Goal: Task Accomplishment & Management: Use online tool/utility

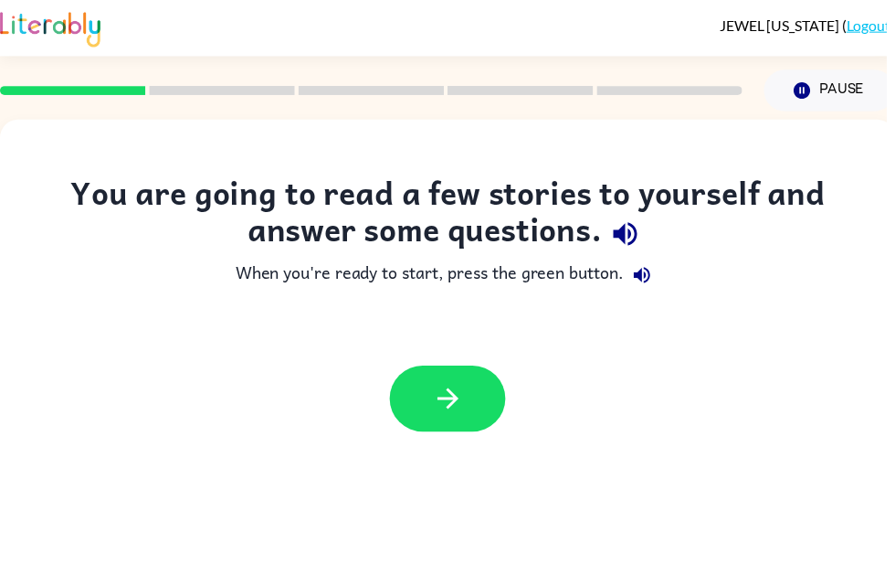
click at [465, 397] on icon "button" at bounding box center [453, 402] width 32 height 32
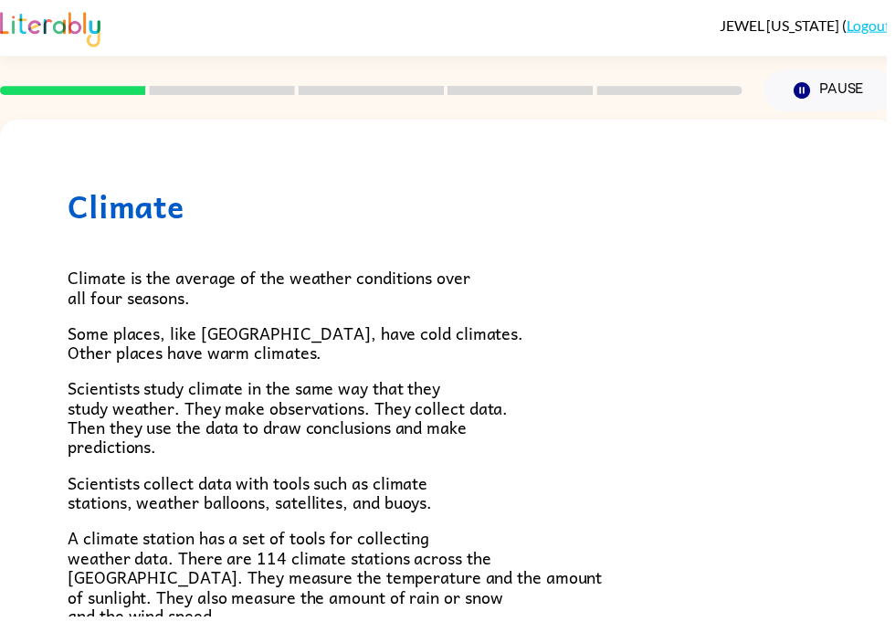
click at [845, 105] on button "Pause Pause" at bounding box center [838, 91] width 132 height 42
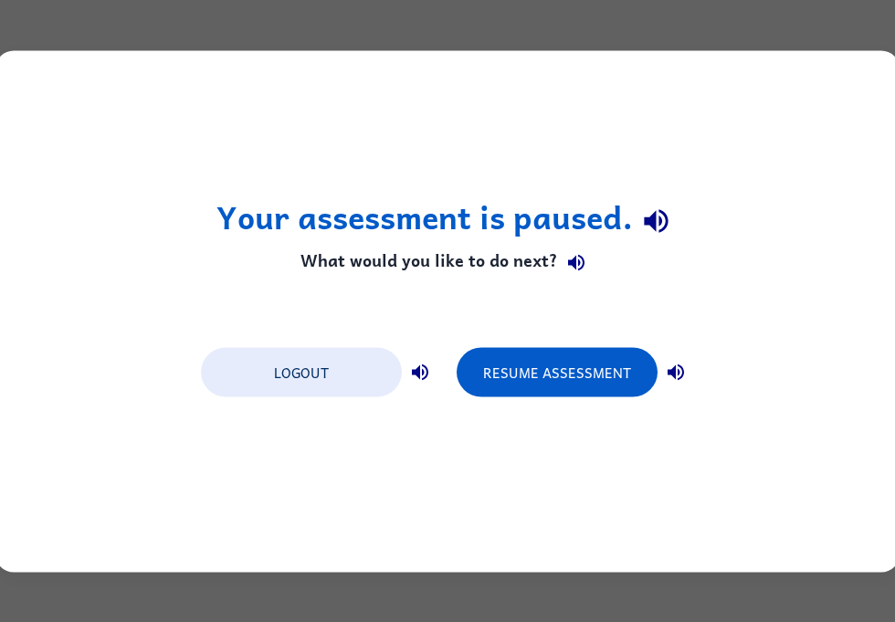
click at [824, 85] on div "Your assessment is paused. What would you like to do next? Logout Resume Assess…" at bounding box center [447, 311] width 904 height 522
click at [245, 368] on button "Logout" at bounding box center [301, 371] width 201 height 49
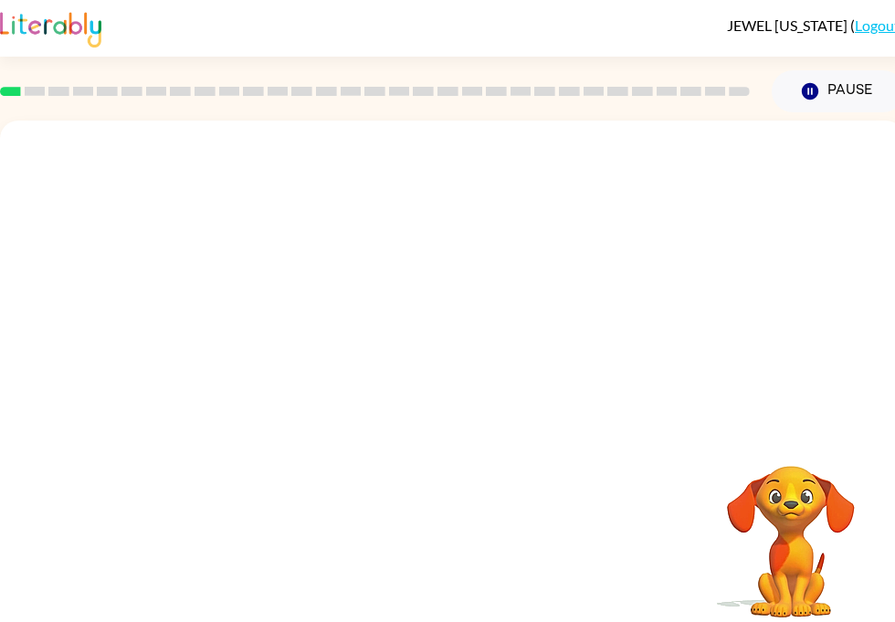
scroll to position [1, 0]
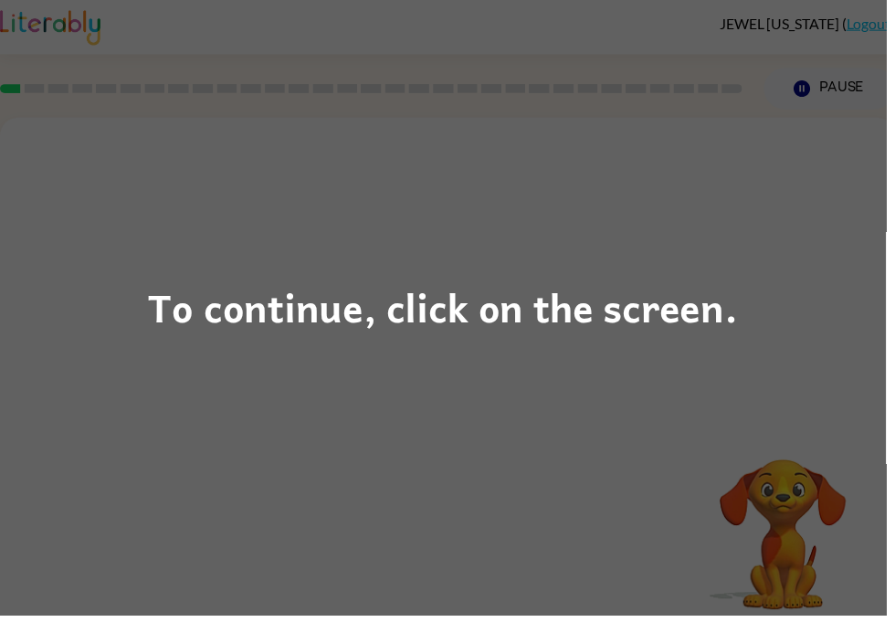
click at [132, 339] on div "To continue, click on the screen." at bounding box center [447, 311] width 895 height 622
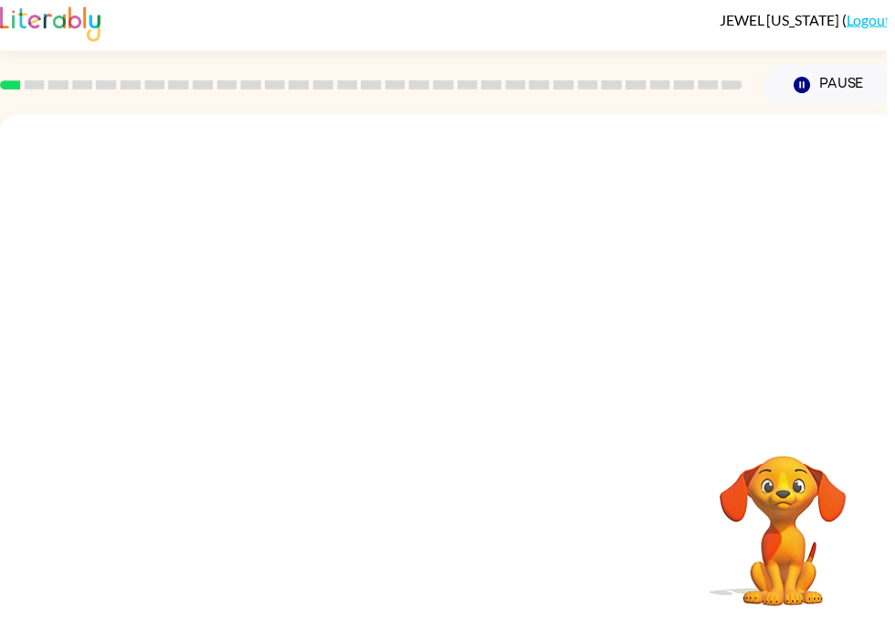
scroll to position [0, 4]
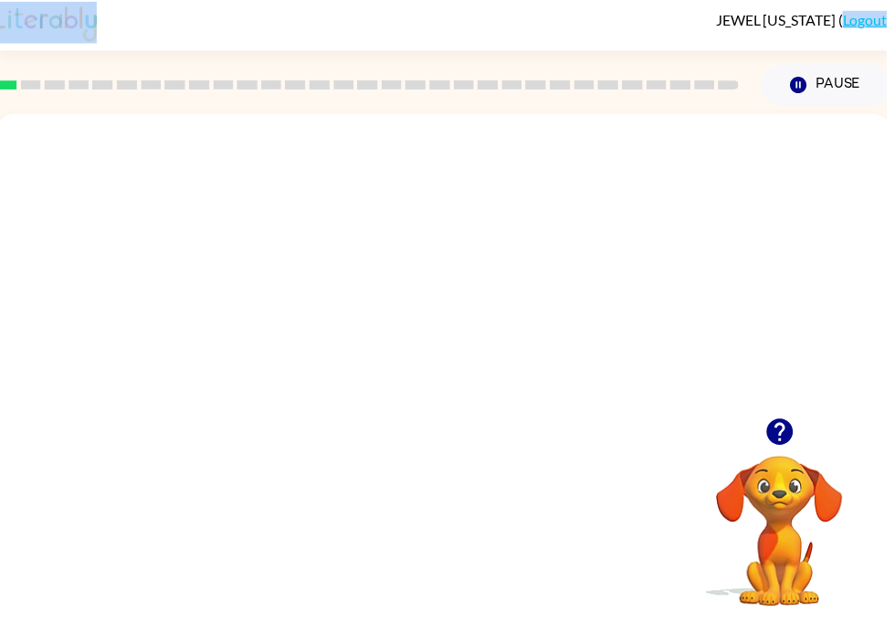
click at [397, 286] on video "Your browser must support playing .mp4 files to use Literably. Please try using…" at bounding box center [448, 273] width 904 height 307
click at [504, 353] on video "Your browser must support playing .mp4 files to use Literably. Please try using…" at bounding box center [448, 273] width 904 height 307
click at [564, 295] on video "Your browser must support playing .mp4 files to use Literably. Please try using…" at bounding box center [448, 273] width 904 height 307
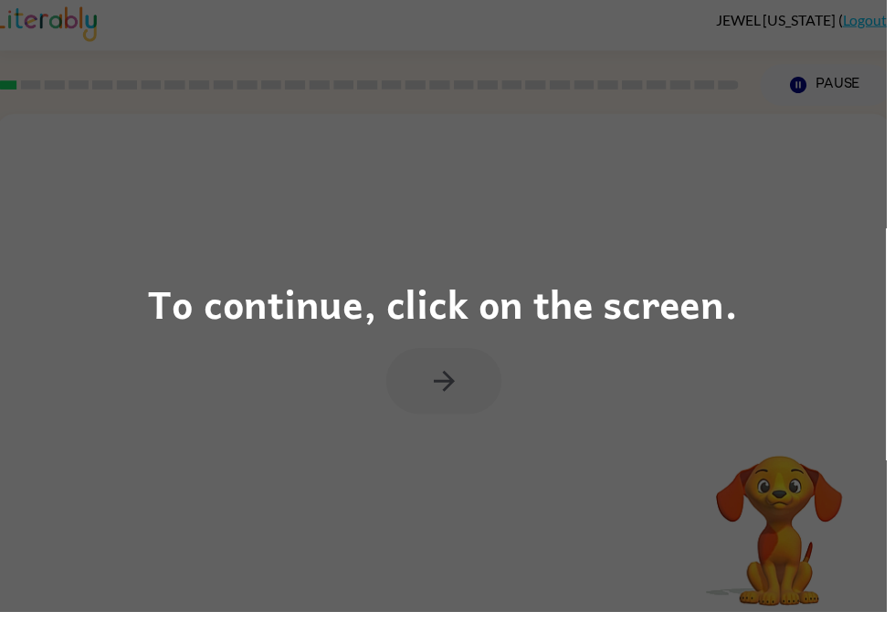
click at [574, 313] on div "To continue, click on the screen." at bounding box center [448, 311] width 596 height 62
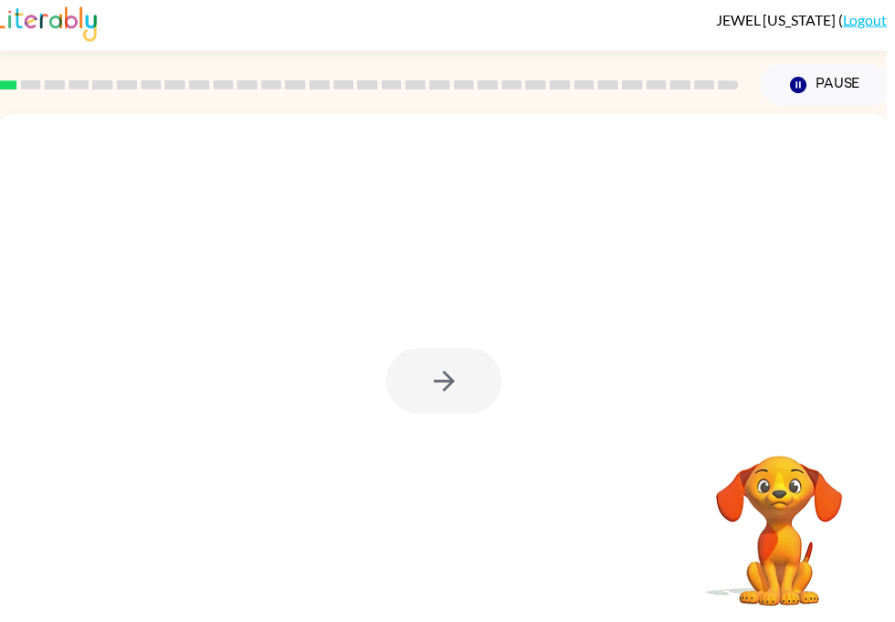
click at [469, 388] on div at bounding box center [448, 389] width 117 height 67
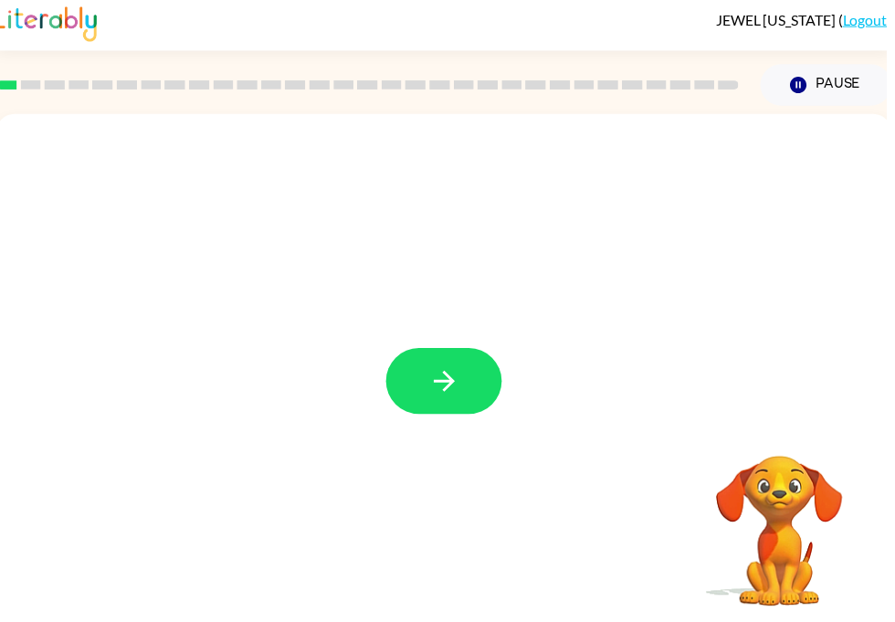
click at [477, 389] on button "button" at bounding box center [448, 389] width 117 height 67
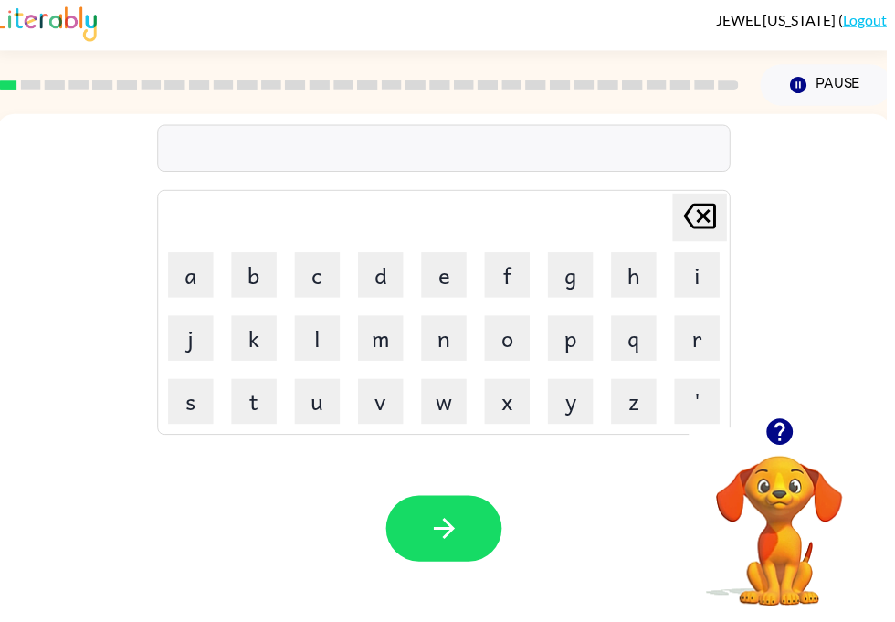
click at [188, 423] on button "s" at bounding box center [193, 410] width 46 height 46
click at [623, 272] on button "h" at bounding box center [640, 282] width 46 height 46
click at [305, 420] on button "u" at bounding box center [321, 410] width 46 height 46
click at [188, 406] on button "s" at bounding box center [193, 410] width 46 height 46
click at [629, 284] on button "h" at bounding box center [640, 282] width 46 height 46
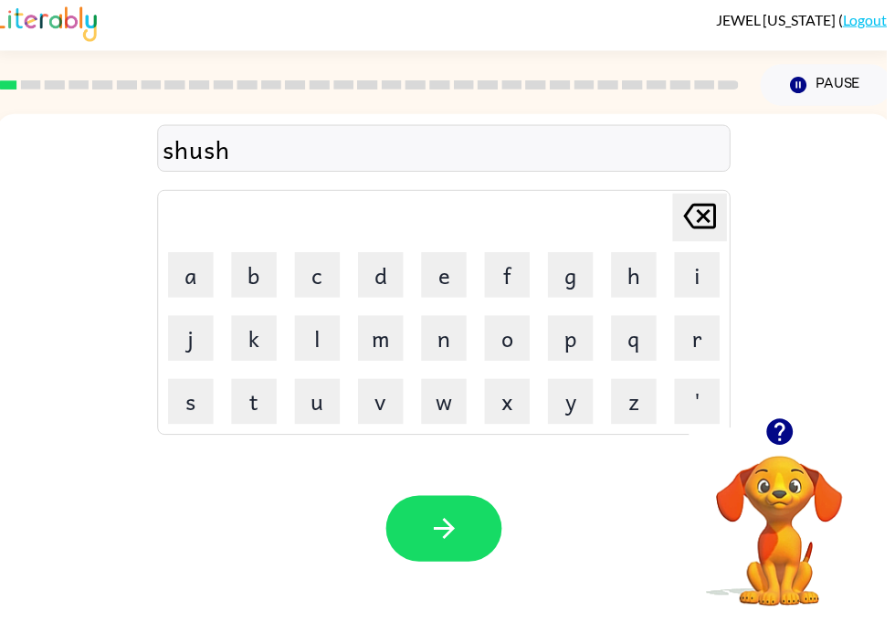
click at [626, 280] on button "h" at bounding box center [640, 282] width 46 height 46
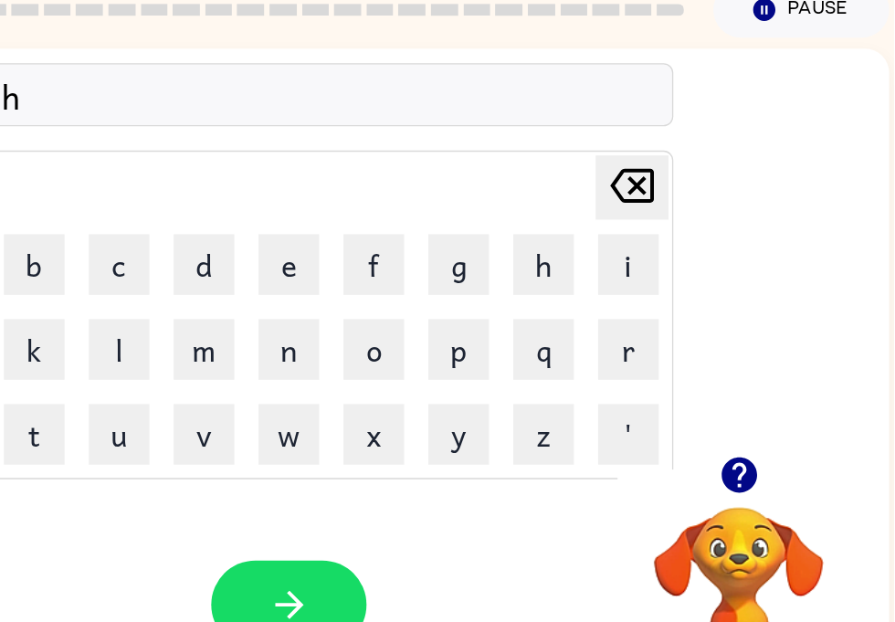
click at [298, 200] on td "Delete Delete last character input" at bounding box center [440, 225] width 574 height 50
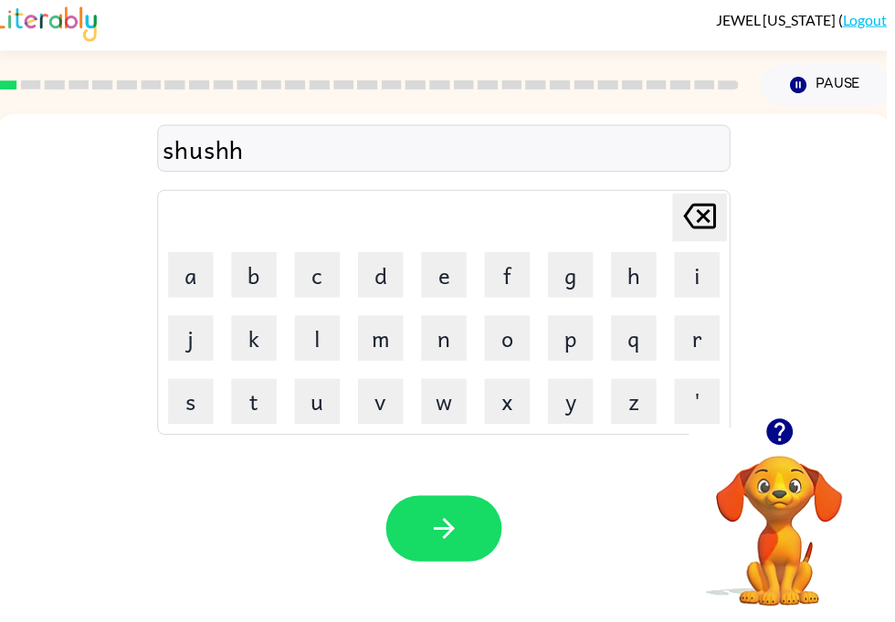
click at [691, 227] on icon "Delete Delete last character input" at bounding box center [707, 224] width 44 height 44
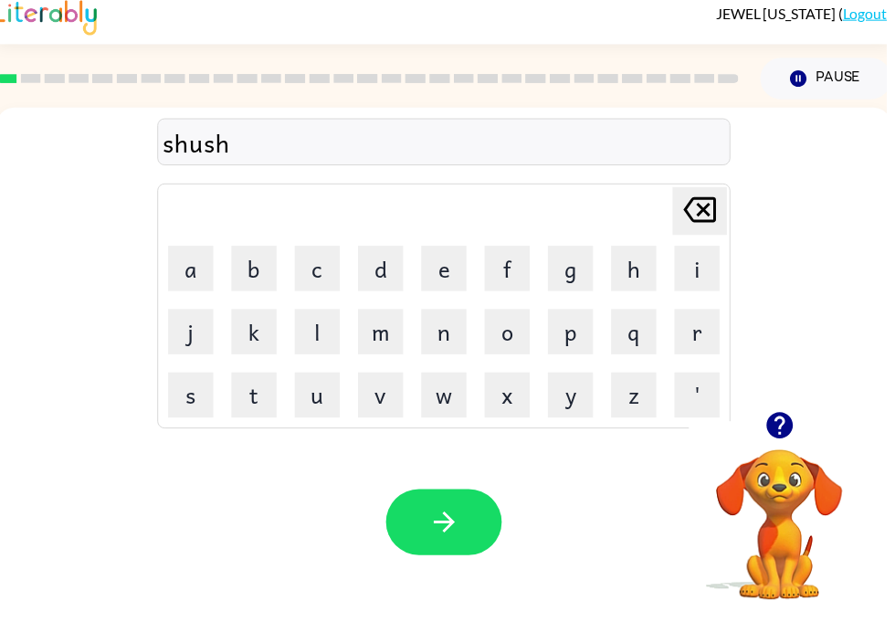
click at [427, 535] on button "button" at bounding box center [448, 539] width 117 height 67
click at [197, 270] on button "a" at bounding box center [193, 283] width 46 height 46
click at [575, 344] on button "p" at bounding box center [577, 347] width 46 height 46
click at [581, 344] on button "p" at bounding box center [577, 347] width 46 height 46
click at [455, 271] on button "e" at bounding box center [449, 283] width 46 height 46
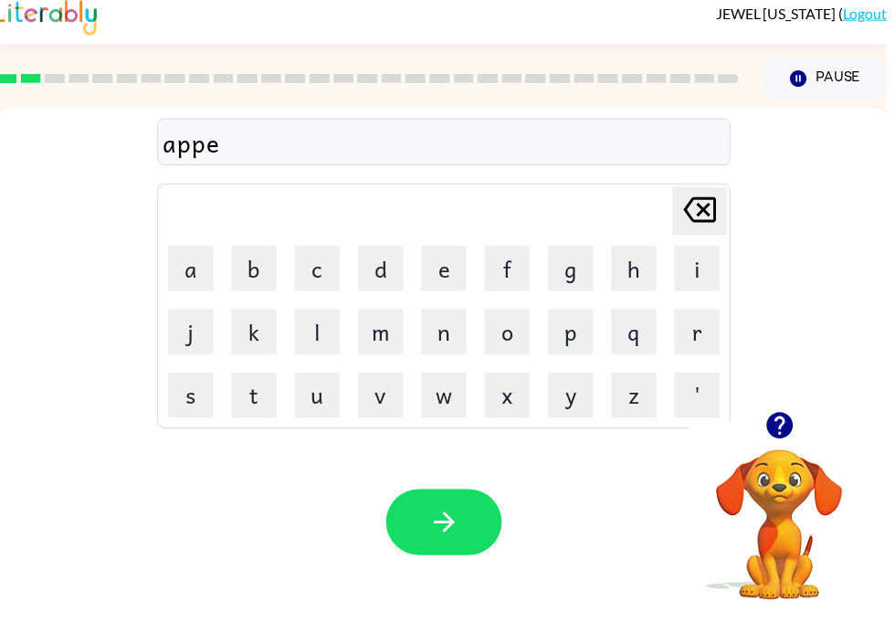
click at [699, 342] on button "r" at bounding box center [704, 347] width 46 height 46
click at [437, 271] on button "e" at bounding box center [449, 283] width 46 height 46
click at [460, 334] on button "n" at bounding box center [449, 347] width 46 height 46
click at [335, 272] on button "c" at bounding box center [321, 283] width 46 height 46
click at [459, 270] on button "e" at bounding box center [449, 283] width 46 height 46
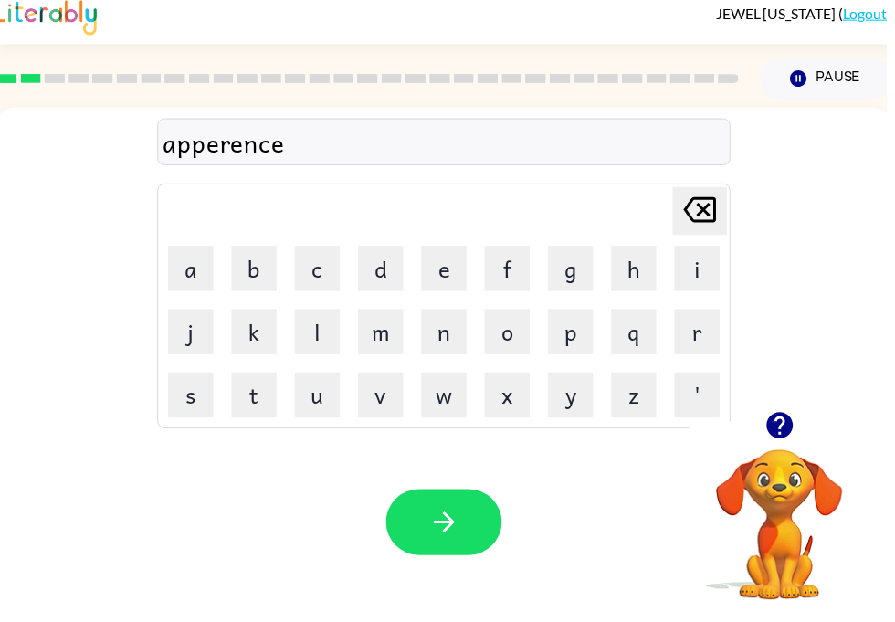
click at [209, 388] on button "s" at bounding box center [193, 411] width 46 height 46
click at [702, 217] on icon "Delete Delete last character input" at bounding box center [707, 224] width 44 height 44
click at [792, 89] on button "Pause Pause" at bounding box center [834, 91] width 132 height 42
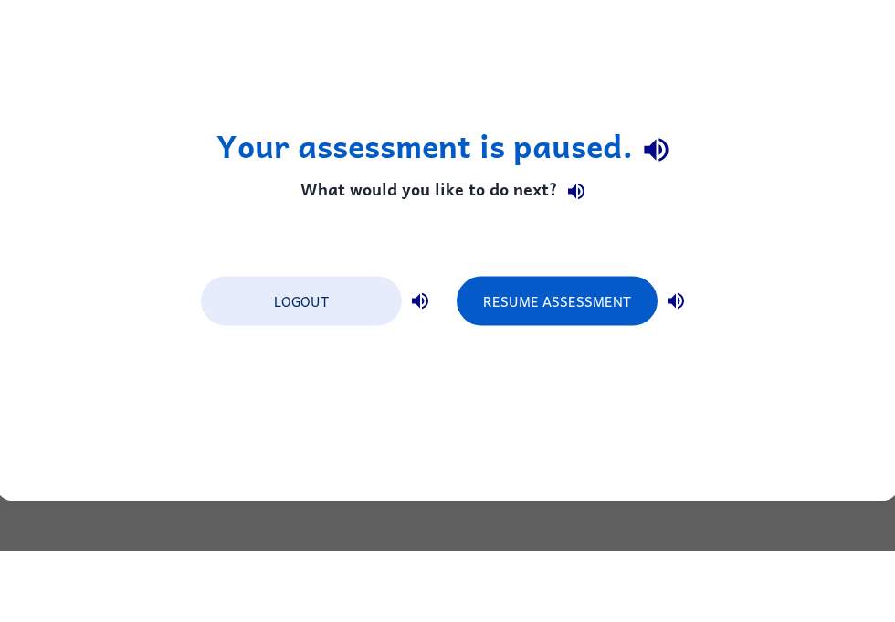
click at [360, 347] on button "Logout" at bounding box center [301, 371] width 201 height 49
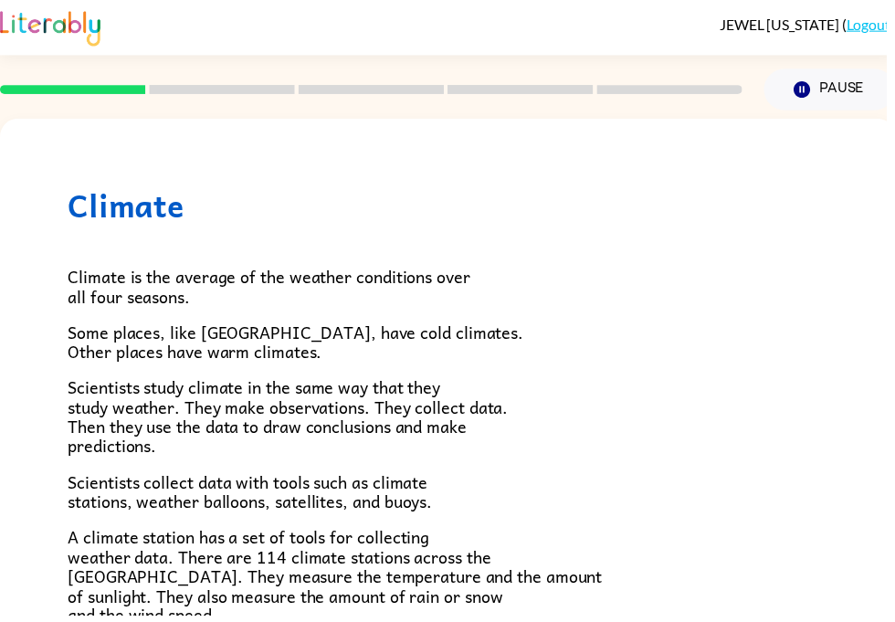
click at [809, 97] on icon "button" at bounding box center [810, 91] width 16 height 16
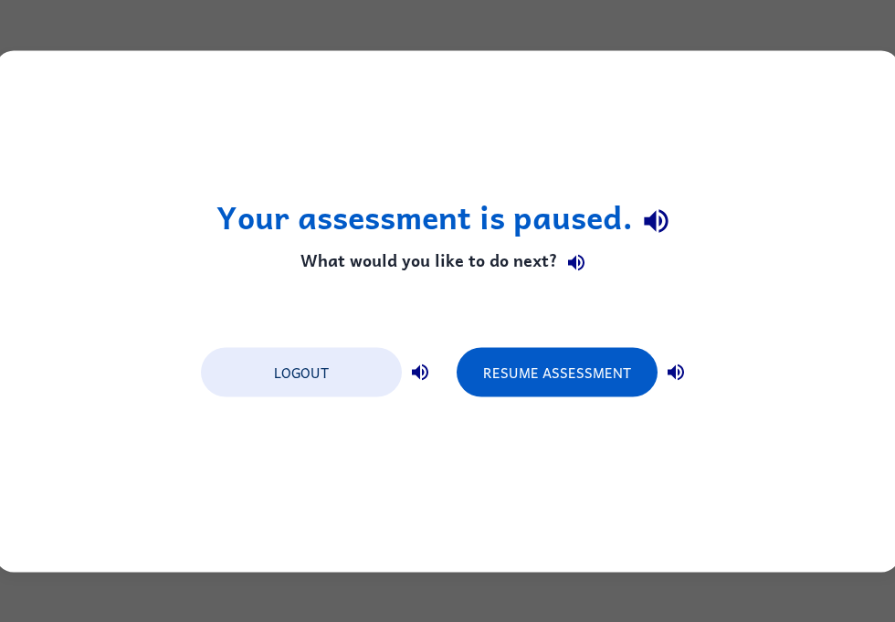
click at [572, 245] on button "button" at bounding box center [576, 263] width 37 height 37
click at [354, 389] on button "Logout" at bounding box center [301, 371] width 201 height 49
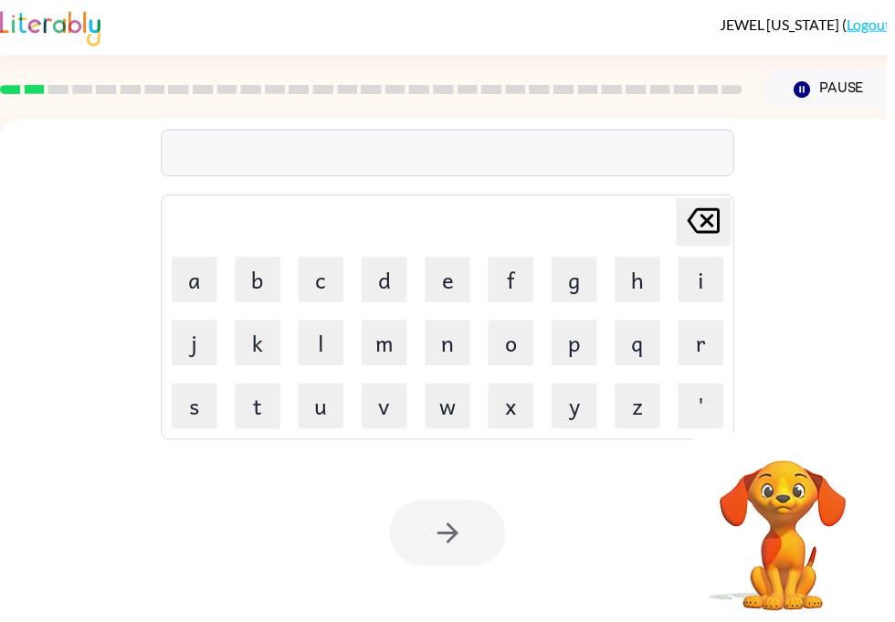
click at [202, 284] on button "a" at bounding box center [197, 283] width 46 height 46
click at [586, 360] on button "p" at bounding box center [580, 347] width 46 height 46
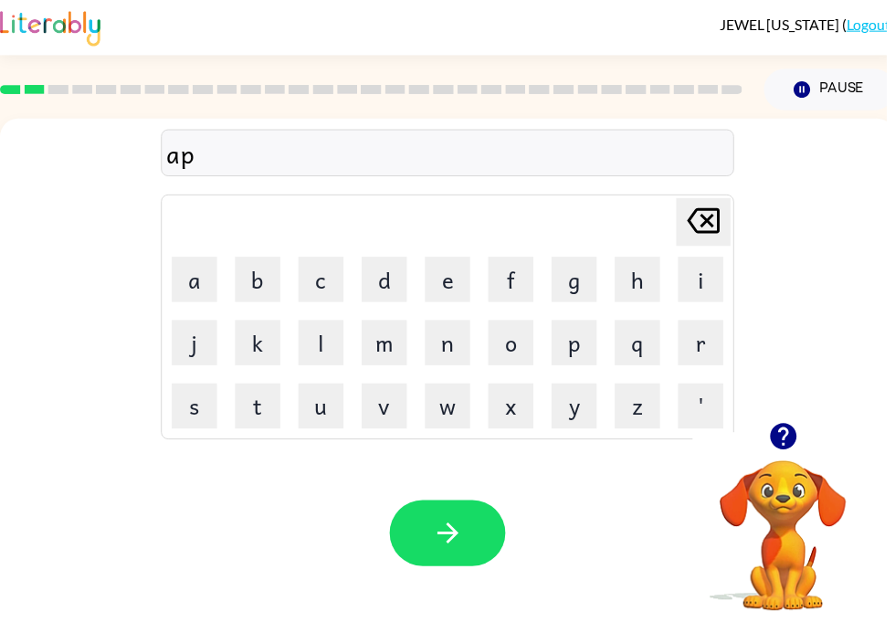
click at [575, 353] on button "p" at bounding box center [580, 347] width 46 height 46
click at [466, 282] on button "e" at bounding box center [452, 283] width 46 height 46
click at [702, 356] on button "r" at bounding box center [708, 347] width 46 height 46
click at [465, 271] on button "e" at bounding box center [452, 283] width 46 height 46
click at [463, 345] on button "n" at bounding box center [452, 347] width 46 height 46
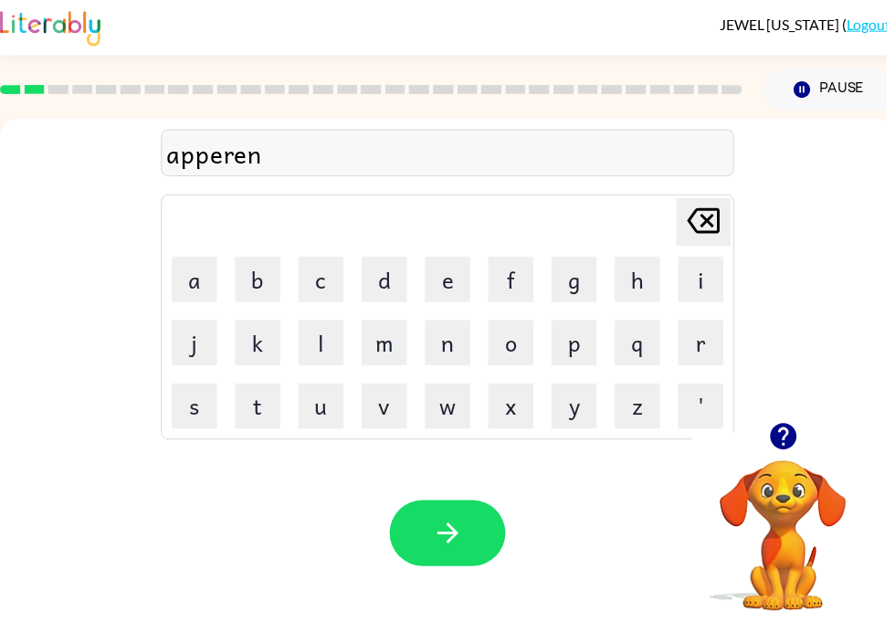
click at [314, 281] on button "c" at bounding box center [324, 283] width 46 height 46
click at [445, 282] on button "e" at bounding box center [452, 283] width 46 height 46
click at [185, 417] on button "s" at bounding box center [197, 411] width 46 height 46
click at [723, 226] on icon "Delete Delete last character input" at bounding box center [711, 224] width 44 height 44
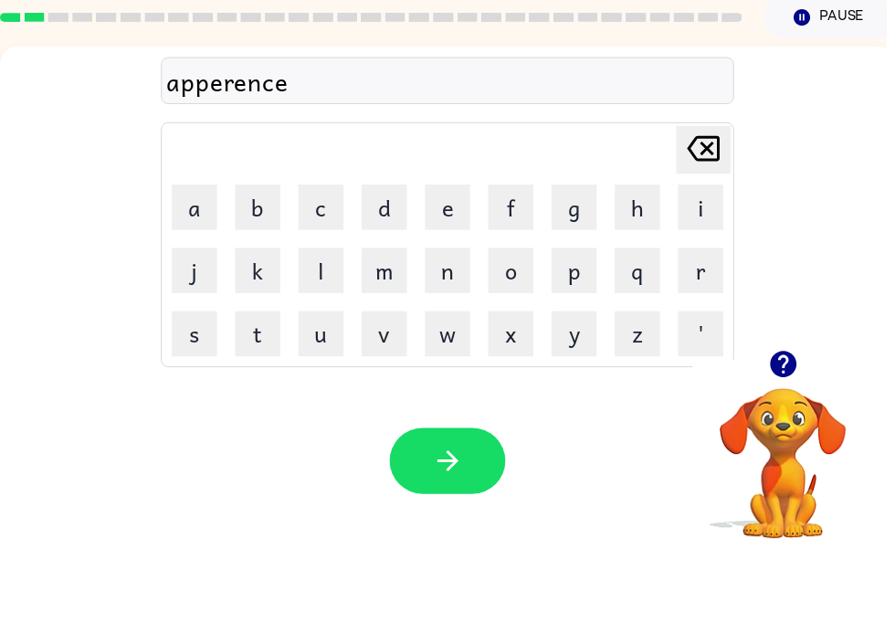
scroll to position [11, 0]
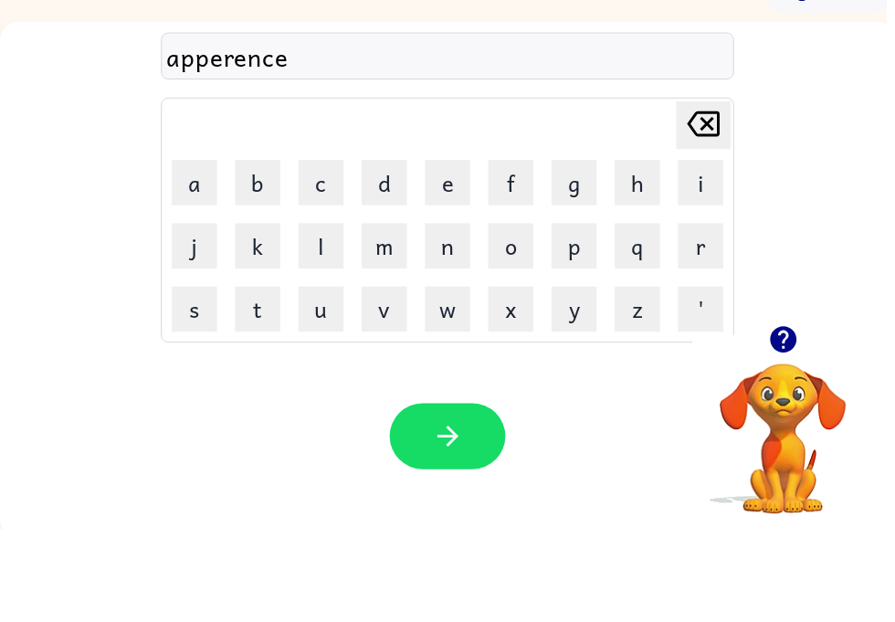
click at [179, 377] on button "s" at bounding box center [197, 400] width 46 height 46
click at [472, 495] on button "button" at bounding box center [452, 528] width 117 height 67
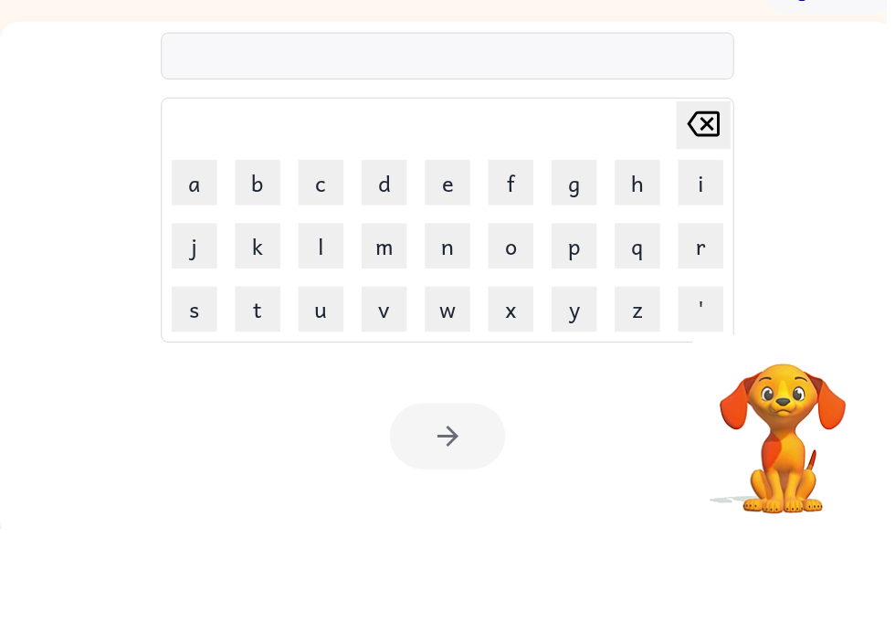
click at [708, 313] on button "r" at bounding box center [708, 336] width 46 height 46
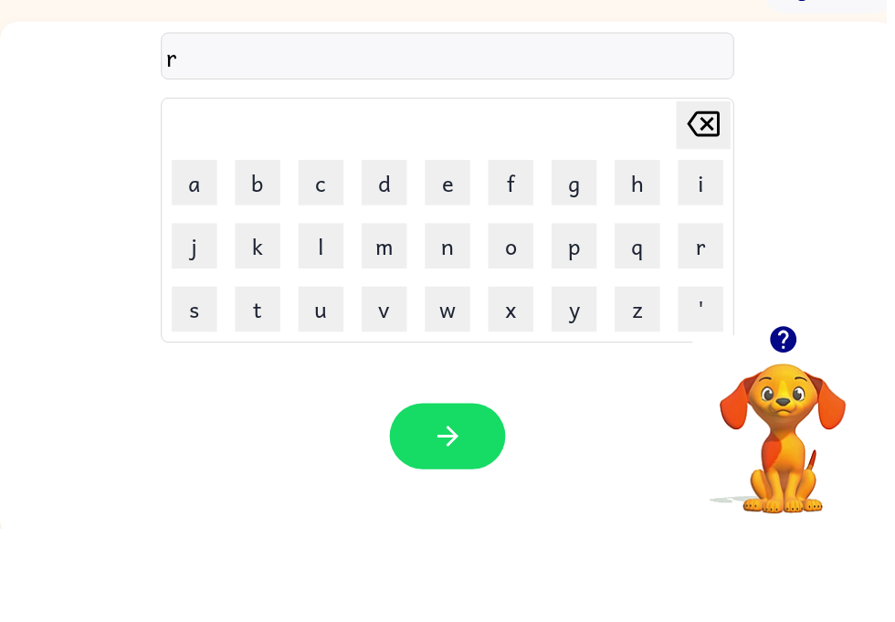
click at [448, 249] on button "e" at bounding box center [452, 272] width 46 height 46
click at [184, 249] on button "a" at bounding box center [197, 272] width 46 height 46
click at [323, 313] on button "l" at bounding box center [324, 336] width 46 height 46
click at [702, 249] on button "i" at bounding box center [708, 272] width 46 height 46
click at [262, 377] on button "t" at bounding box center [260, 400] width 46 height 46
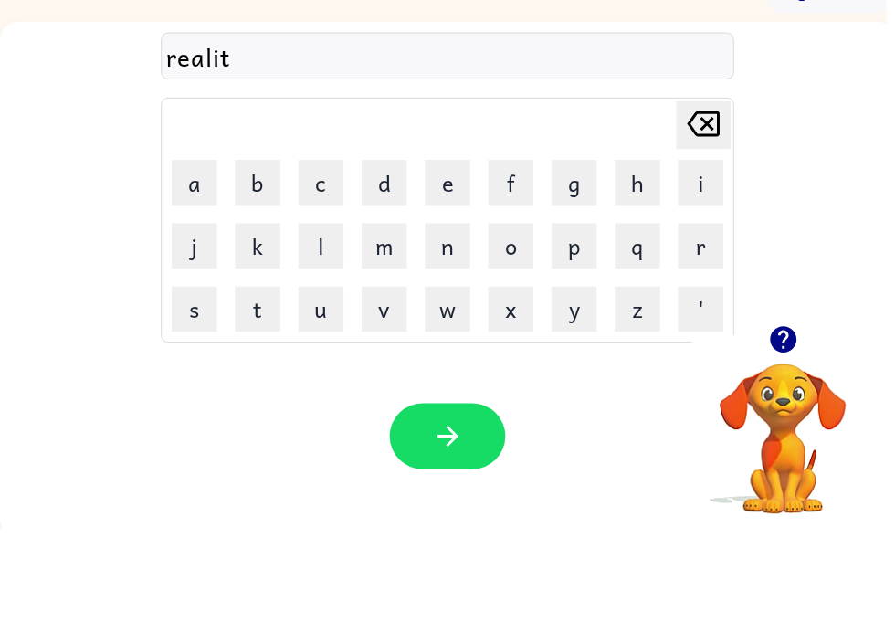
click at [587, 377] on button "y" at bounding box center [580, 400] width 46 height 46
click at [476, 495] on button "button" at bounding box center [452, 528] width 117 height 67
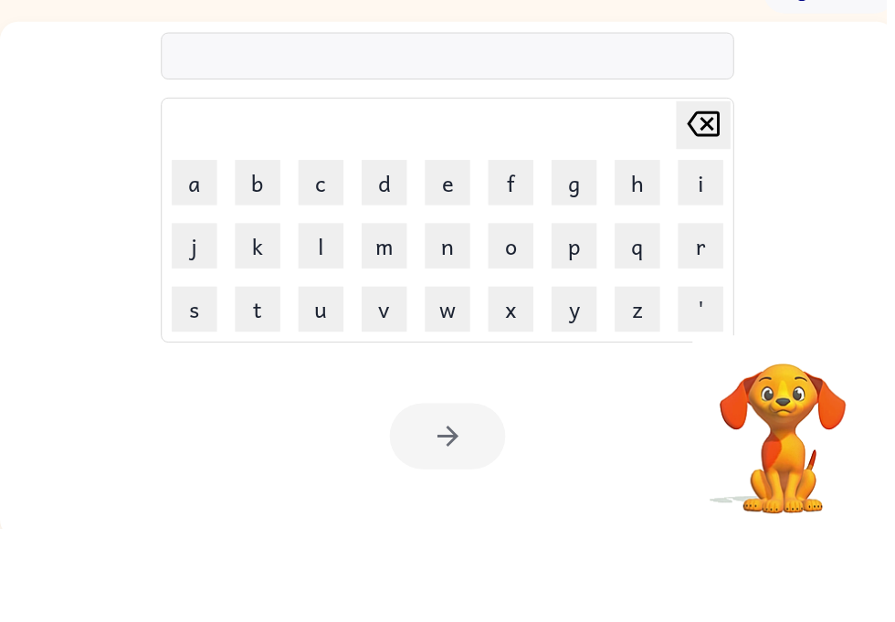
click at [451, 249] on button "e" at bounding box center [452, 272] width 46 height 46
click at [328, 313] on button "l" at bounding box center [324, 336] width 46 height 46
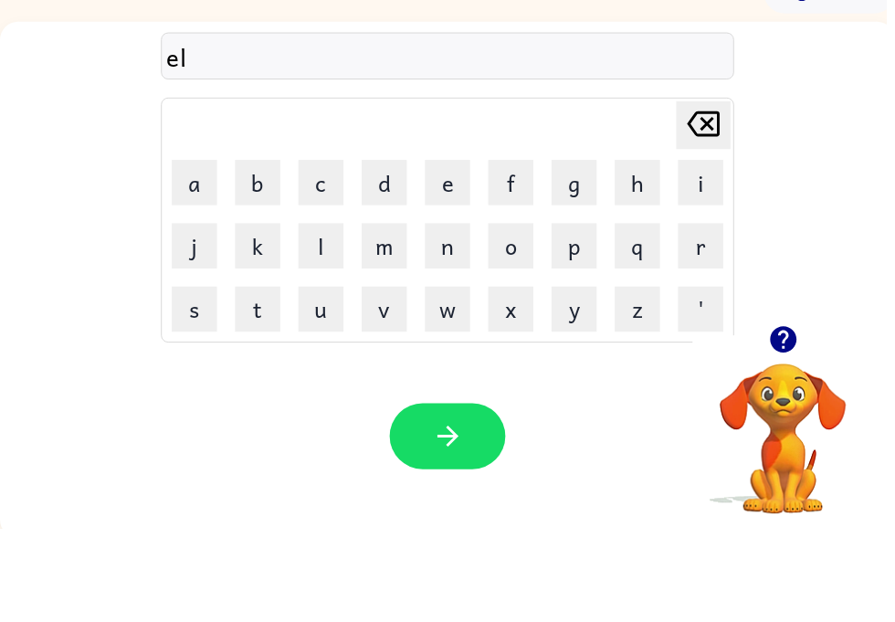
click at [331, 377] on button "u" at bounding box center [324, 400] width 46 height 46
click at [459, 313] on button "n" at bounding box center [452, 336] width 46 height 46
click at [178, 249] on button "a" at bounding box center [197, 272] width 46 height 46
click at [260, 377] on button "t" at bounding box center [260, 400] width 46 height 46
click at [465, 512] on icon "button" at bounding box center [453, 528] width 32 height 32
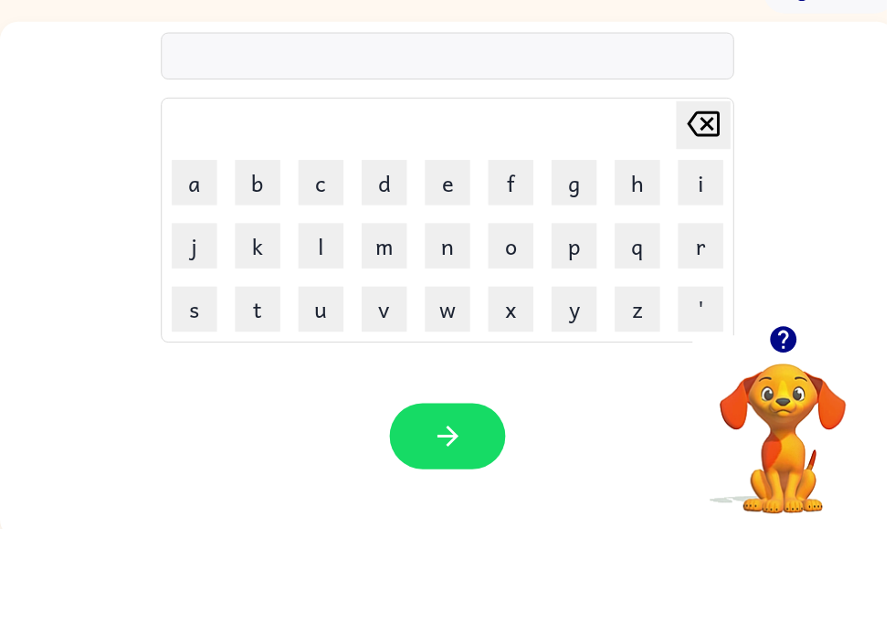
click at [402, 249] on button "d" at bounding box center [388, 272] width 46 height 46
click at [522, 313] on button "o" at bounding box center [516, 336] width 46 height 46
click at [586, 313] on button "p" at bounding box center [580, 336] width 46 height 46
click at [306, 313] on button "l" at bounding box center [324, 336] width 46 height 46
click at [190, 249] on button "a" at bounding box center [197, 272] width 46 height 46
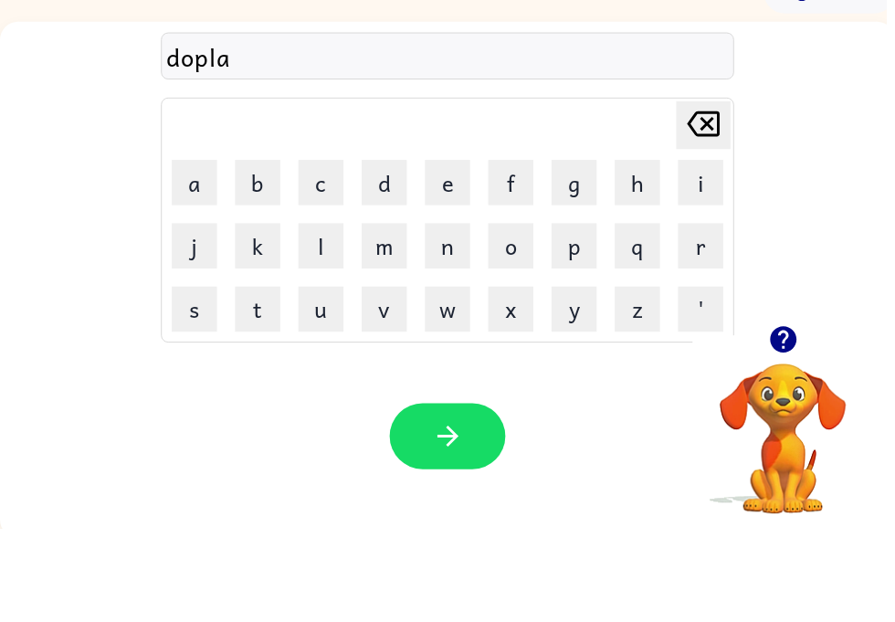
click at [339, 377] on button "u" at bounding box center [324, 400] width 46 height 46
click at [333, 249] on button "c" at bounding box center [324, 272] width 46 height 46
click at [218, 249] on button "a" at bounding box center [197, 272] width 46 height 46
click at [267, 377] on button "t" at bounding box center [260, 400] width 46 height 46
click at [703, 200] on icon at bounding box center [710, 213] width 33 height 26
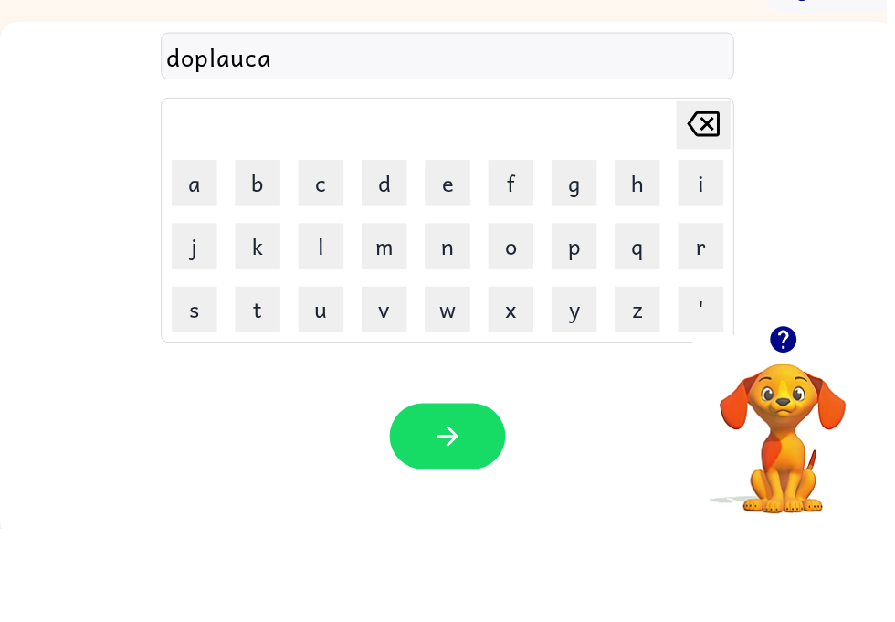
click at [704, 191] on icon "Delete Delete last character input" at bounding box center [711, 213] width 44 height 44
click at [267, 313] on button "k" at bounding box center [260, 336] width 46 height 46
click at [211, 249] on button "a" at bounding box center [197, 272] width 46 height 46
click at [274, 377] on button "t" at bounding box center [260, 400] width 46 height 46
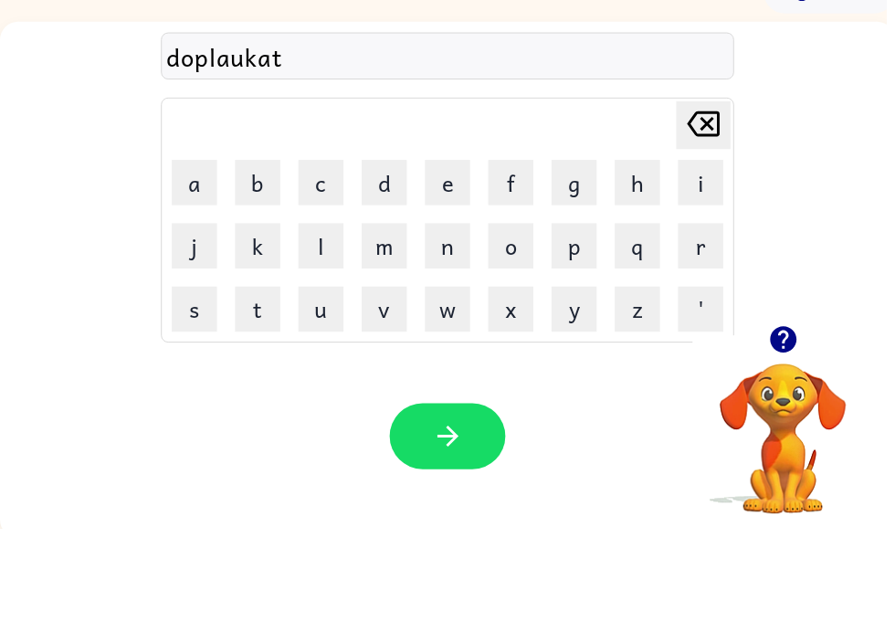
click at [448, 512] on icon "button" at bounding box center [453, 528] width 32 height 32
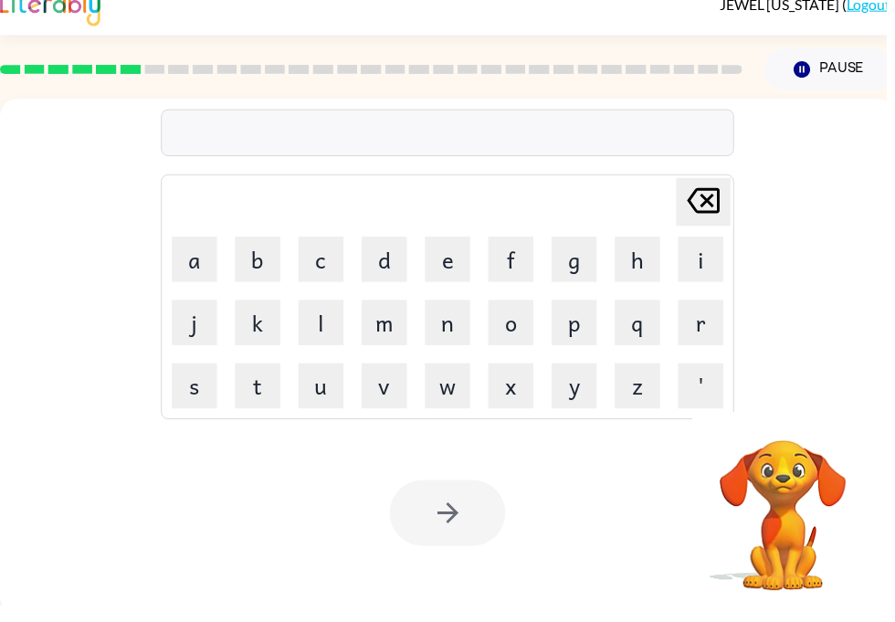
scroll to position [0, 0]
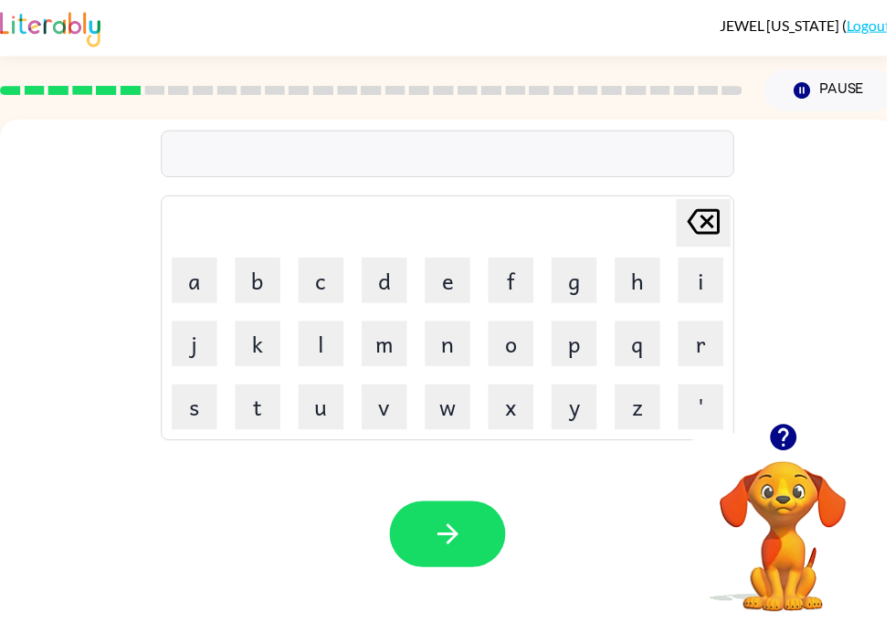
click at [387, 417] on button "v" at bounding box center [388, 411] width 46 height 46
click at [184, 290] on button "a" at bounding box center [197, 283] width 46 height 46
click at [329, 280] on button "c" at bounding box center [324, 283] width 46 height 46
click at [187, 284] on button "a" at bounding box center [197, 283] width 46 height 46
click at [714, 283] on button "i" at bounding box center [708, 283] width 46 height 46
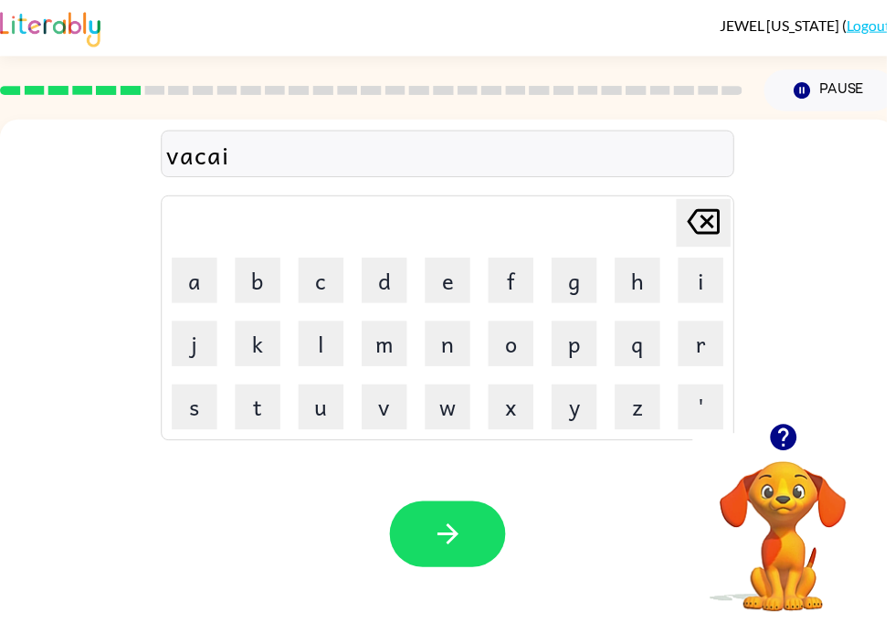
click at [524, 331] on button "o" at bounding box center [516, 347] width 46 height 46
click at [473, 344] on button "n" at bounding box center [452, 347] width 46 height 46
click at [714, 223] on icon at bounding box center [710, 224] width 33 height 26
click at [699, 234] on icon "Delete Delete last character input" at bounding box center [711, 224] width 44 height 44
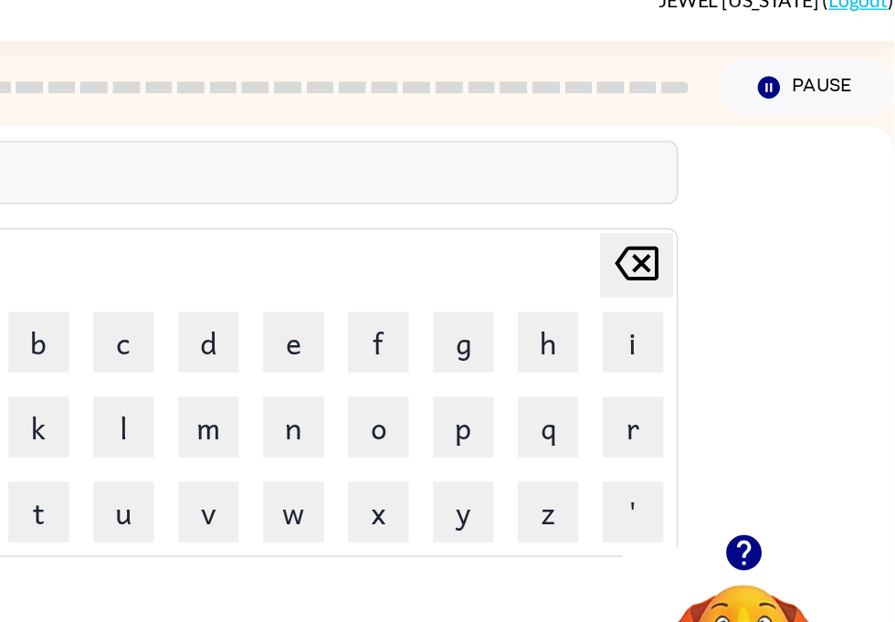
click at [685, 211] on icon at bounding box center [701, 224] width 33 height 26
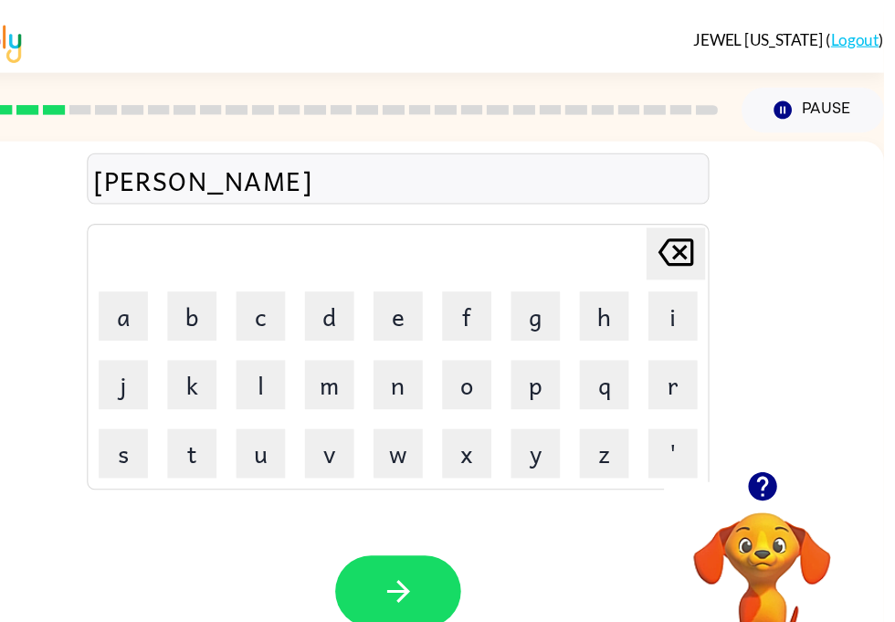
scroll to position [0, 0]
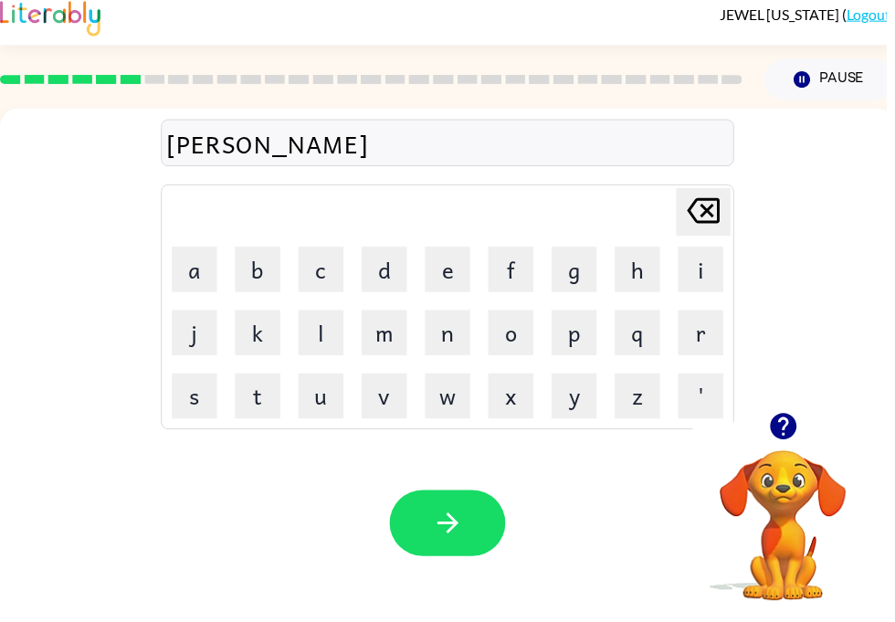
click at [270, 401] on button "t" at bounding box center [260, 411] width 46 height 46
click at [707, 283] on button "i" at bounding box center [708, 283] width 46 height 46
click at [522, 343] on button "o" at bounding box center [516, 347] width 46 height 46
click at [463, 329] on button "n" at bounding box center [452, 347] width 46 height 46
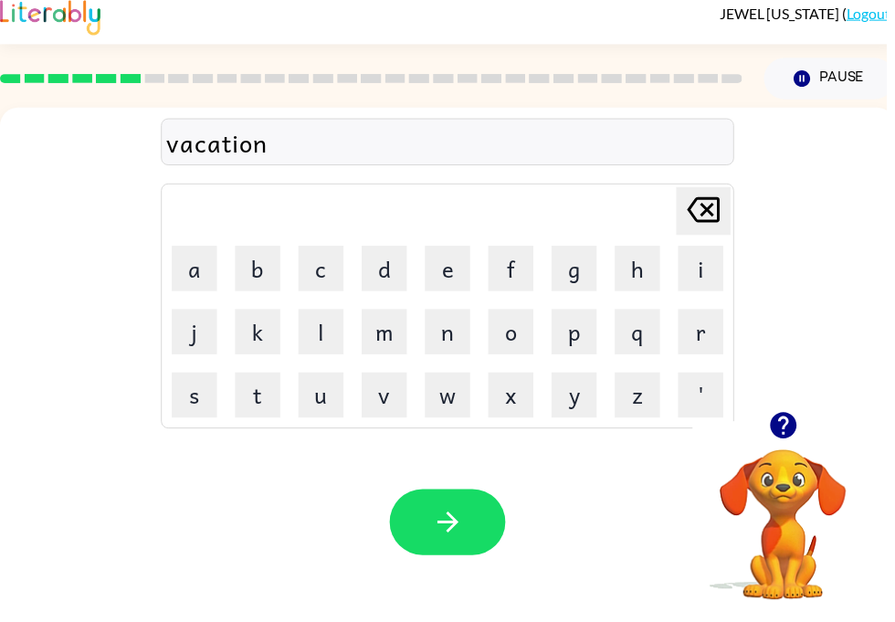
click at [447, 523] on icon "button" at bounding box center [453, 539] width 32 height 32
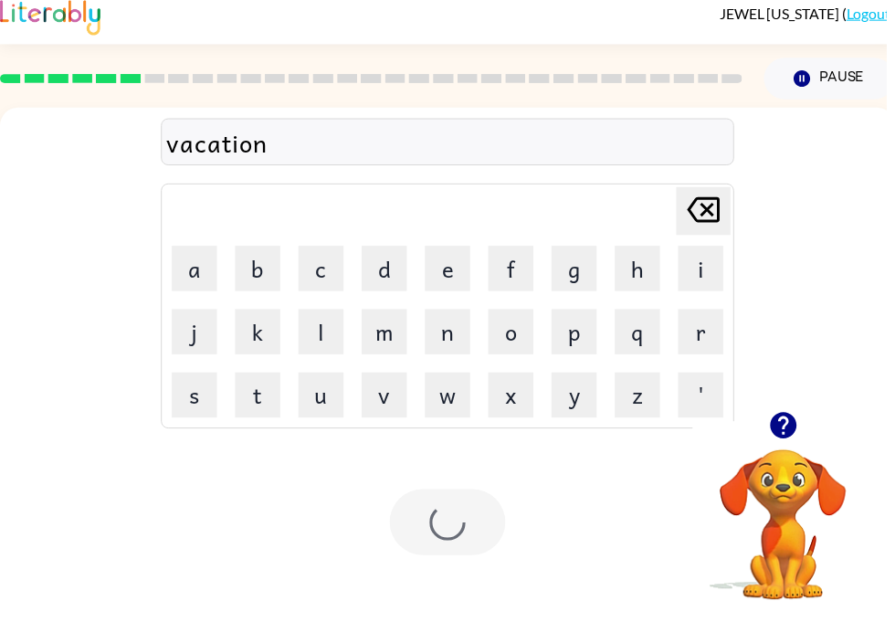
click at [455, 506] on div at bounding box center [452, 539] width 117 height 67
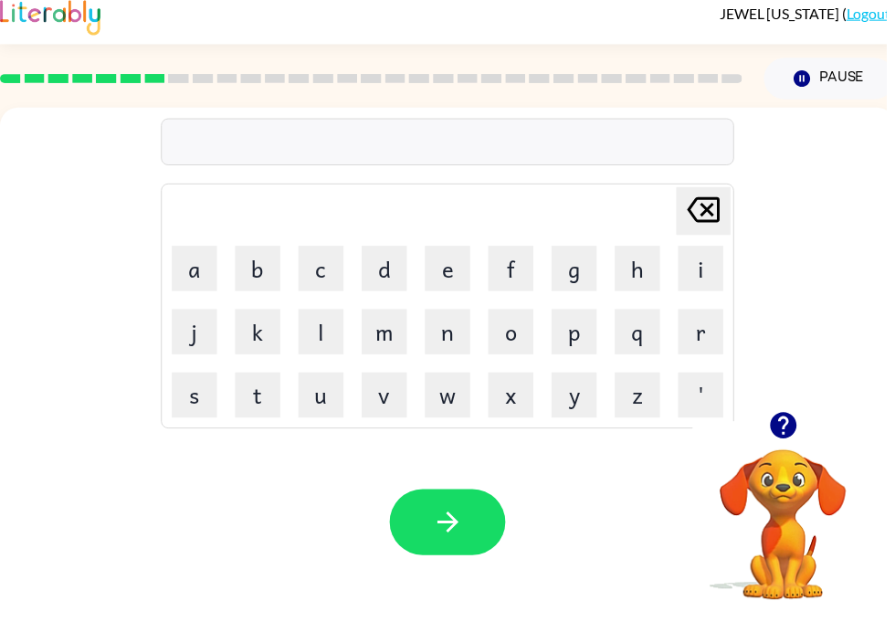
click at [795, 450] on button "button" at bounding box center [791, 441] width 47 height 47
click at [781, 438] on video "Your browser must support playing .mp4 files to use Literably. Please try using…" at bounding box center [791, 529] width 183 height 183
click at [582, 338] on button "p" at bounding box center [580, 347] width 46 height 46
click at [346, 388] on button "u" at bounding box center [324, 411] width 46 height 46
click at [258, 403] on button "t" at bounding box center [260, 411] width 46 height 46
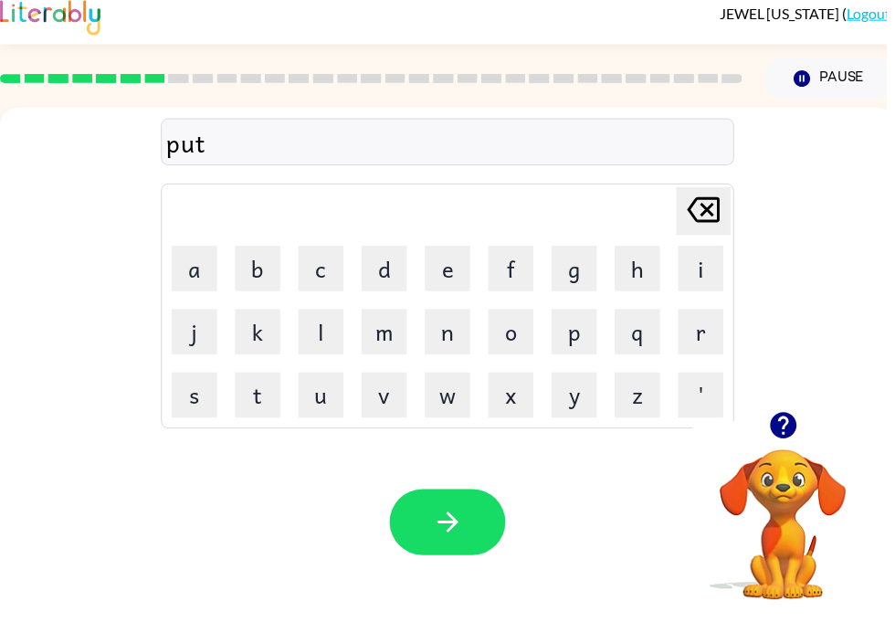
click at [192, 260] on button "a" at bounding box center [197, 283] width 46 height 46
click at [322, 345] on button "l" at bounding box center [324, 347] width 46 height 46
click at [461, 507] on button "button" at bounding box center [452, 539] width 117 height 67
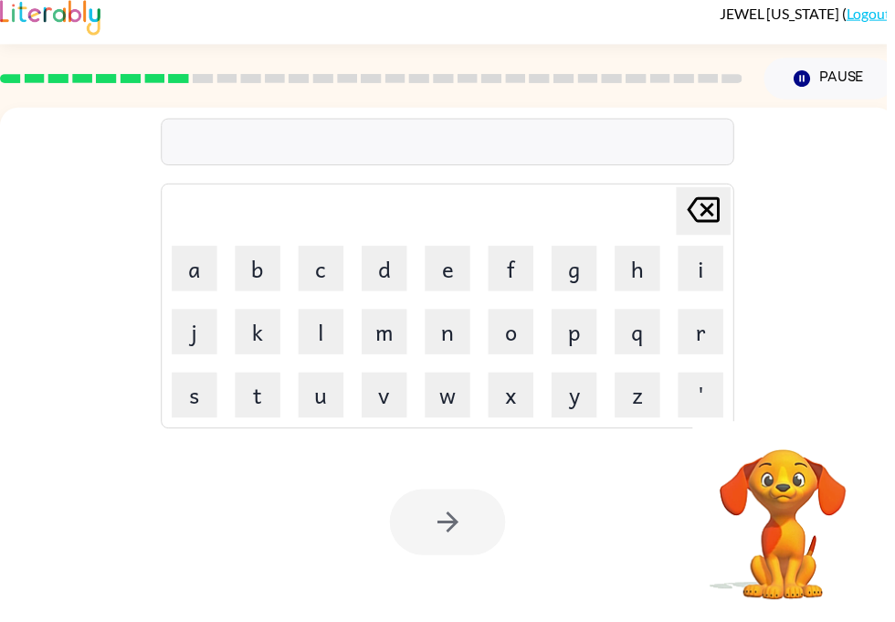
click at [588, 336] on button "p" at bounding box center [580, 347] width 46 height 46
click at [183, 261] on button "a" at bounding box center [197, 283] width 46 height 46
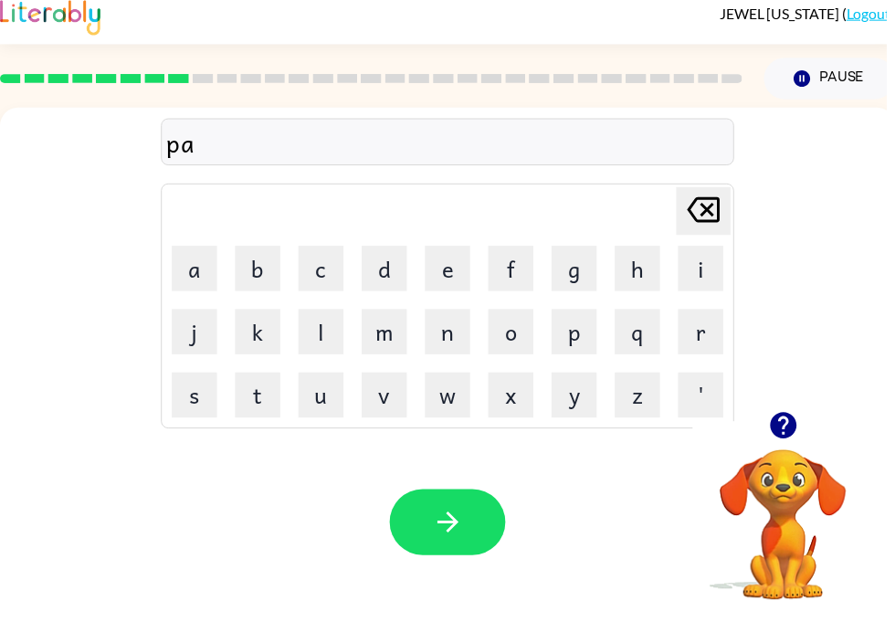
click at [709, 337] on button "r" at bounding box center [708, 347] width 46 height 46
click at [256, 398] on button "t" at bounding box center [260, 411] width 46 height 46
click at [192, 268] on button "a" at bounding box center [197, 283] width 46 height 46
click at [322, 271] on button "c" at bounding box center [324, 283] width 46 height 46
click at [323, 327] on button "l" at bounding box center [324, 347] width 46 height 46
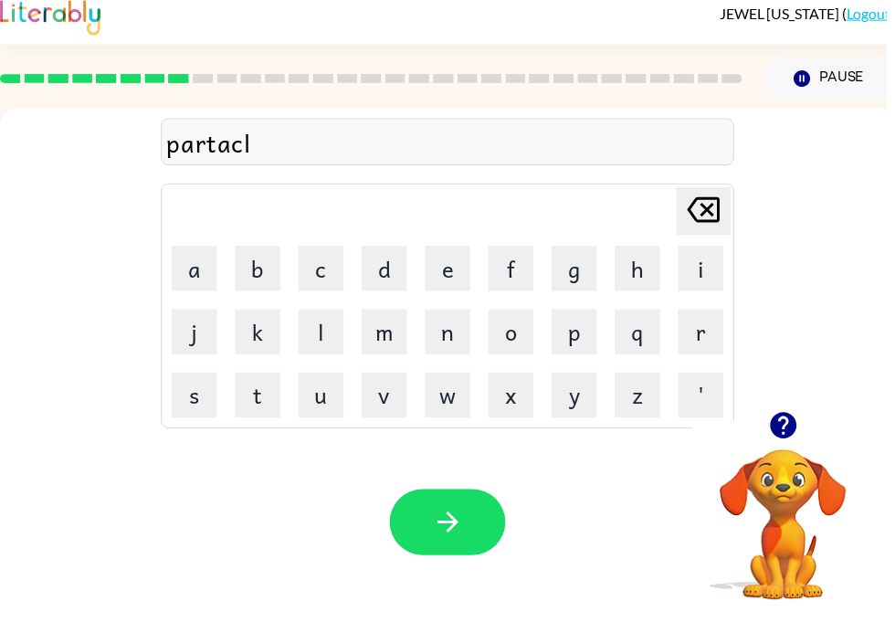
click at [464, 506] on button "button" at bounding box center [452, 539] width 117 height 67
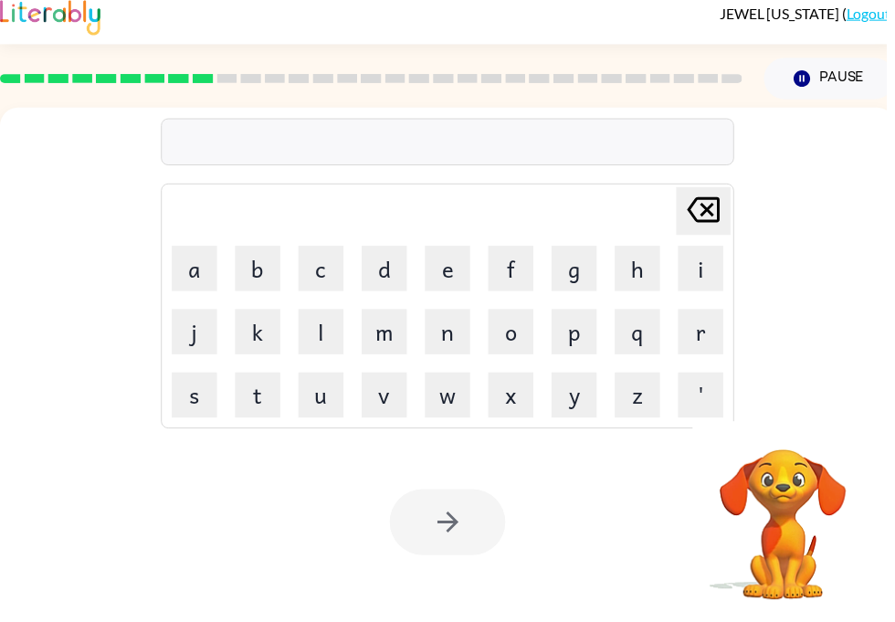
click at [195, 87] on rect at bounding box center [205, 91] width 21 height 9
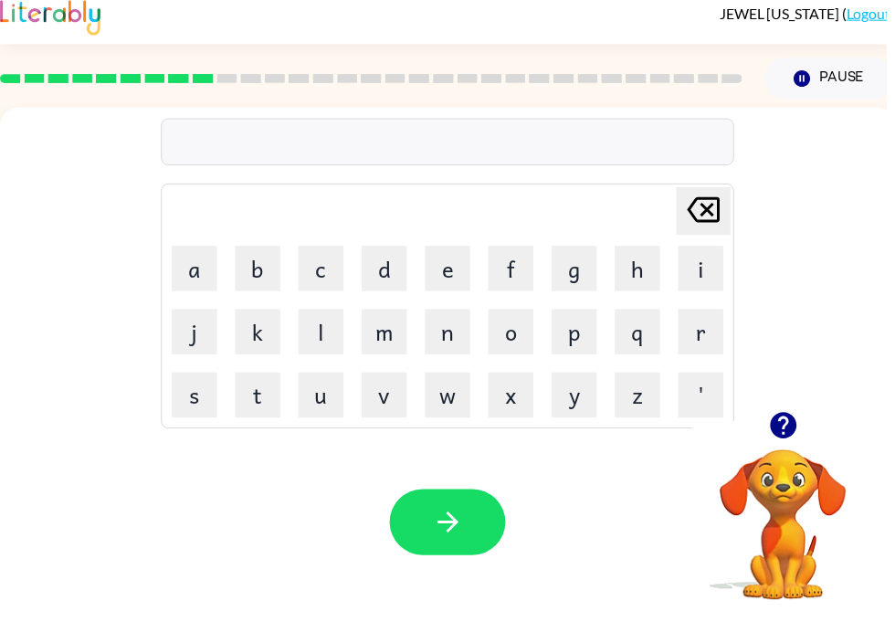
click at [791, 445] on icon "button" at bounding box center [791, 442] width 32 height 32
click at [665, 324] on button "q" at bounding box center [644, 347] width 46 height 46
click at [443, 263] on button "e" at bounding box center [452, 283] width 46 height 46
click at [716, 207] on icon "Delete Delete last character input" at bounding box center [711, 224] width 44 height 44
click at [719, 211] on icon at bounding box center [710, 224] width 33 height 26
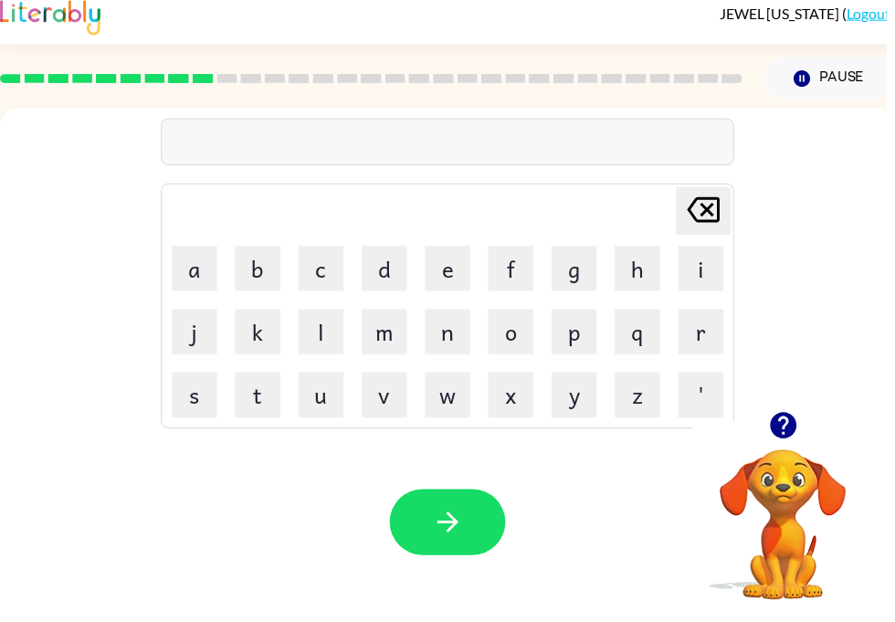
click at [790, 448] on button "button" at bounding box center [791, 441] width 47 height 47
click at [710, 345] on button "r" at bounding box center [708, 347] width 46 height 46
click at [457, 274] on button "e" at bounding box center [452, 283] width 46 height 46
click at [318, 272] on button "c" at bounding box center [324, 283] width 46 height 46
click at [186, 262] on button "a" at bounding box center [197, 283] width 46 height 46
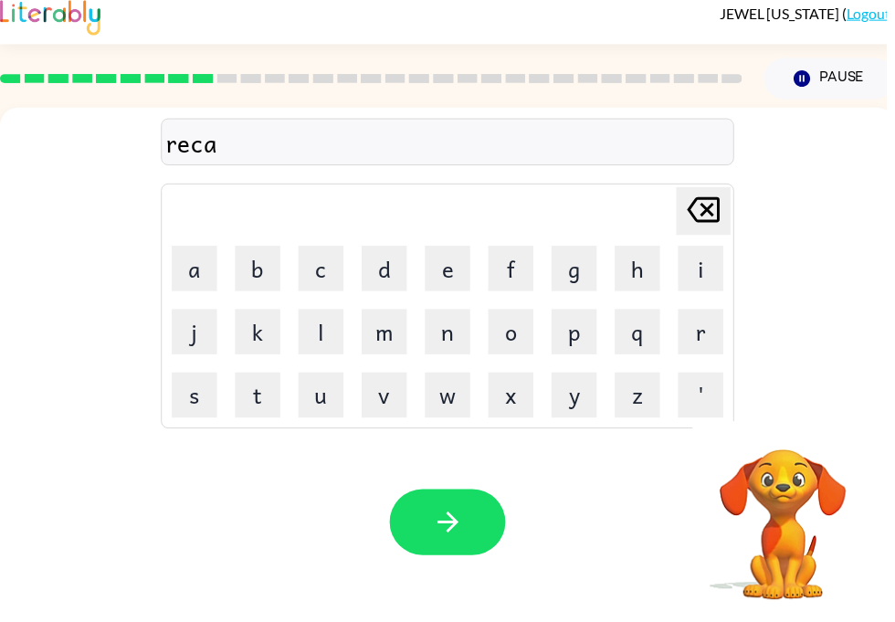
click at [585, 340] on button "p" at bounding box center [580, 347] width 46 height 46
click at [184, 411] on button "s" at bounding box center [197, 411] width 46 height 46
click at [624, 281] on button "h" at bounding box center [644, 283] width 46 height 46
click at [451, 275] on button "e" at bounding box center [452, 283] width 46 height 46
click at [715, 349] on button "r" at bounding box center [708, 347] width 46 height 46
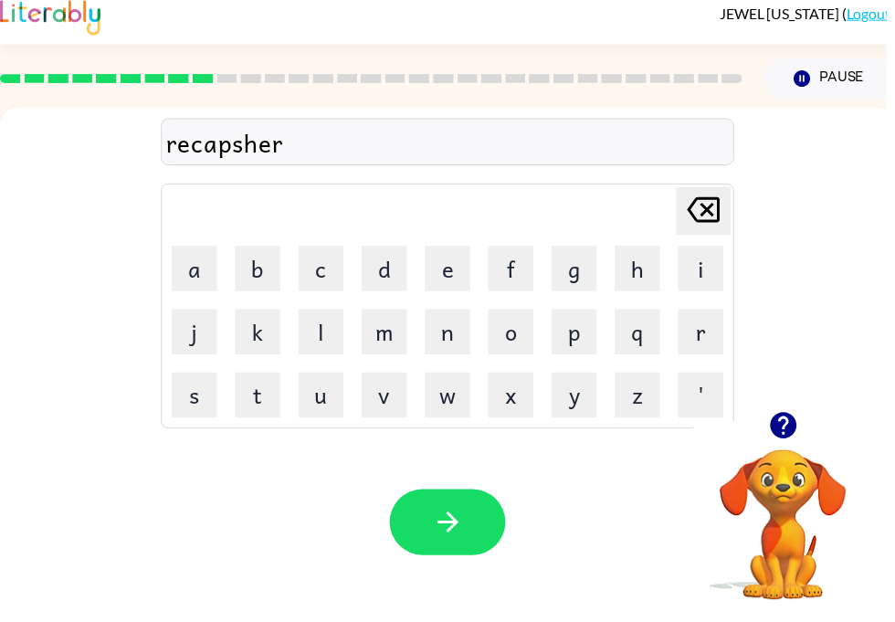
click at [466, 510] on button "button" at bounding box center [452, 539] width 117 height 67
click at [797, 435] on icon "button" at bounding box center [790, 441] width 26 height 26
click at [586, 342] on button "p" at bounding box center [580, 347] width 46 height 46
click at [712, 331] on button "r" at bounding box center [708, 347] width 46 height 46
click at [461, 269] on button "e" at bounding box center [452, 283] width 46 height 46
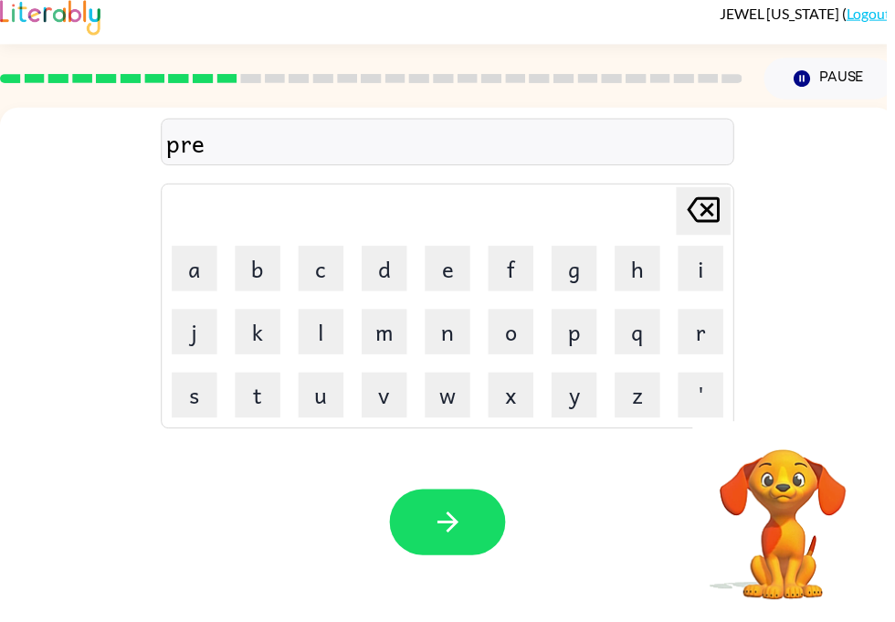
click at [193, 404] on button "s" at bounding box center [197, 411] width 46 height 46
click at [526, 335] on button "o" at bounding box center [516, 347] width 46 height 46
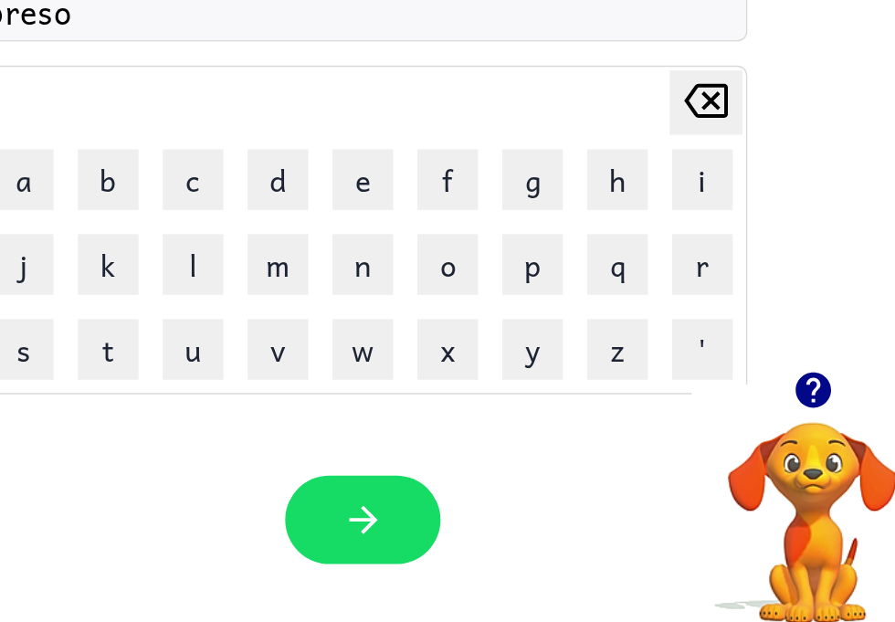
click at [626, 160] on div "preso Delete Delete last character input a b c d e f g h i j k l m n o p q r s …" at bounding box center [452, 274] width 904 height 307
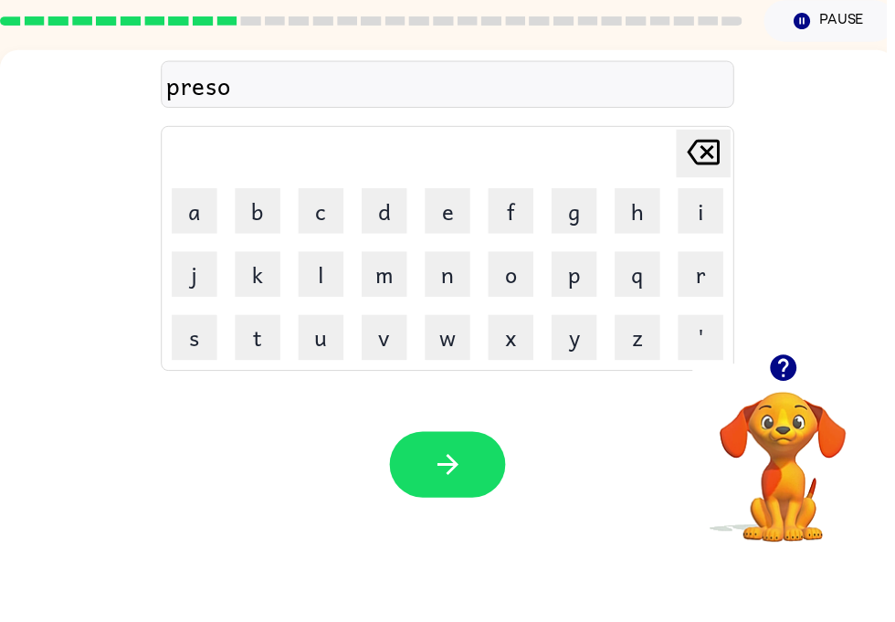
click at [710, 202] on icon "Delete Delete last character input" at bounding box center [711, 224] width 44 height 44
click at [791, 418] on button "button" at bounding box center [791, 441] width 47 height 47
click at [306, 260] on button "c" at bounding box center [324, 283] width 46 height 46
click at [646, 260] on button "h" at bounding box center [644, 283] width 46 height 46
click at [524, 324] on button "o" at bounding box center [516, 347] width 46 height 46
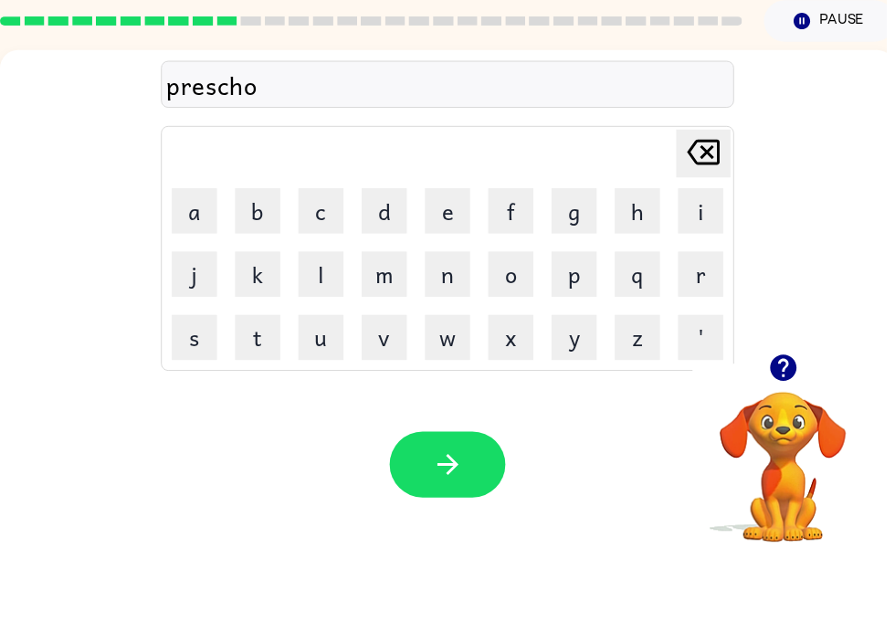
click at [535, 324] on button "o" at bounding box center [516, 347] width 46 height 46
click at [315, 324] on button "l" at bounding box center [324, 347] width 46 height 46
click at [465, 523] on icon "button" at bounding box center [453, 539] width 32 height 32
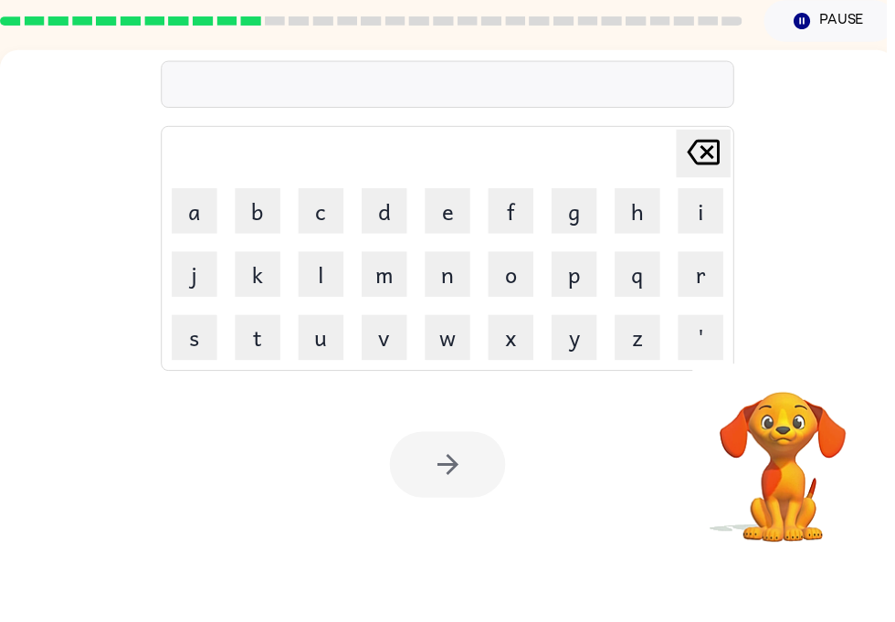
click at [320, 260] on button "c" at bounding box center [324, 283] width 46 height 46
click at [707, 324] on button "r" at bounding box center [708, 347] width 46 height 46
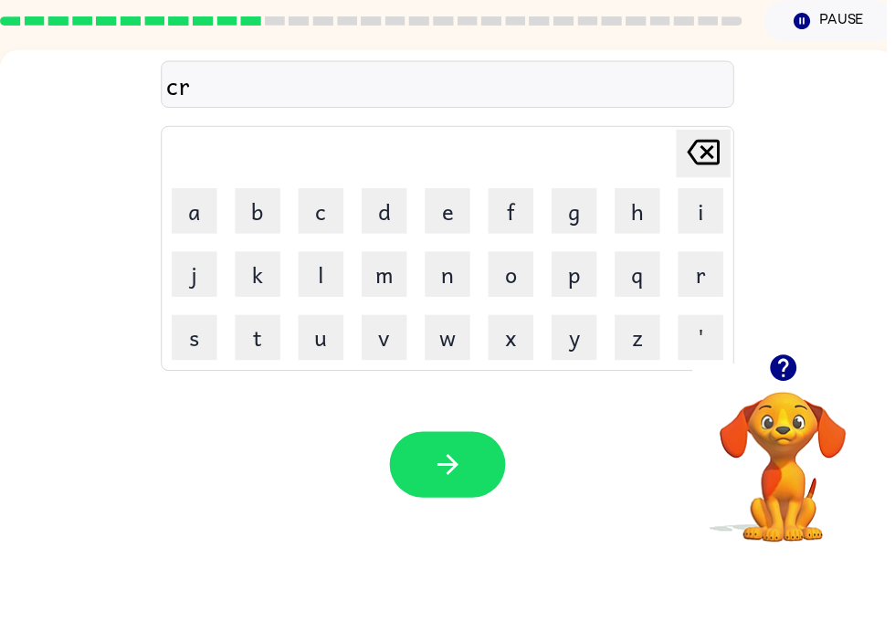
click at [195, 260] on button "a" at bounding box center [197, 283] width 46 height 46
click at [395, 388] on button "v" at bounding box center [388, 411] width 46 height 46
click at [448, 260] on button "e" at bounding box center [452, 283] width 46 height 46
click at [467, 523] on icon "button" at bounding box center [453, 539] width 32 height 32
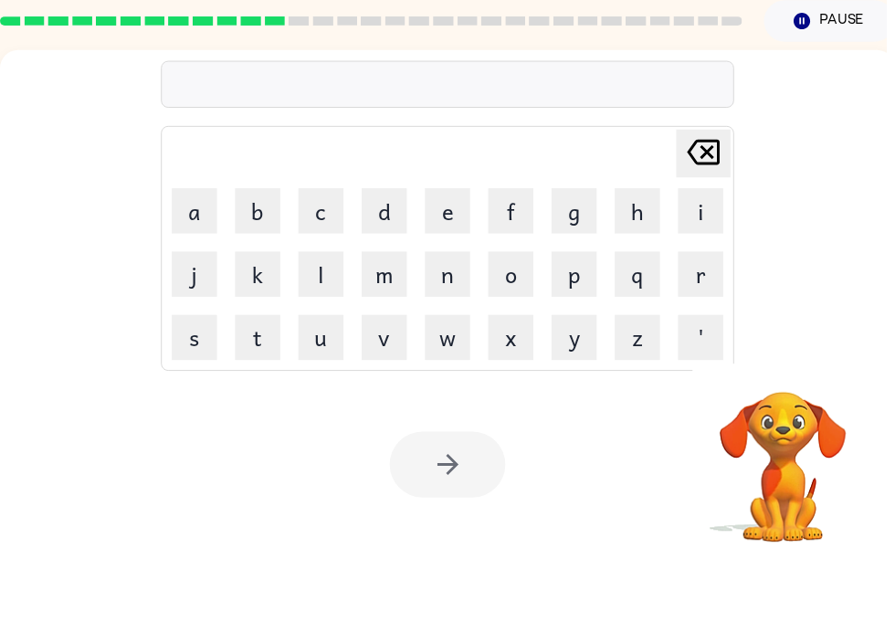
click at [400, 260] on button "d" at bounding box center [388, 283] width 46 height 46
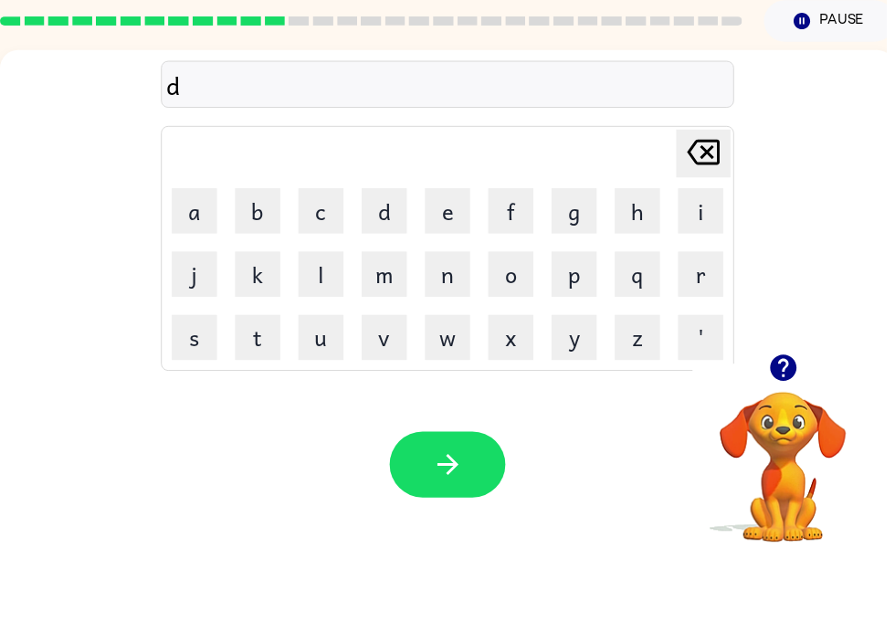
click at [322, 260] on button "c" at bounding box center [324, 283] width 46 height 46
click at [715, 202] on icon "Delete Delete last character input" at bounding box center [711, 224] width 44 height 44
click at [707, 260] on button "i" at bounding box center [708, 283] width 46 height 46
click at [323, 260] on button "c" at bounding box center [324, 283] width 46 height 46
click at [271, 324] on button "k" at bounding box center [260, 347] width 46 height 46
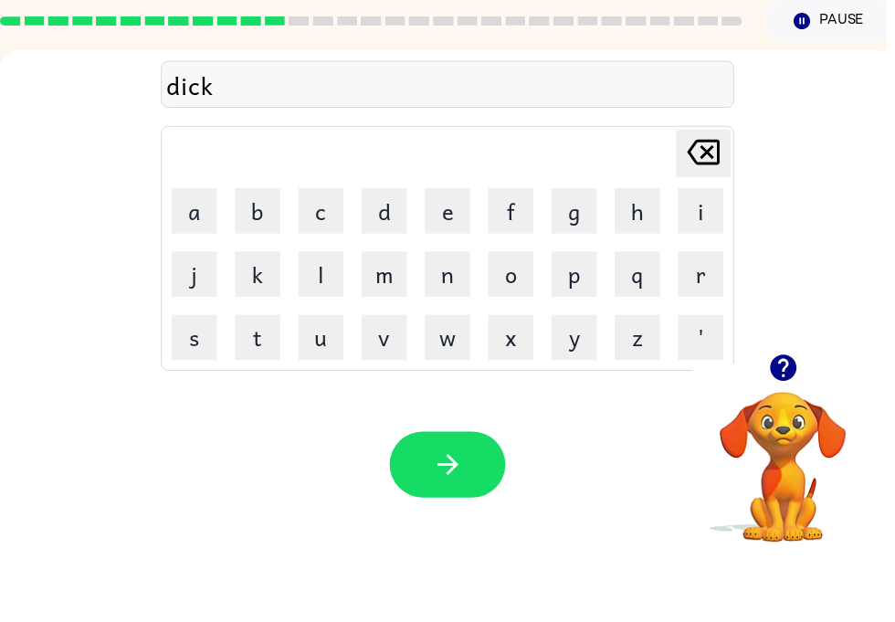
click at [272, 388] on button "t" at bounding box center [260, 411] width 46 height 46
click at [183, 260] on button "a" at bounding box center [197, 283] width 46 height 46
click at [701, 202] on icon "Delete Delete last character input" at bounding box center [711, 224] width 44 height 44
click at [191, 260] on button "a" at bounding box center [197, 283] width 46 height 46
click at [704, 211] on icon at bounding box center [710, 224] width 33 height 26
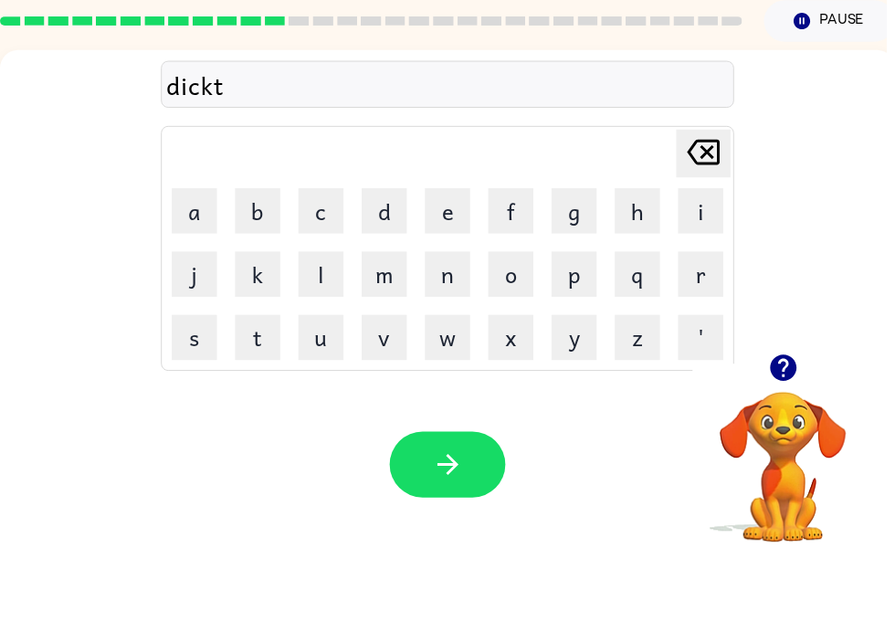
click at [190, 260] on button "a" at bounding box center [197, 283] width 46 height 46
click at [591, 388] on button "y" at bounding box center [580, 411] width 46 height 46
click at [195, 260] on button "a" at bounding box center [197, 283] width 46 height 46
click at [704, 202] on icon "Delete Delete last character input" at bounding box center [711, 224] width 44 height 44
click at [714, 202] on icon "Delete Delete last character input" at bounding box center [711, 224] width 44 height 44
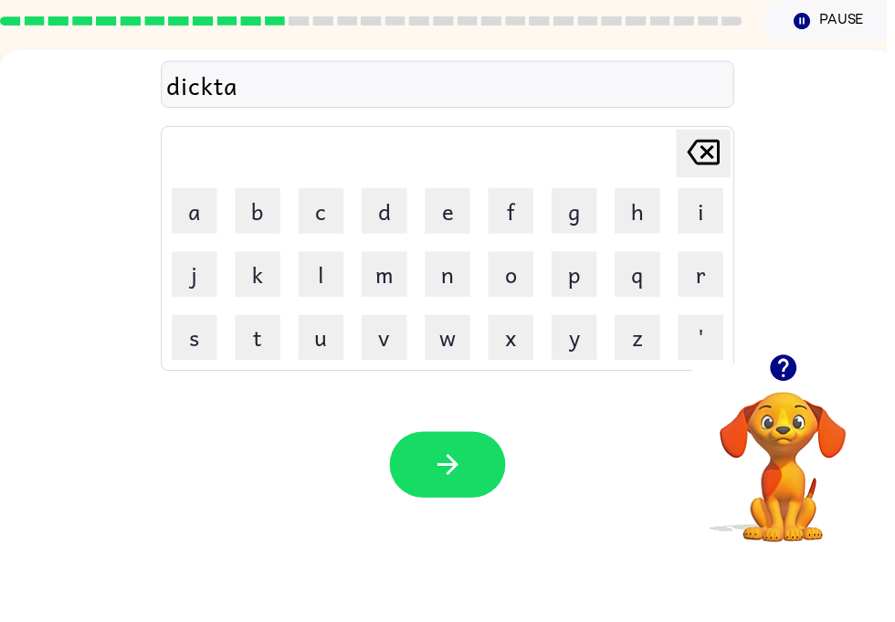
click at [245, 388] on button "t" at bounding box center [260, 411] width 46 height 46
click at [191, 260] on button "a" at bounding box center [197, 283] width 46 height 46
click at [698, 202] on icon "Delete Delete last character input" at bounding box center [711, 224] width 44 height 44
click at [679, 200] on td "Delete Delete last character input" at bounding box center [452, 225] width 574 height 50
click at [716, 211] on icon at bounding box center [710, 224] width 33 height 26
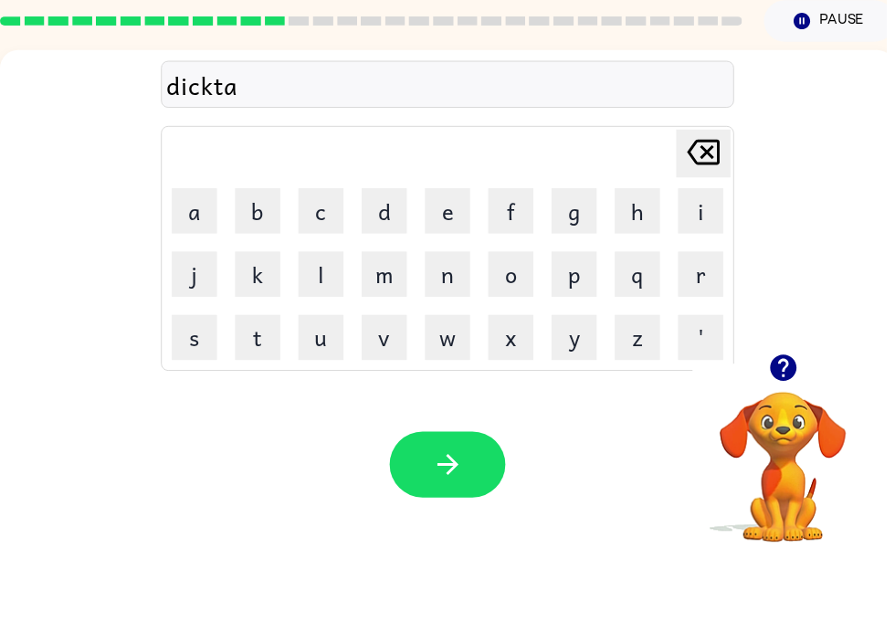
click at [777, 440] on video "Your browser must support playing .mp4 files to use Literably. Please try using…" at bounding box center [791, 529] width 183 height 183
click at [790, 426] on icon "button" at bounding box center [791, 442] width 32 height 32
click at [253, 388] on button "t" at bounding box center [260, 411] width 46 height 46
click at [709, 211] on icon at bounding box center [710, 224] width 33 height 26
click at [205, 260] on button "a" at bounding box center [197, 283] width 46 height 46
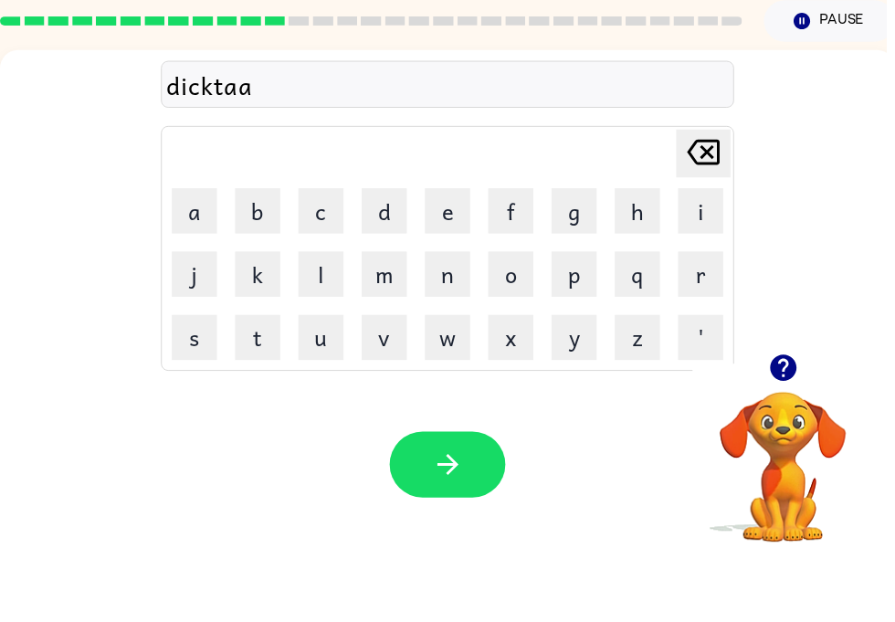
click at [278, 388] on button "t" at bounding box center [260, 411] width 46 height 46
click at [713, 202] on icon "Delete Delete last character input" at bounding box center [711, 224] width 44 height 44
click at [710, 202] on icon "Delete Delete last character input" at bounding box center [711, 224] width 44 height 44
click at [262, 388] on button "t" at bounding box center [260, 411] width 46 height 46
click at [458, 529] on icon "button" at bounding box center [451, 539] width 21 height 21
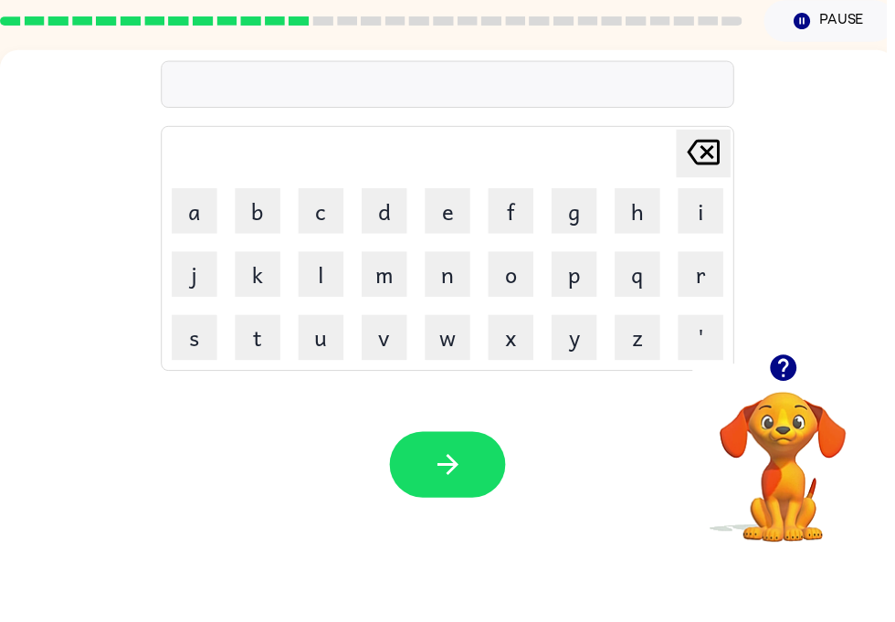
click at [788, 438] on video "Your browser must support playing .mp4 files to use Literably. Please try using…" at bounding box center [791, 529] width 183 height 183
click at [572, 324] on button "p" at bounding box center [580, 347] width 46 height 46
click at [795, 439] on video "Your browser must support playing .mp4 files to use Literably. Please try using…" at bounding box center [791, 529] width 183 height 183
click at [786, 428] on icon "button" at bounding box center [790, 441] width 26 height 26
click at [185, 260] on button "a" at bounding box center [197, 283] width 46 height 46
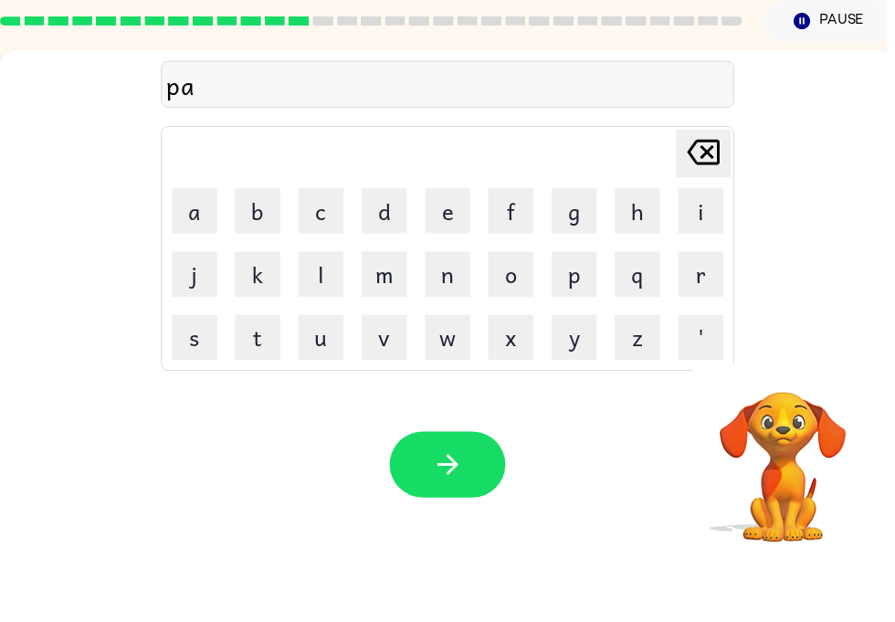
click at [584, 388] on button "y" at bounding box center [580, 411] width 46 height 46
click at [787, 428] on icon "button" at bounding box center [790, 441] width 26 height 26
click at [391, 324] on button "m" at bounding box center [388, 347] width 46 height 46
click at [463, 260] on button "e" at bounding box center [452, 283] width 46 height 46
click at [455, 324] on button "n" at bounding box center [452, 347] width 46 height 46
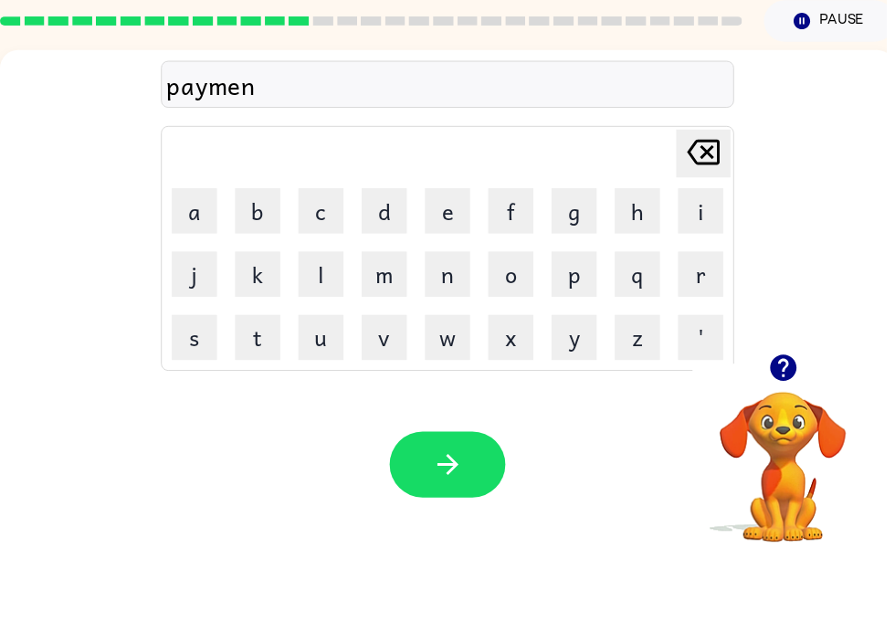
click at [790, 428] on icon "button" at bounding box center [790, 441] width 26 height 26
click at [251, 388] on button "t" at bounding box center [260, 411] width 46 height 46
click at [482, 506] on button "button" at bounding box center [452, 539] width 117 height 67
click at [385, 324] on button "m" at bounding box center [388, 347] width 46 height 46
click at [196, 260] on button "a" at bounding box center [197, 283] width 46 height 46
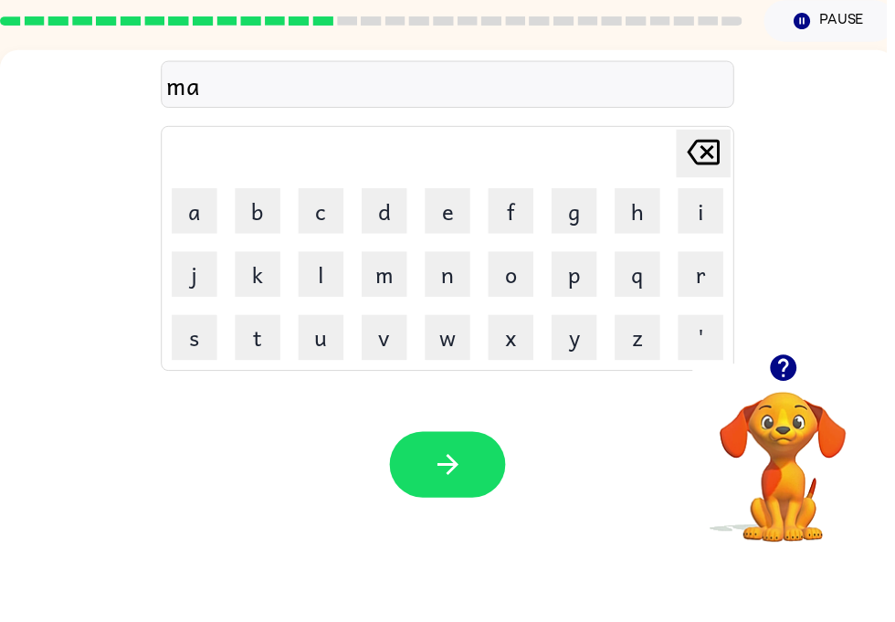
click at [578, 260] on button "g" at bounding box center [580, 283] width 46 height 46
click at [463, 260] on button "e" at bounding box center [452, 283] width 46 height 46
click at [712, 324] on button "r" at bounding box center [708, 347] width 46 height 46
click at [445, 260] on button "e" at bounding box center [452, 283] width 46 height 46
click at [473, 506] on button "button" at bounding box center [452, 539] width 117 height 67
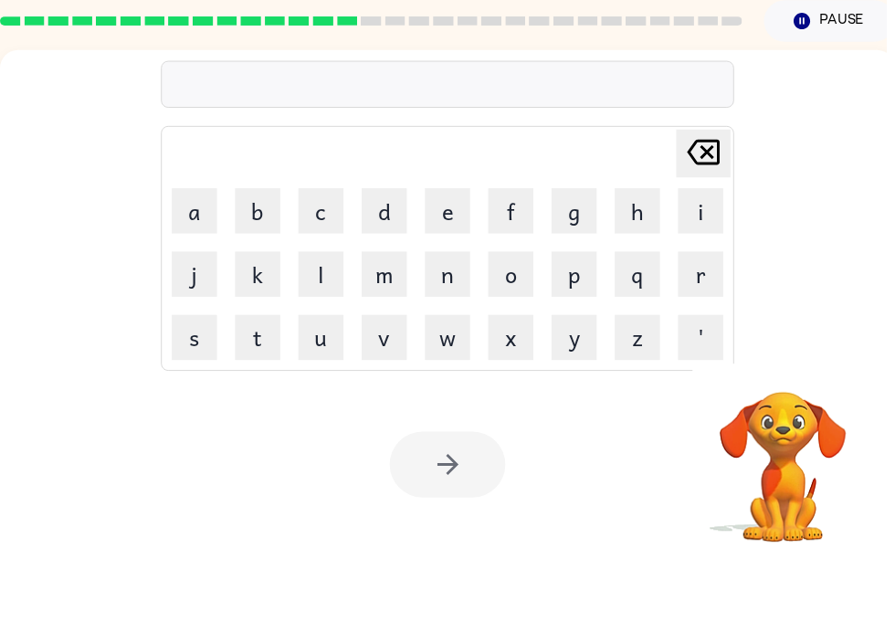
click at [197, 388] on button "s" at bounding box center [197, 411] width 46 height 46
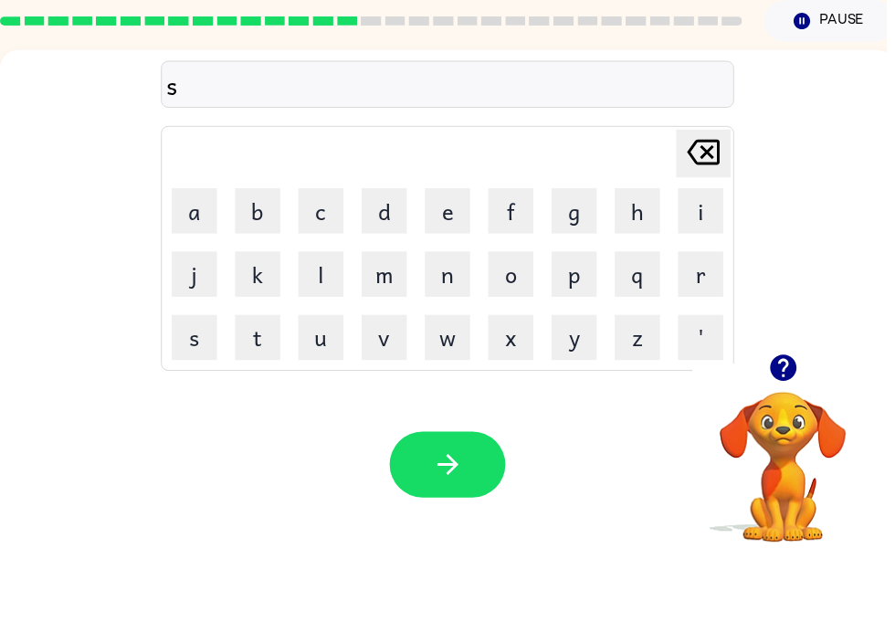
click at [588, 324] on button "p" at bounding box center [580, 347] width 46 height 46
click at [177, 260] on button "a" at bounding box center [197, 283] width 46 height 46
click at [704, 324] on button "r" at bounding box center [708, 347] width 46 height 46
click at [253, 324] on button "k" at bounding box center [260, 347] width 46 height 46
click at [470, 506] on button "button" at bounding box center [452, 539] width 117 height 67
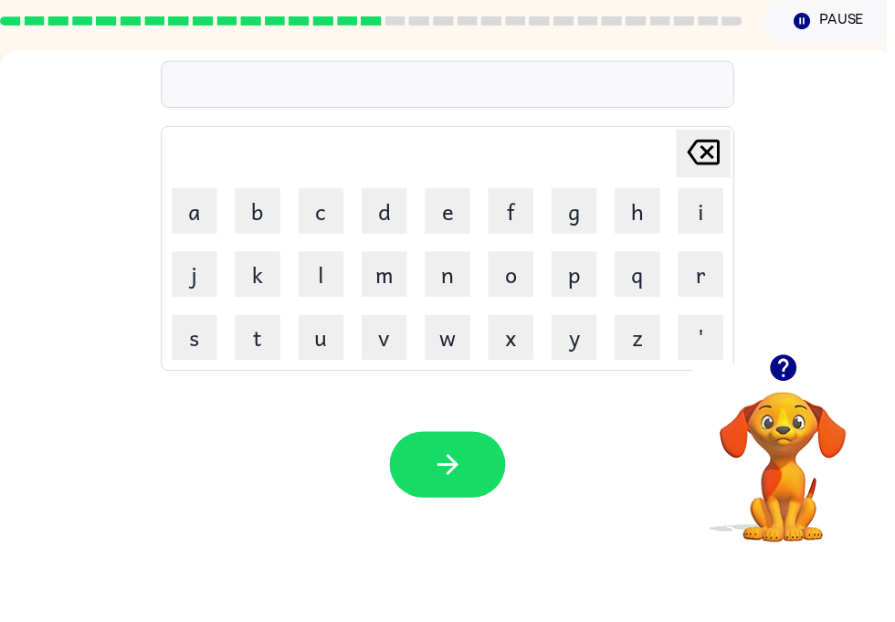
click at [591, 324] on button "p" at bounding box center [580, 347] width 46 height 46
click at [179, 260] on button "a" at bounding box center [197, 283] width 46 height 46
click at [325, 324] on button "l" at bounding box center [324, 347] width 46 height 46
click at [434, 260] on button "e" at bounding box center [452, 283] width 46 height 46
click at [468, 523] on icon "button" at bounding box center [453, 539] width 32 height 32
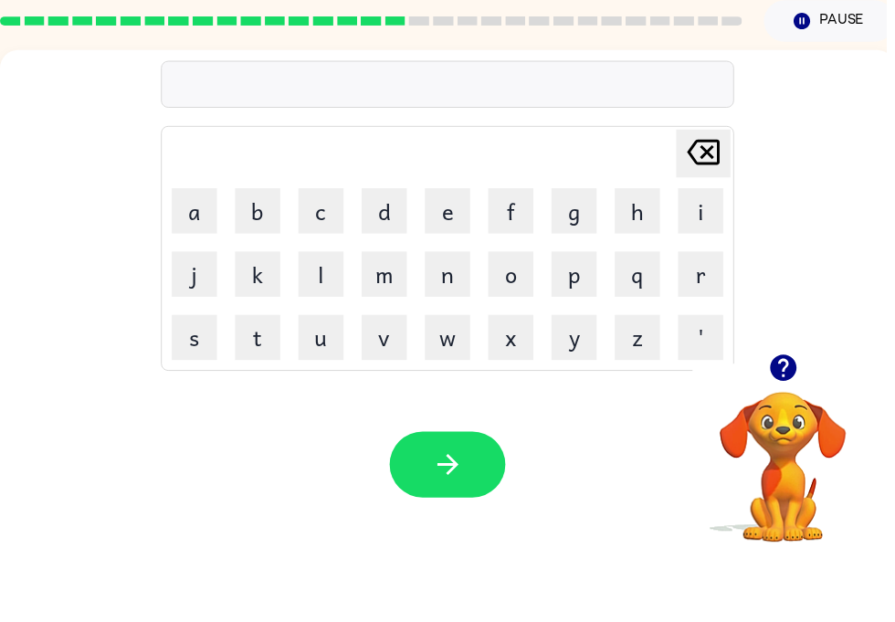
click at [794, 426] on icon "button" at bounding box center [791, 442] width 32 height 32
click at [191, 388] on button "s" at bounding box center [197, 411] width 46 height 46
click at [590, 324] on button "p" at bounding box center [580, 347] width 46 height 46
click at [458, 260] on button "e" at bounding box center [452, 283] width 46 height 46
click at [461, 324] on button "n" at bounding box center [452, 347] width 46 height 46
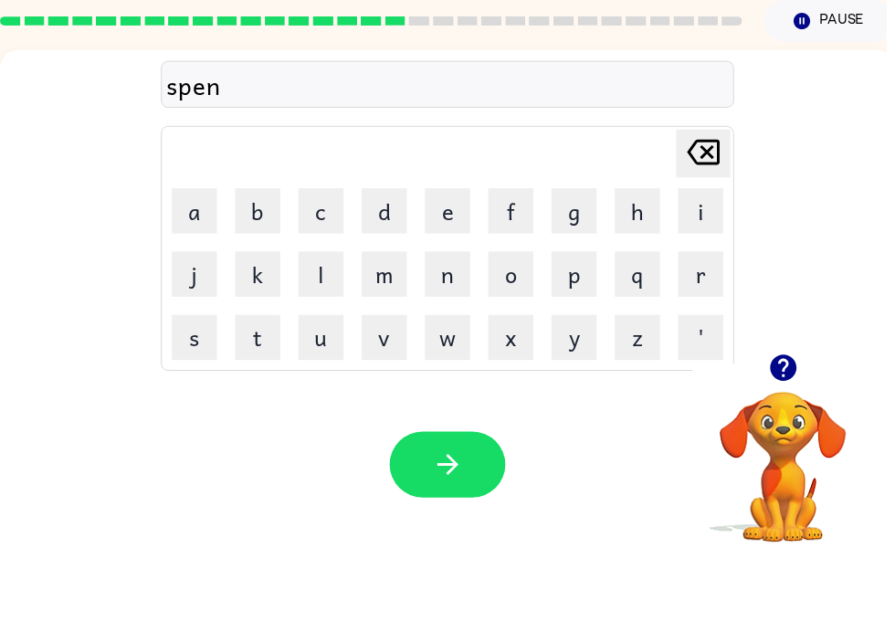
click at [704, 260] on button "i" at bounding box center [708, 283] width 46 height 46
click at [468, 324] on button "n" at bounding box center [452, 347] width 46 height 46
click at [571, 260] on button "g" at bounding box center [580, 283] width 46 height 46
click at [457, 529] on icon "button" at bounding box center [451, 539] width 21 height 21
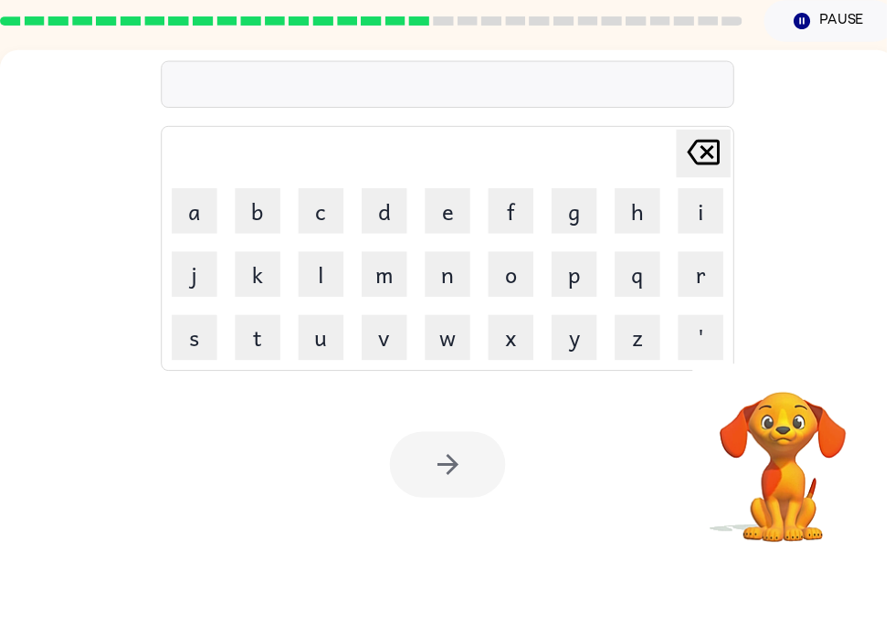
click at [578, 260] on button "g" at bounding box center [580, 283] width 46 height 46
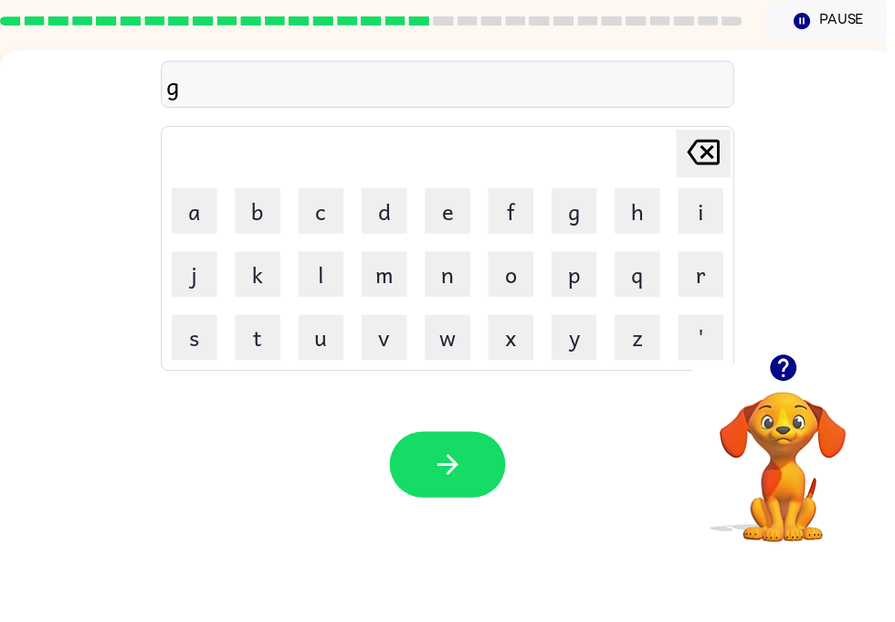
click at [341, 388] on button "u" at bounding box center [324, 411] width 46 height 46
click at [708, 211] on icon at bounding box center [710, 224] width 33 height 26
click at [710, 324] on button "r" at bounding box center [708, 347] width 46 height 46
click at [341, 388] on button "u" at bounding box center [324, 411] width 46 height 46
click at [586, 324] on button "p" at bounding box center [580, 347] width 46 height 46
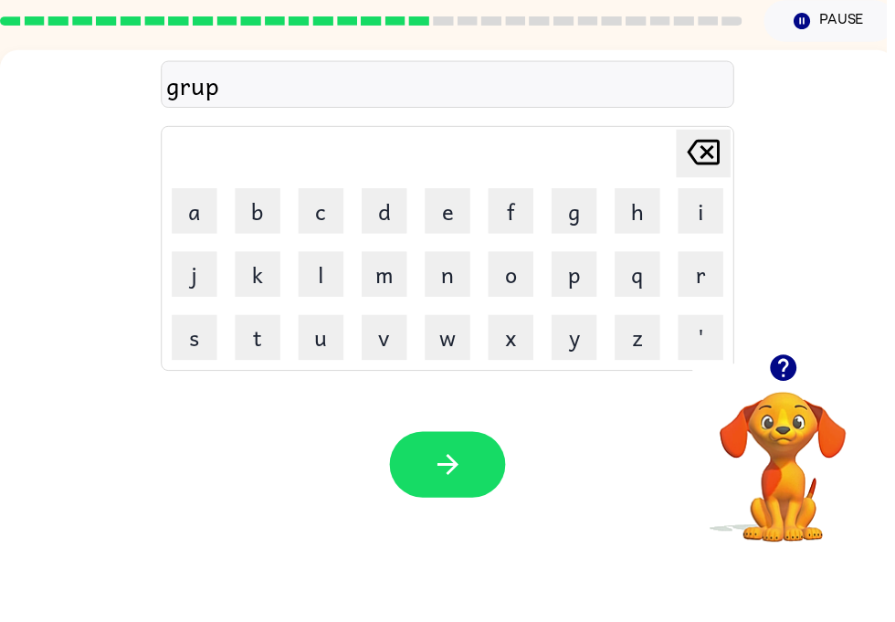
click at [472, 260] on button "e" at bounding box center [452, 283] width 46 height 46
click at [195, 388] on button "s" at bounding box center [197, 411] width 46 height 46
click at [261, 388] on button "t" at bounding box center [260, 411] width 46 height 46
click at [451, 529] on icon "button" at bounding box center [451, 539] width 21 height 21
click at [435, 260] on button "e" at bounding box center [452, 283] width 46 height 46
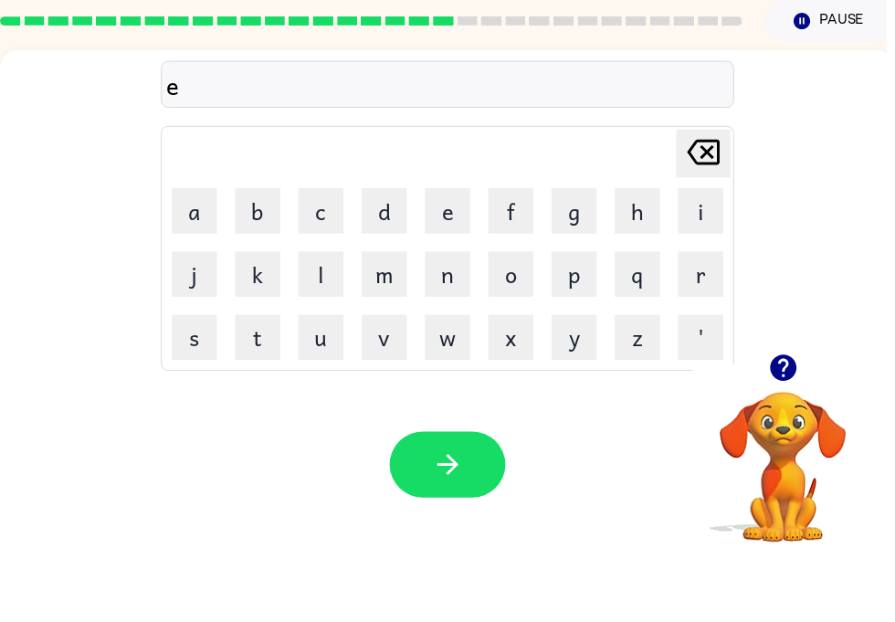
click at [438, 260] on button "e" at bounding box center [452, 283] width 46 height 46
click at [718, 202] on icon "Delete Delete last character input" at bounding box center [711, 224] width 44 height 44
click at [443, 324] on button "n" at bounding box center [452, 347] width 46 height 46
click at [322, 260] on button "c" at bounding box center [324, 283] width 46 height 46
click at [721, 324] on button "r" at bounding box center [708, 347] width 46 height 46
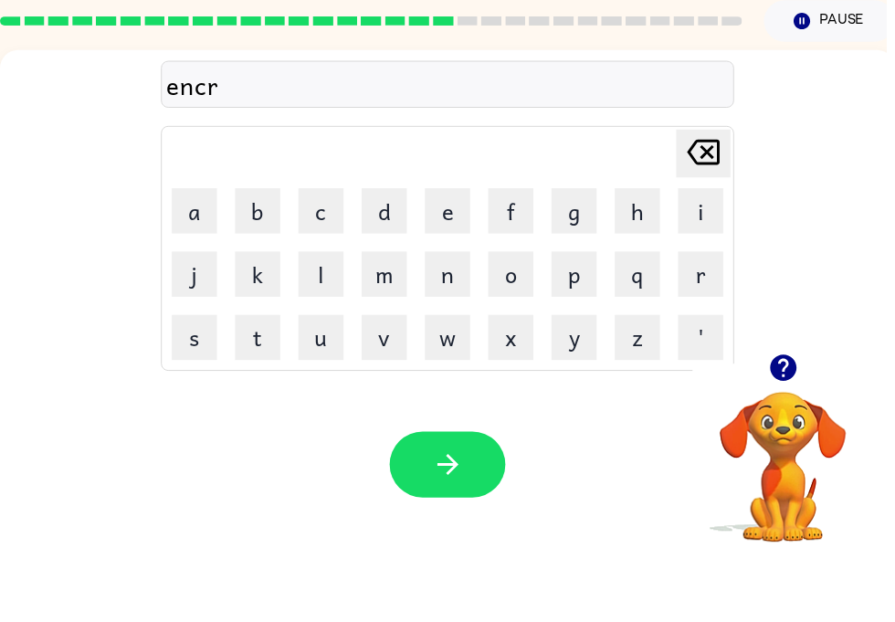
click at [436, 260] on button "e" at bounding box center [452, 283] width 46 height 46
click at [191, 260] on button "a" at bounding box center [197, 283] width 46 height 46
click at [244, 260] on button "b" at bounding box center [260, 283] width 46 height 46
click at [313, 324] on button "l" at bounding box center [324, 347] width 46 height 46
click at [434, 260] on button "e" at bounding box center [452, 283] width 46 height 46
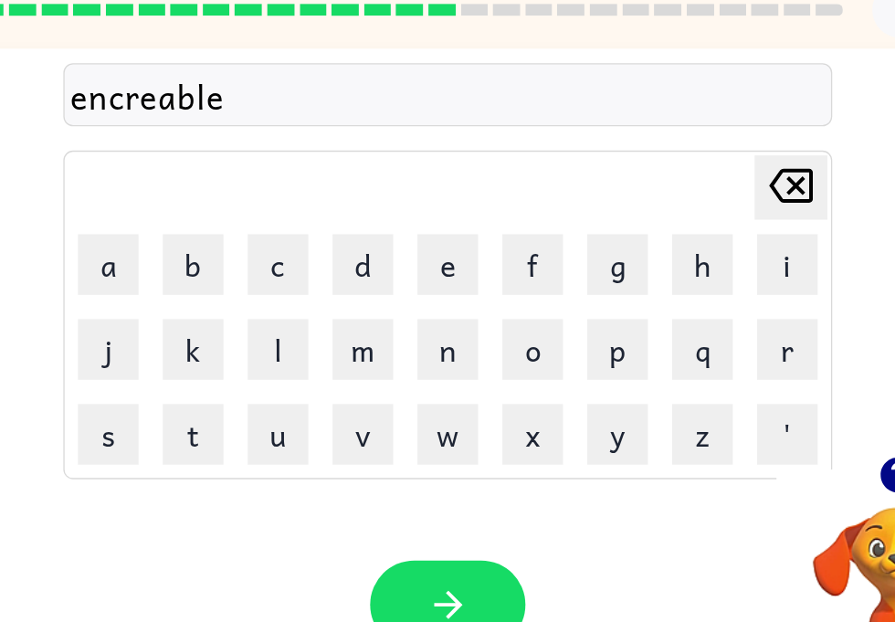
click at [429, 260] on button "e" at bounding box center [452, 283] width 46 height 46
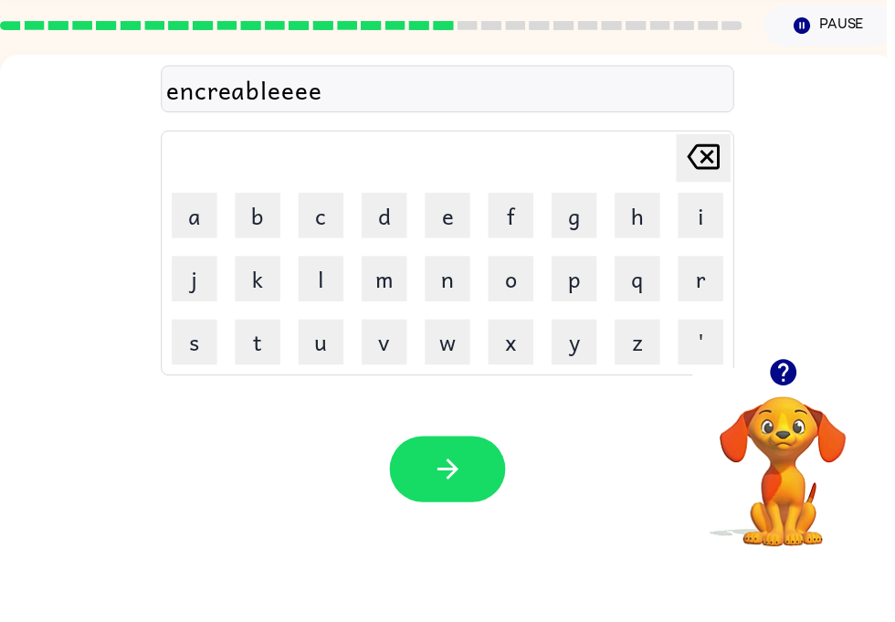
click at [719, 202] on icon "Delete Delete last character input" at bounding box center [711, 224] width 44 height 44
click at [717, 202] on icon "Delete Delete last character input" at bounding box center [711, 224] width 44 height 44
click at [715, 202] on icon "Delete Delete last character input" at bounding box center [711, 224] width 44 height 44
click at [456, 506] on button "button" at bounding box center [452, 539] width 117 height 67
click at [807, 418] on button "button" at bounding box center [791, 441] width 47 height 47
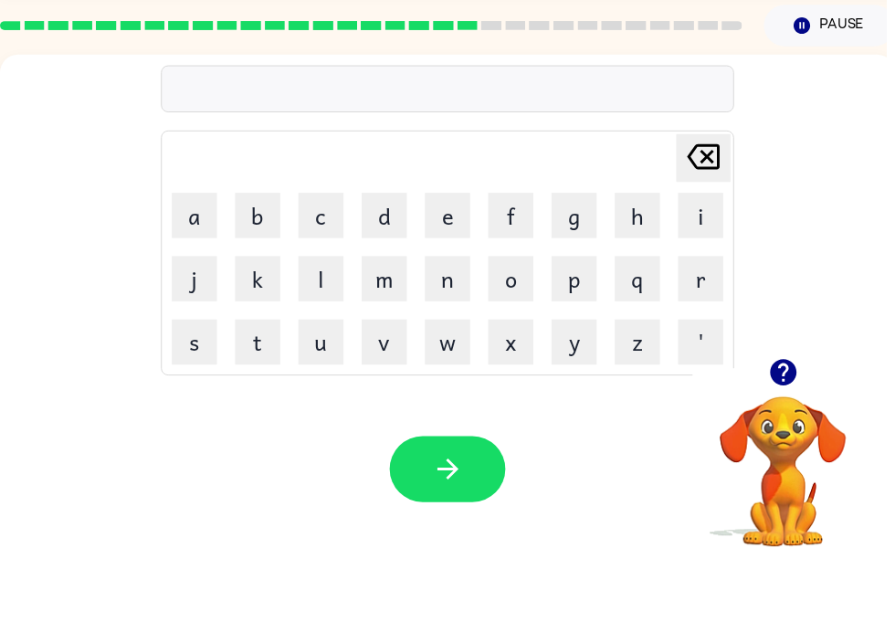
click at [312, 324] on button "l" at bounding box center [324, 347] width 46 height 46
click at [712, 260] on button "i" at bounding box center [708, 283] width 46 height 46
click at [191, 388] on button "s" at bounding box center [197, 411] width 46 height 46
click at [452, 260] on button "e" at bounding box center [452, 283] width 46 height 46
click at [467, 324] on button "n" at bounding box center [452, 347] width 46 height 46
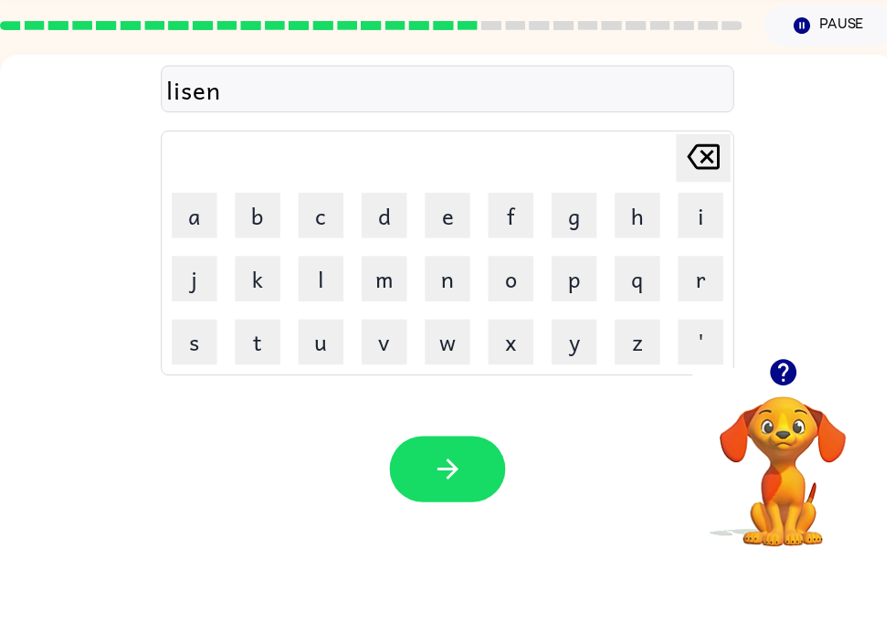
click at [448, 260] on button "e" at bounding box center [452, 283] width 46 height 46
click at [375, 260] on button "d" at bounding box center [388, 283] width 46 height 46
click at [461, 529] on icon "button" at bounding box center [451, 539] width 21 height 21
click at [470, 324] on button "n" at bounding box center [452, 347] width 46 height 46
click at [520, 324] on button "o" at bounding box center [516, 347] width 46 height 46
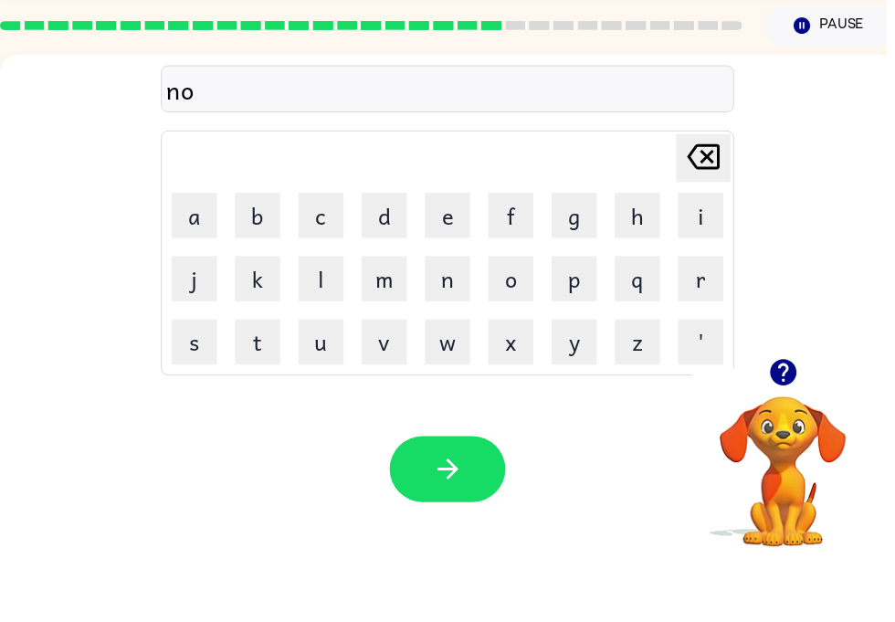
click at [404, 324] on button "m" at bounding box center [388, 347] width 46 height 46
click at [198, 260] on button "a" at bounding box center [197, 283] width 46 height 46
click at [459, 324] on button "n" at bounding box center [452, 347] width 46 height 46
click at [191, 260] on button "a" at bounding box center [197, 283] width 46 height 46
click at [253, 388] on button "t" at bounding box center [260, 411] width 46 height 46
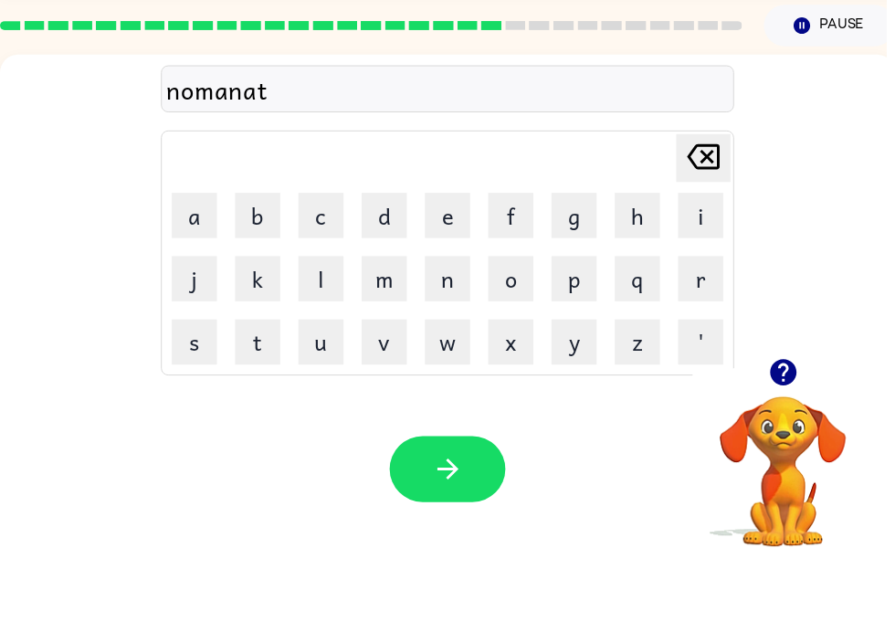
click at [455, 529] on icon "button" at bounding box center [451, 539] width 21 height 21
click at [185, 388] on button "s" at bounding box center [197, 411] width 46 height 46
click at [317, 388] on button "u" at bounding box center [324, 411] width 46 height 46
click at [190, 388] on button "s" at bounding box center [197, 411] width 46 height 46
click at [181, 260] on button "a" at bounding box center [197, 283] width 46 height 46
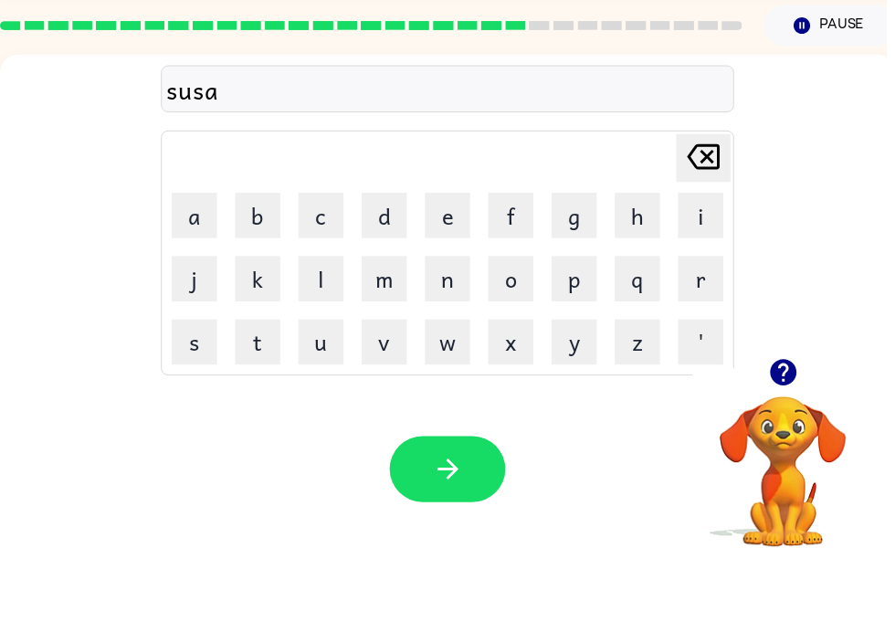
click at [338, 388] on button "u" at bounding box center [324, 411] width 46 height 46
click at [706, 202] on icon "Delete Delete last character input" at bounding box center [711, 224] width 44 height 44
click at [712, 202] on icon "Delete Delete last character input" at bounding box center [711, 224] width 44 height 44
click at [258, 388] on button "t" at bounding box center [260, 411] width 46 height 46
click at [805, 426] on icon "button" at bounding box center [791, 442] width 32 height 32
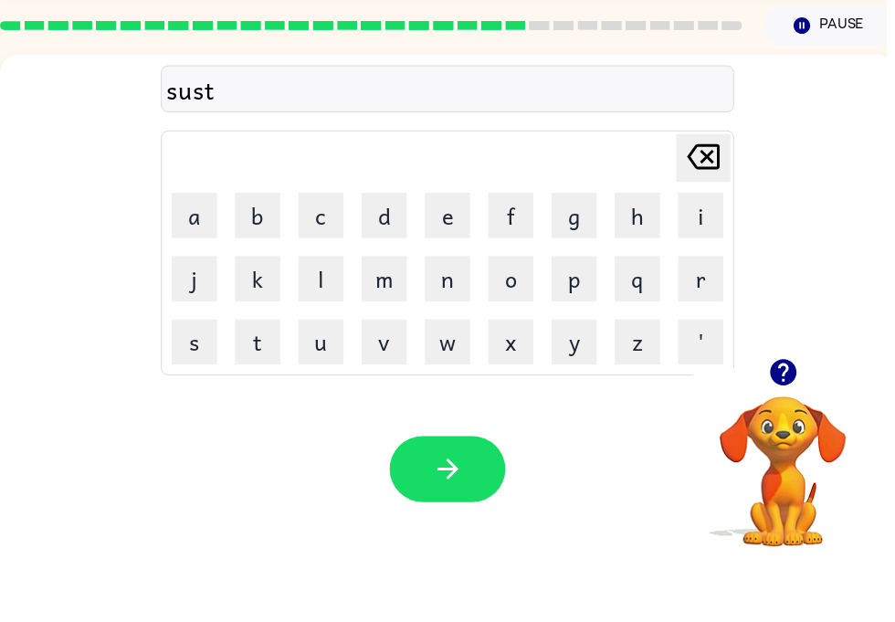
click at [185, 260] on button "a" at bounding box center [197, 283] width 46 height 46
click at [458, 324] on button "n" at bounding box center [452, 347] width 46 height 46
click at [457, 260] on button "e" at bounding box center [452, 283] width 46 height 46
click at [457, 506] on button "button" at bounding box center [452, 539] width 117 height 67
click at [792, 426] on icon "button" at bounding box center [791, 442] width 32 height 32
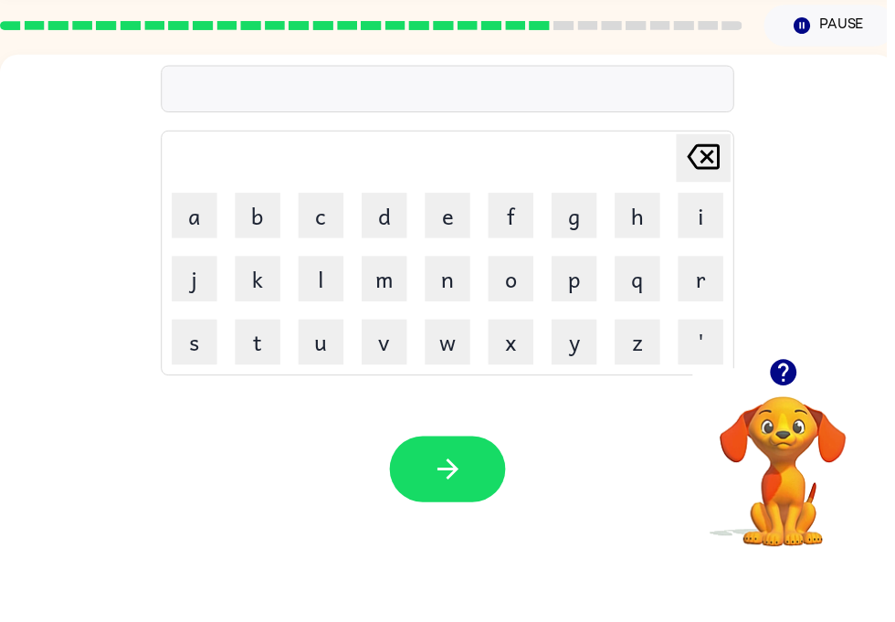
click at [174, 388] on button "s" at bounding box center [197, 411] width 46 height 46
click at [801, 428] on icon "button" at bounding box center [790, 441] width 26 height 26
click at [721, 202] on icon "Delete Delete last character input" at bounding box center [711, 224] width 44 height 44
click at [454, 388] on button "w" at bounding box center [452, 411] width 46 height 46
click at [521, 324] on button "o" at bounding box center [516, 347] width 46 height 46
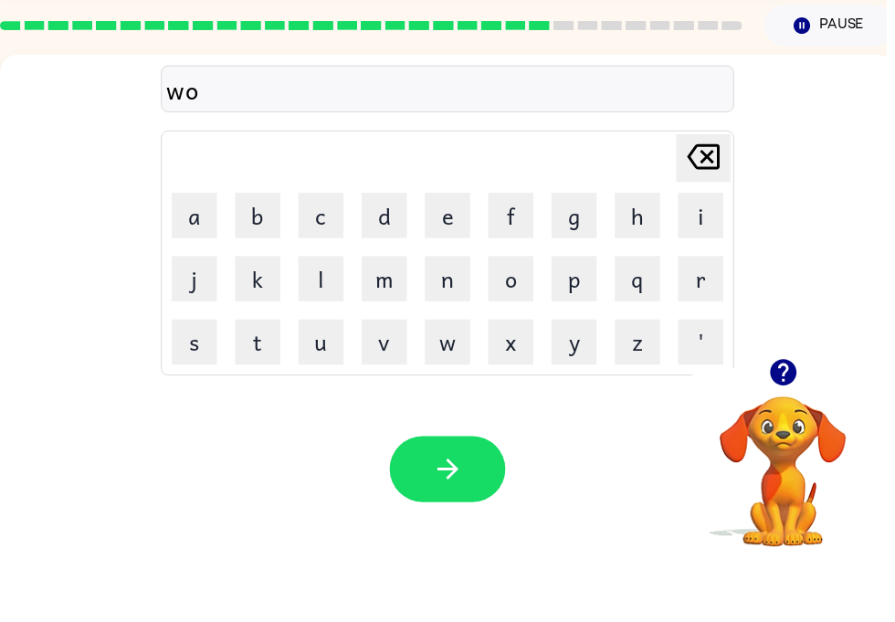
click at [702, 324] on button "r" at bounding box center [708, 347] width 46 height 46
click at [375, 260] on button "d" at bounding box center [388, 283] width 46 height 46
click at [438, 260] on button "e" at bounding box center [452, 283] width 46 height 46
click at [478, 506] on button "button" at bounding box center [452, 539] width 117 height 67
click at [714, 324] on button "r" at bounding box center [708, 347] width 46 height 46
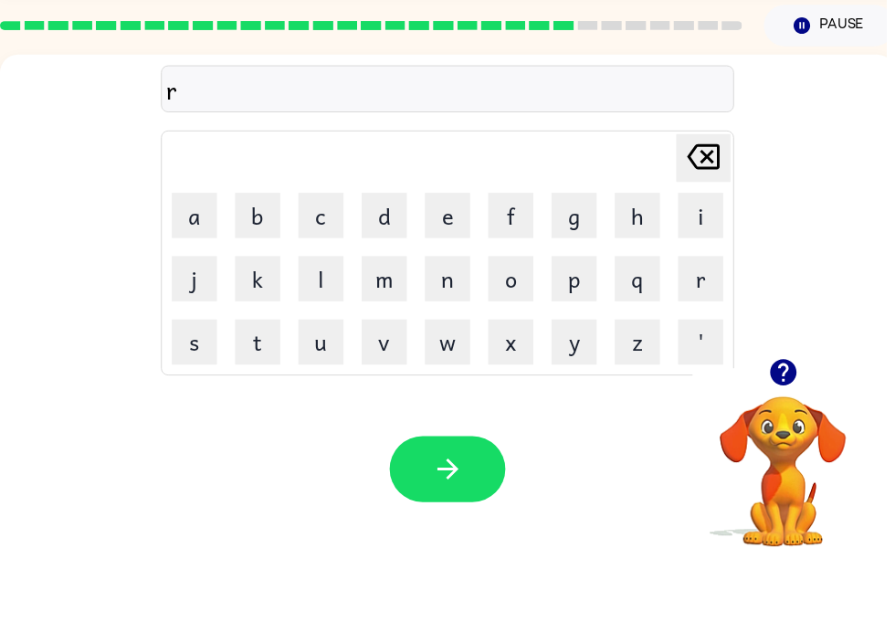
click at [448, 260] on button "e" at bounding box center [452, 283] width 46 height 46
click at [306, 324] on button "l" at bounding box center [324, 347] width 46 height 46
click at [188, 260] on button "a" at bounding box center [197, 283] width 46 height 46
click at [280, 388] on button "t" at bounding box center [260, 411] width 46 height 46
click at [387, 260] on button "d" at bounding box center [388, 283] width 46 height 46
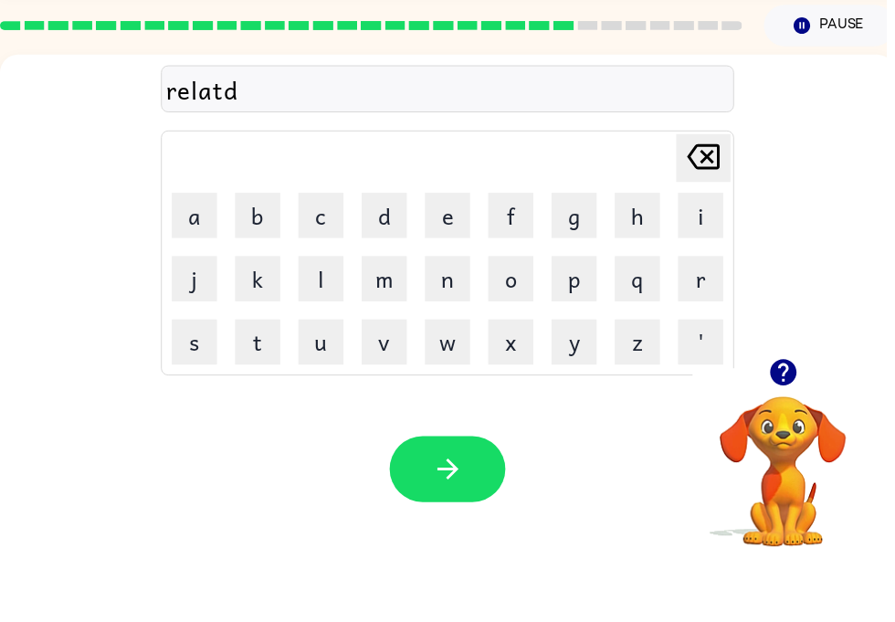
click at [710, 211] on icon at bounding box center [710, 224] width 33 height 26
click at [450, 260] on button "e" at bounding box center [452, 283] width 46 height 46
click at [376, 260] on button "d" at bounding box center [388, 283] width 46 height 46
click at [458, 529] on icon "button" at bounding box center [451, 539] width 21 height 21
click at [723, 260] on button "i" at bounding box center [708, 283] width 46 height 46
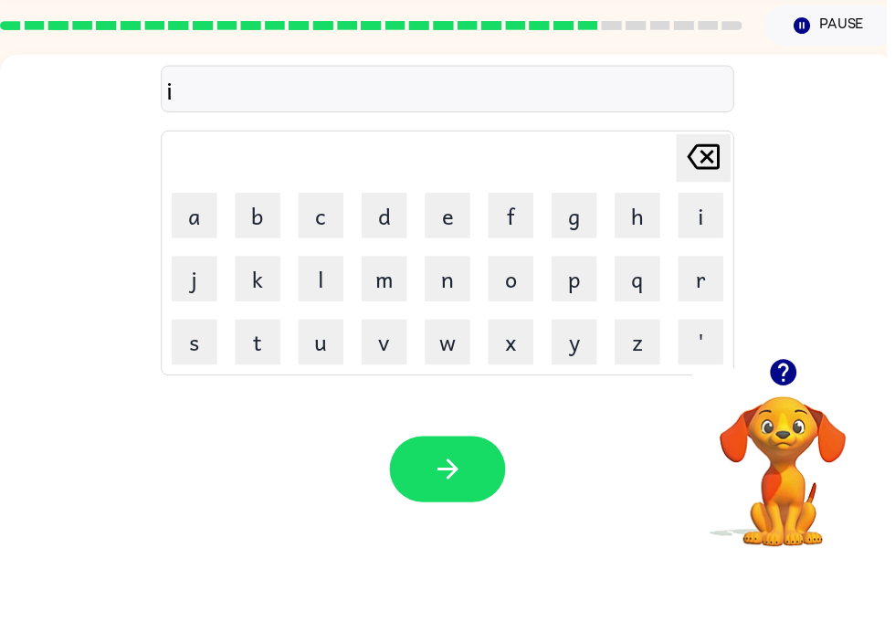
click at [716, 202] on icon "Delete Delete last character input" at bounding box center [711, 224] width 44 height 44
click at [257, 324] on button "k" at bounding box center [260, 347] width 46 height 46
click at [712, 260] on button "i" at bounding box center [708, 283] width 46 height 46
click at [250, 388] on button "t" at bounding box center [260, 411] width 46 height 46
click at [255, 388] on button "t" at bounding box center [260, 411] width 46 height 46
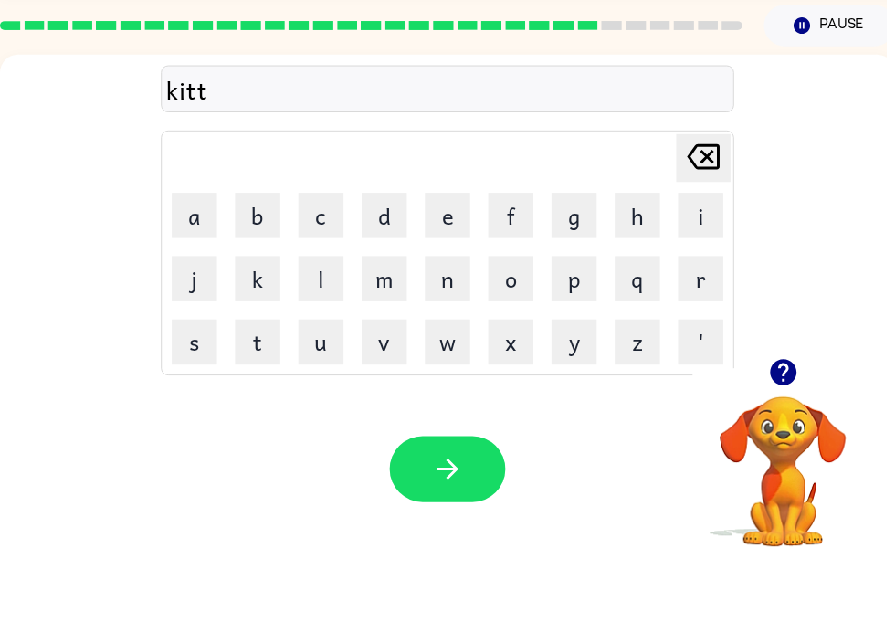
click at [775, 426] on icon "button" at bounding box center [791, 442] width 32 height 32
click at [440, 260] on button "e" at bounding box center [452, 283] width 46 height 46
click at [461, 324] on button "n" at bounding box center [452, 347] width 46 height 46
click at [474, 506] on button "button" at bounding box center [452, 539] width 117 height 67
click at [393, 260] on button "d" at bounding box center [388, 283] width 46 height 46
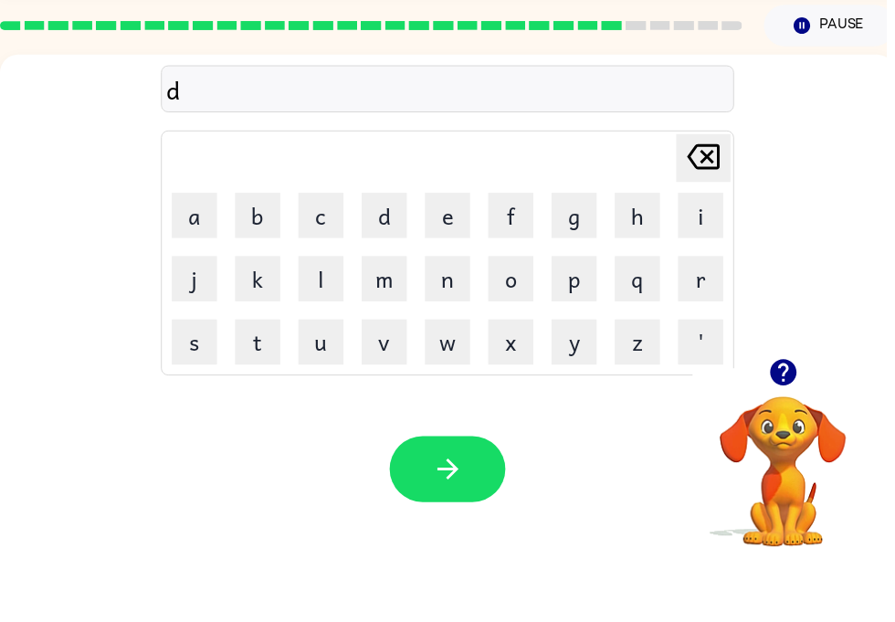
click at [455, 260] on button "e" at bounding box center [452, 283] width 46 height 46
click at [581, 324] on button "p" at bounding box center [580, 347] width 46 height 46
click at [195, 260] on button "a" at bounding box center [197, 283] width 46 height 46
click at [701, 324] on button "r" at bounding box center [708, 347] width 46 height 46
click at [249, 388] on button "t" at bounding box center [260, 411] width 46 height 46
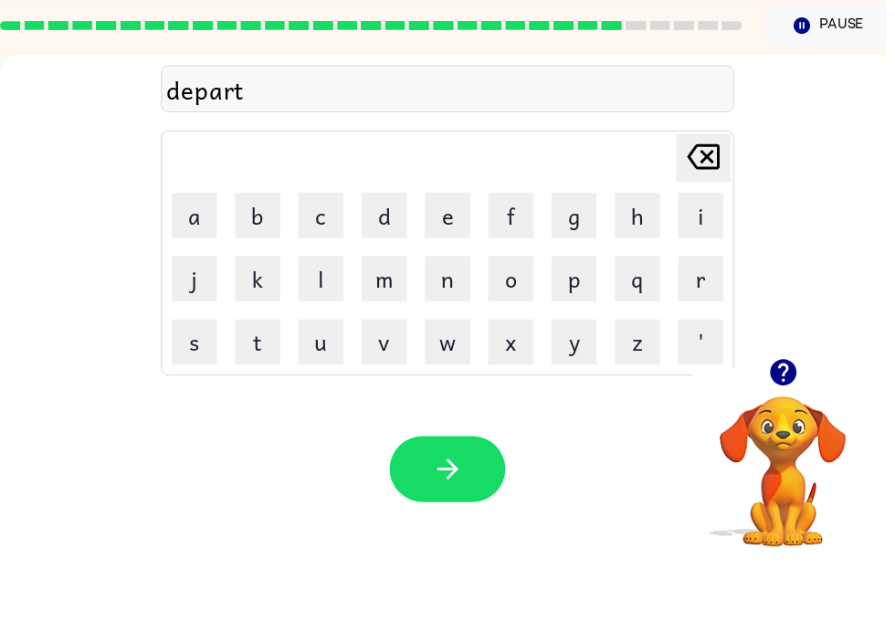
click at [387, 324] on button "m" at bounding box center [388, 347] width 46 height 46
click at [469, 260] on button "e" at bounding box center [452, 283] width 46 height 46
click at [461, 260] on button "e" at bounding box center [452, 283] width 46 height 46
click at [705, 202] on icon "Delete Delete last character input" at bounding box center [711, 224] width 44 height 44
click at [456, 324] on button "n" at bounding box center [452, 347] width 46 height 46
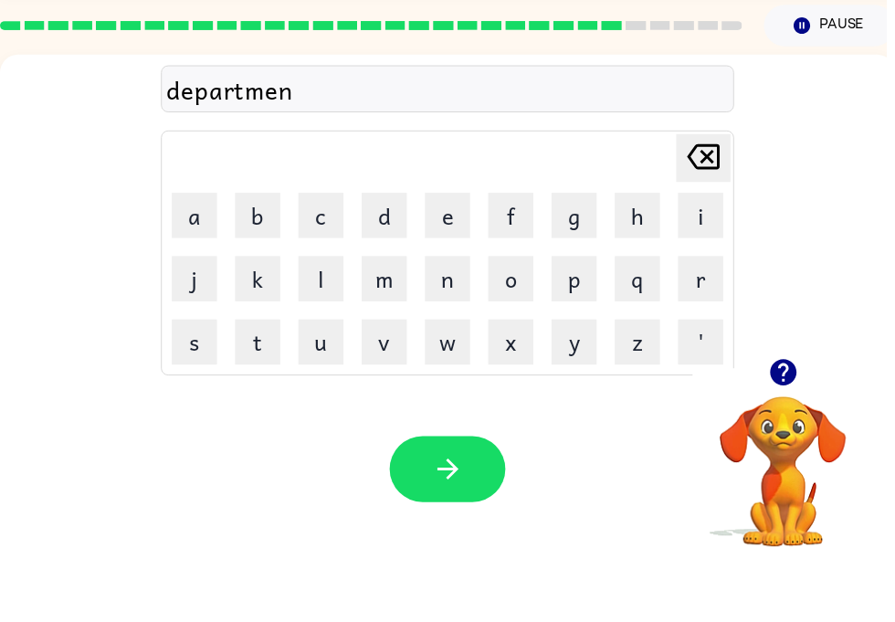
click at [244, 388] on button "t" at bounding box center [260, 411] width 46 height 46
click at [467, 506] on button "button" at bounding box center [452, 539] width 117 height 67
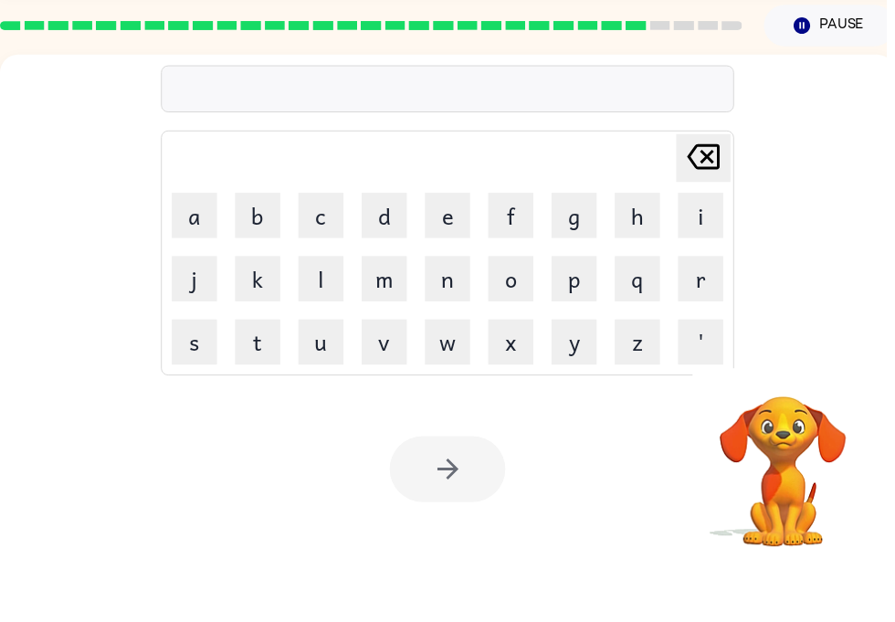
click at [197, 388] on button "s" at bounding box center [197, 411] width 46 height 46
click at [346, 324] on button "l" at bounding box center [324, 347] width 46 height 46
click at [718, 260] on button "i" at bounding box center [708, 283] width 46 height 46
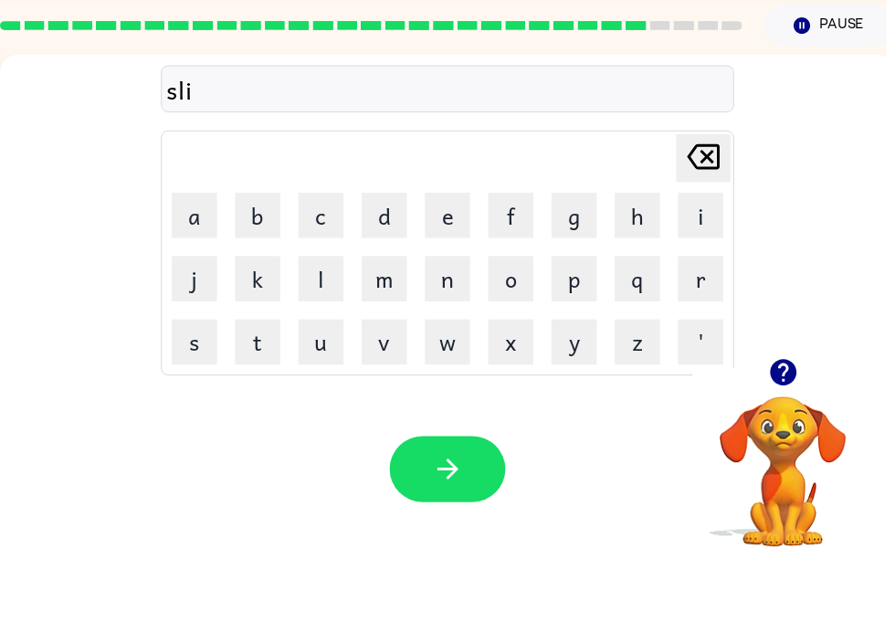
click at [248, 388] on button "t" at bounding box center [260, 411] width 46 height 46
click at [446, 260] on button "e" at bounding box center [452, 283] width 46 height 46
click at [721, 211] on icon at bounding box center [710, 224] width 33 height 26
click at [456, 260] on button "e" at bounding box center [452, 283] width 46 height 46
click at [723, 202] on icon "Delete Delete last character input" at bounding box center [711, 224] width 44 height 44
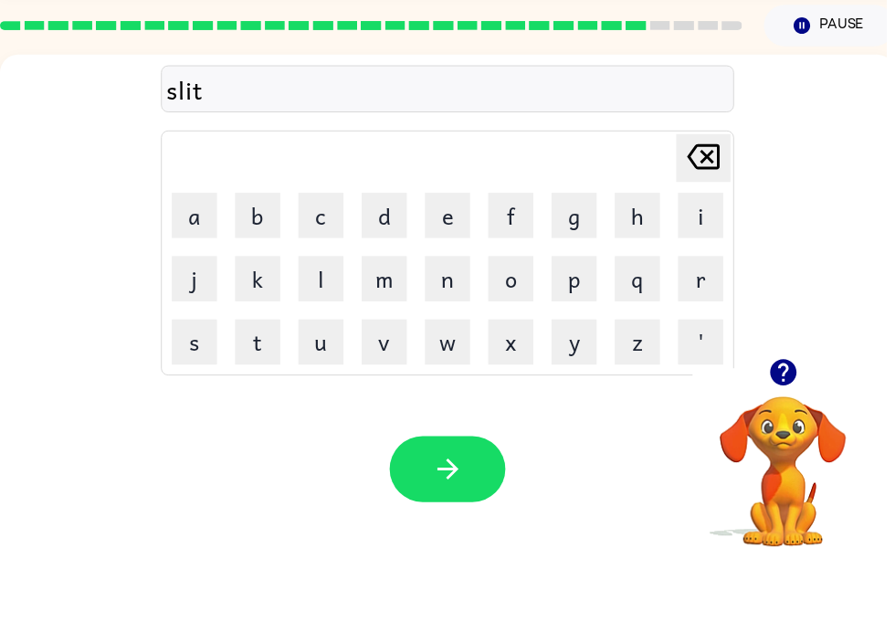
click at [471, 506] on button "button" at bounding box center [452, 539] width 117 height 67
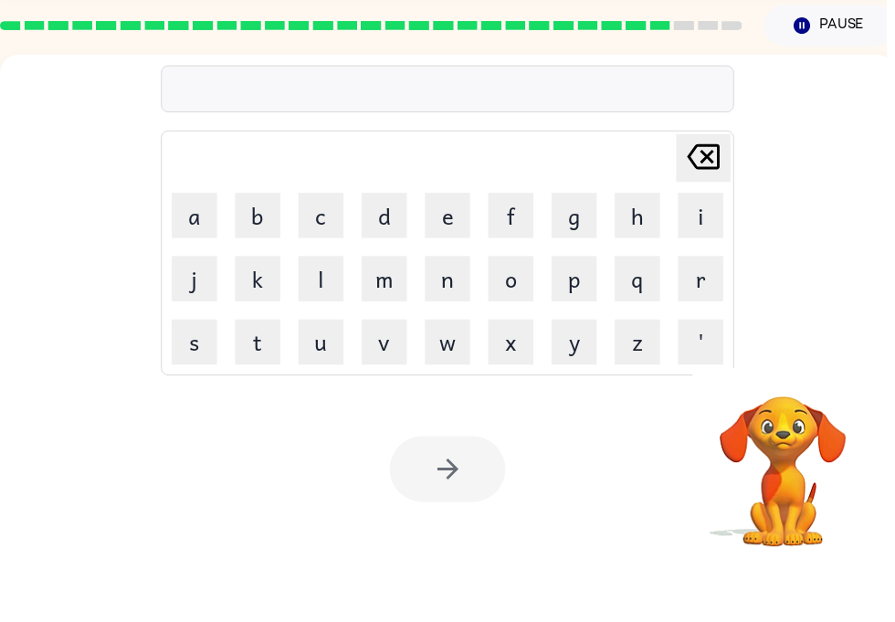
click at [312, 388] on button "u" at bounding box center [324, 411] width 46 height 46
click at [448, 324] on button "n" at bounding box center [452, 347] width 46 height 46
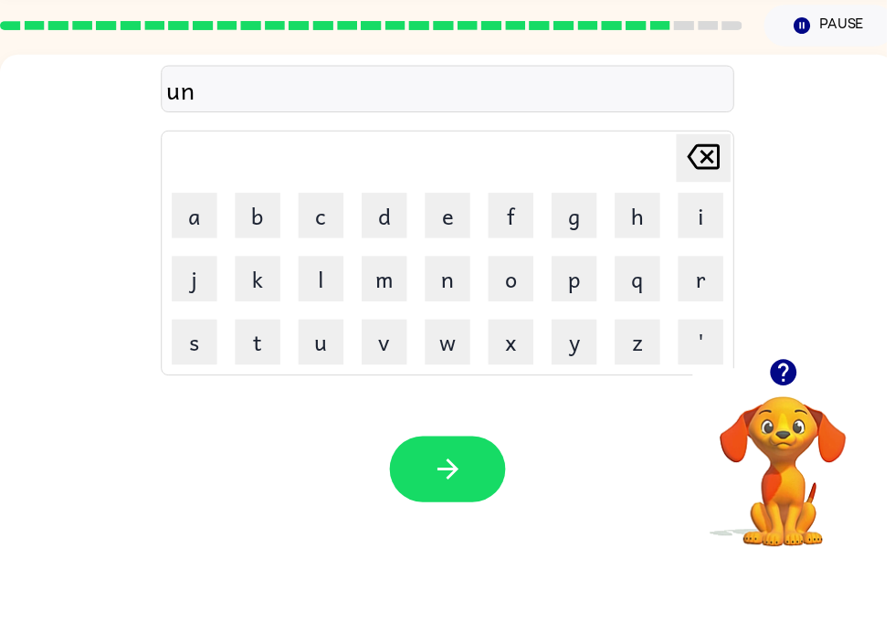
click at [318, 388] on button "u" at bounding box center [324, 411] width 46 height 46
click at [385, 388] on button "v" at bounding box center [388, 411] width 46 height 46
click at [440, 260] on button "e" at bounding box center [452, 283] width 46 height 46
click at [698, 324] on button "r" at bounding box center [708, 347] width 46 height 46
click at [190, 388] on button "s" at bounding box center [197, 411] width 46 height 46
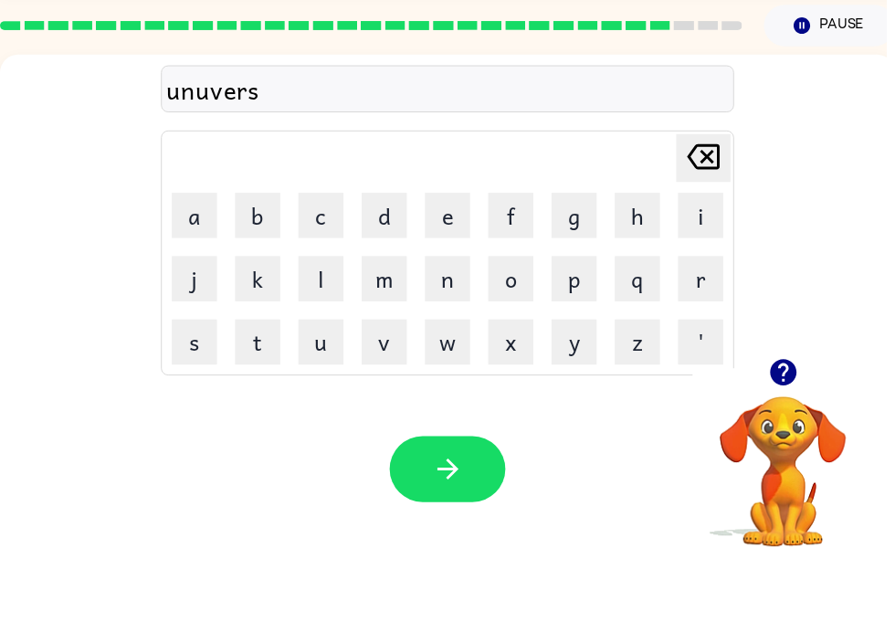
click at [501, 324] on button "o" at bounding box center [516, 347] width 46 height 46
click at [322, 324] on button "l" at bounding box center [324, 347] width 46 height 46
click at [454, 529] on icon "button" at bounding box center [451, 539] width 21 height 21
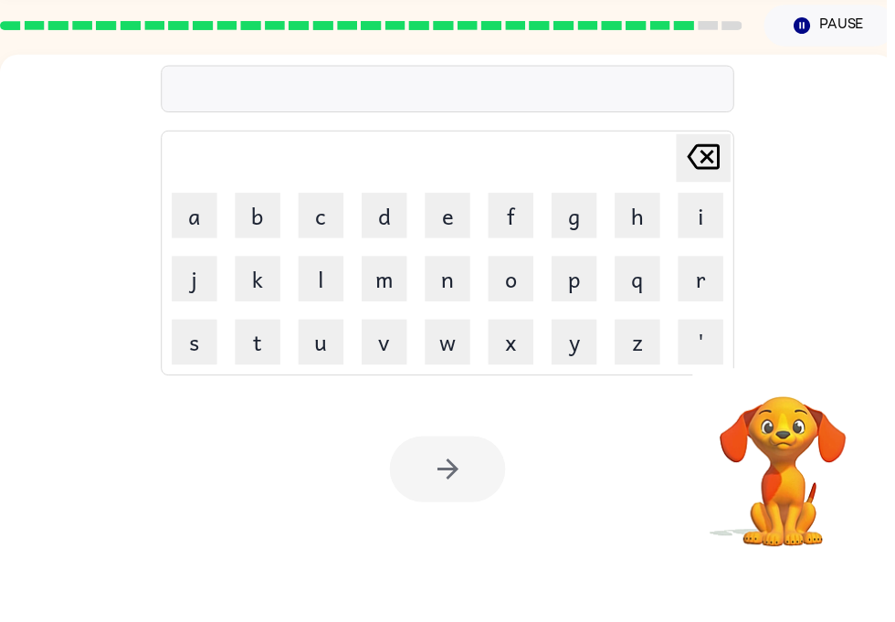
click at [185, 388] on button "s" at bounding box center [197, 411] width 46 height 46
click at [440, 260] on button "e" at bounding box center [452, 283] width 46 height 46
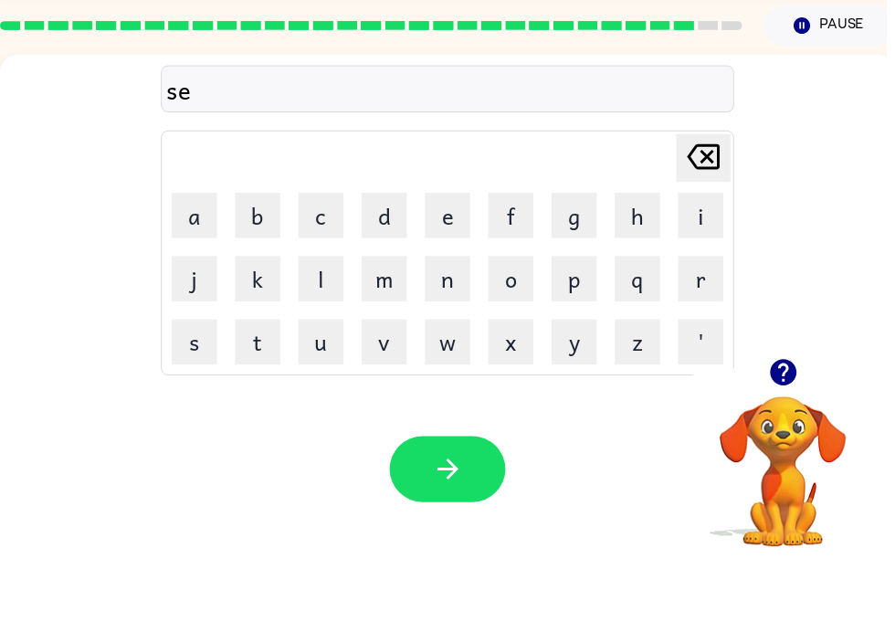
click at [309, 324] on button "l" at bounding box center [324, 347] width 46 height 46
click at [393, 388] on button "v" at bounding box center [388, 411] width 46 height 46
click at [433, 260] on button "e" at bounding box center [452, 283] width 46 height 46
click at [712, 324] on button "r" at bounding box center [708, 347] width 46 height 46
click at [446, 388] on button "w" at bounding box center [452, 411] width 46 height 46
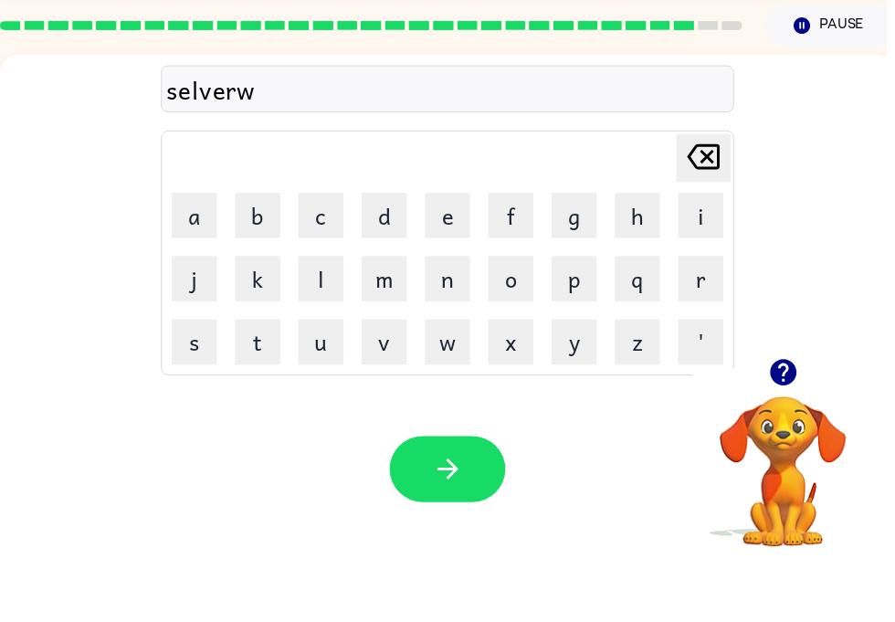
click at [442, 260] on button "e" at bounding box center [452, 283] width 46 height 46
click at [688, 324] on button "r" at bounding box center [708, 347] width 46 height 46
click at [456, 260] on button "e" at bounding box center [452, 283] width 46 height 46
click at [484, 506] on button "button" at bounding box center [452, 539] width 117 height 67
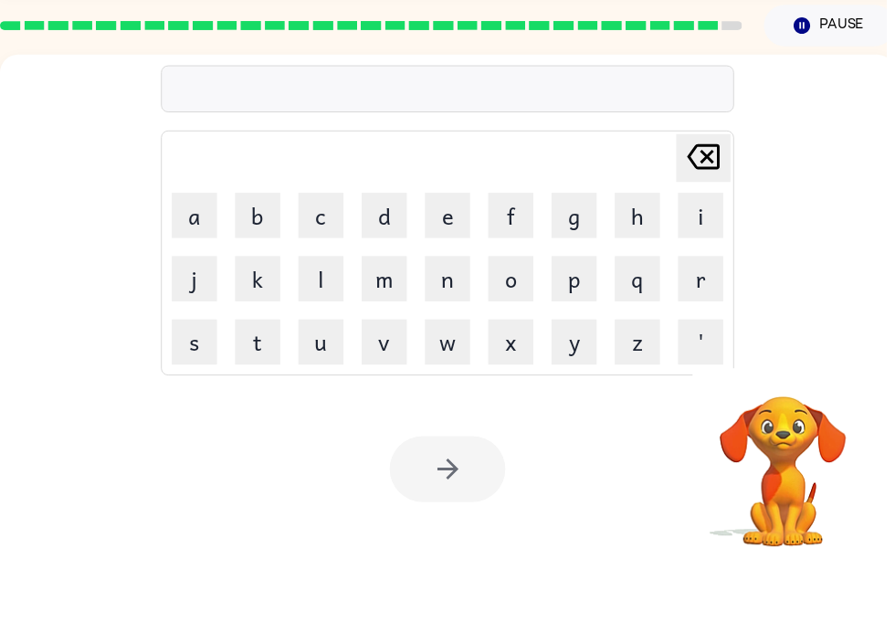
click at [444, 260] on button "e" at bounding box center [452, 283] width 46 height 46
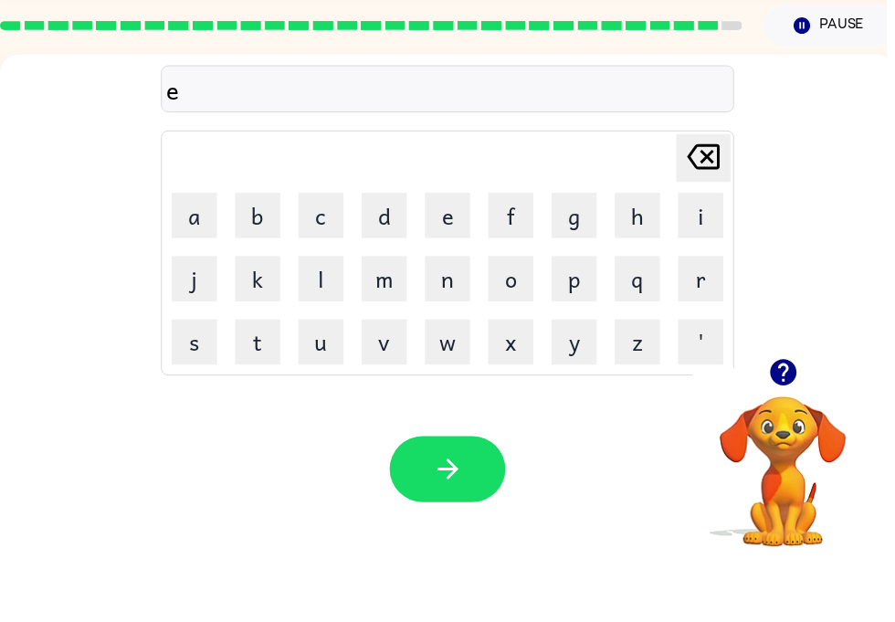
click at [454, 324] on button "n" at bounding box center [452, 347] width 46 height 46
click at [339, 260] on button "c" at bounding box center [324, 283] width 46 height 46
click at [523, 324] on button "o" at bounding box center [516, 347] width 46 height 46
click at [343, 388] on button "u" at bounding box center [324, 411] width 46 height 46
click at [454, 324] on button "n" at bounding box center [452, 347] width 46 height 46
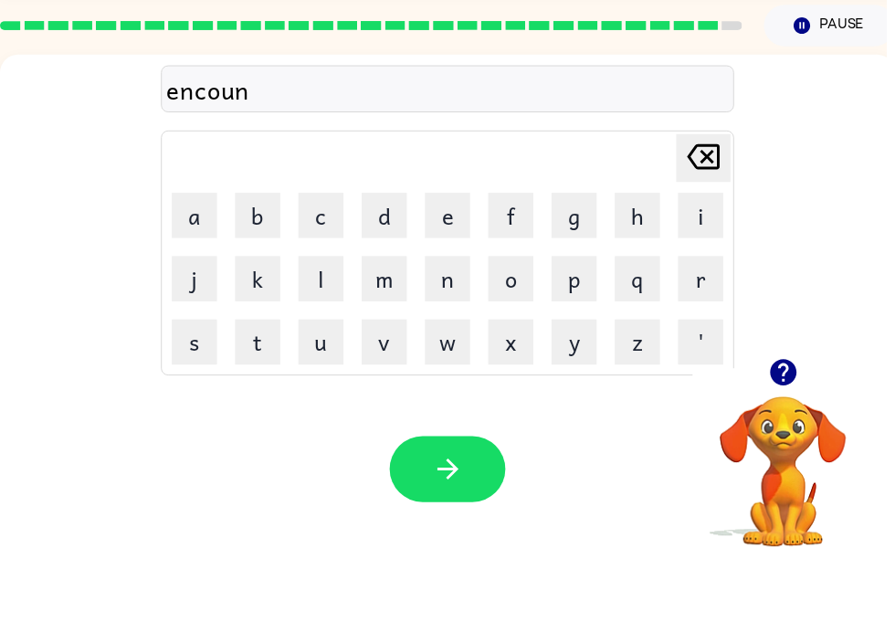
click at [277, 388] on button "t" at bounding box center [260, 411] width 46 height 46
click at [459, 260] on button "e" at bounding box center [452, 283] width 46 height 46
click at [715, 324] on button "r" at bounding box center [708, 347] width 46 height 46
click at [477, 506] on button "button" at bounding box center [452, 539] width 117 height 67
